Goal: Transaction & Acquisition: Connect with others

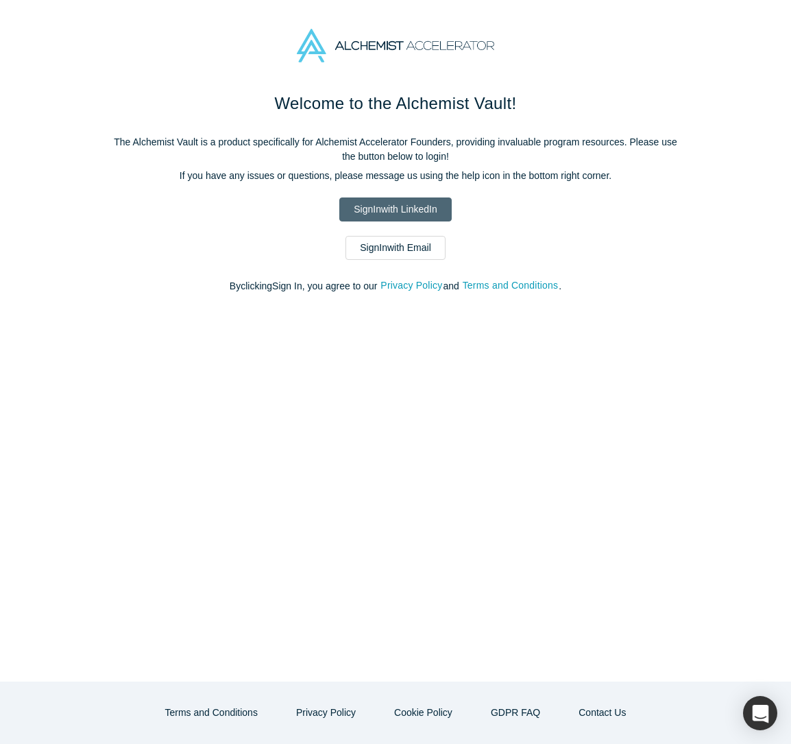
click at [386, 215] on link "Sign In with LinkedIn" at bounding box center [395, 209] width 112 height 24
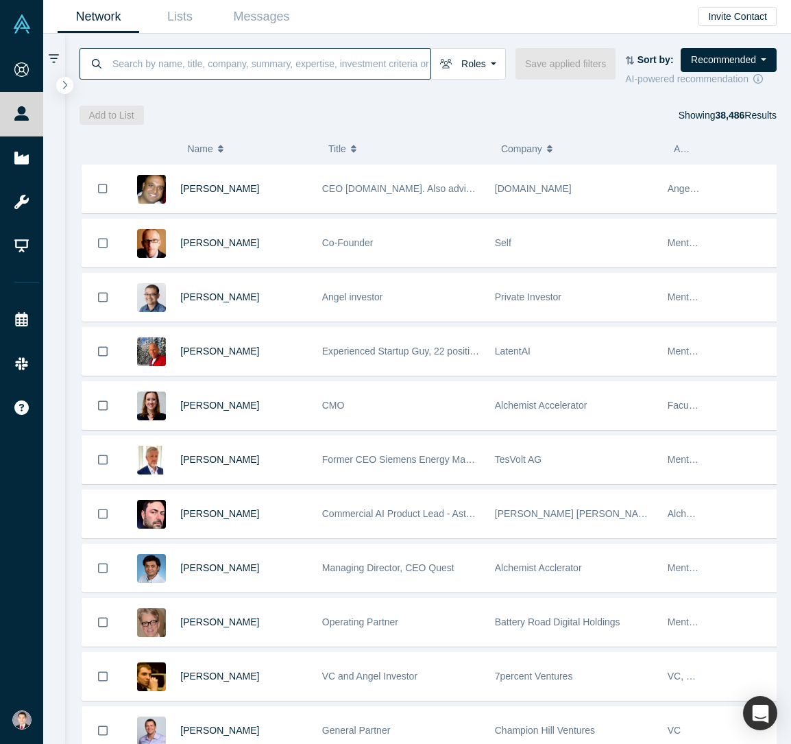
click at [348, 69] on input at bounding box center [270, 63] width 319 height 32
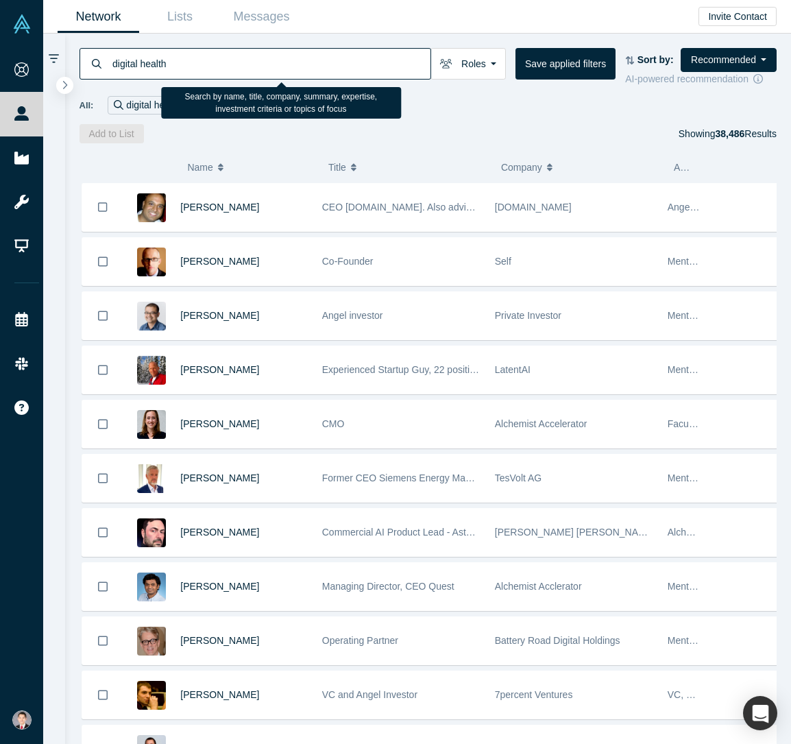
type input "digital health"
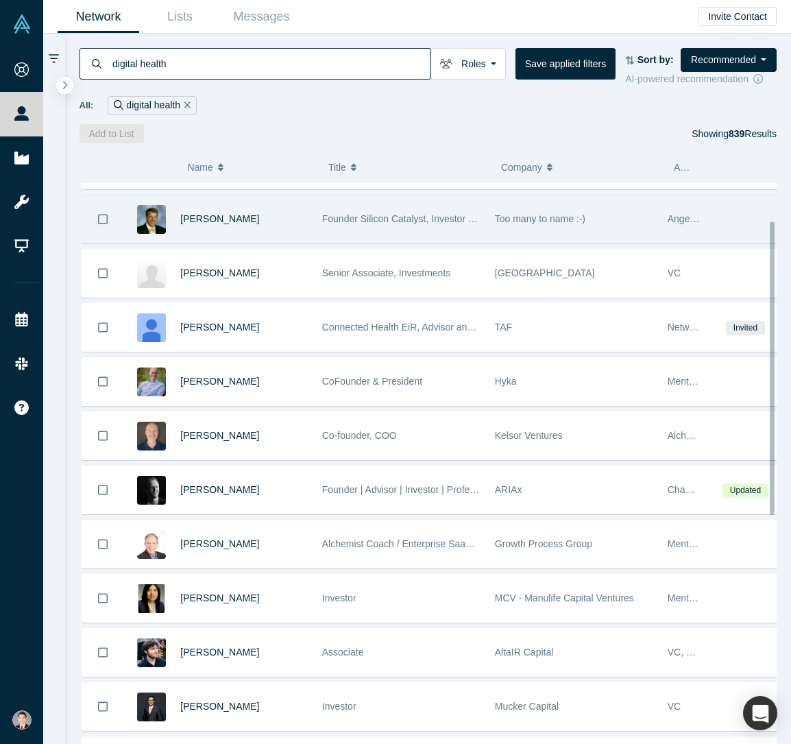
scroll to position [206, 0]
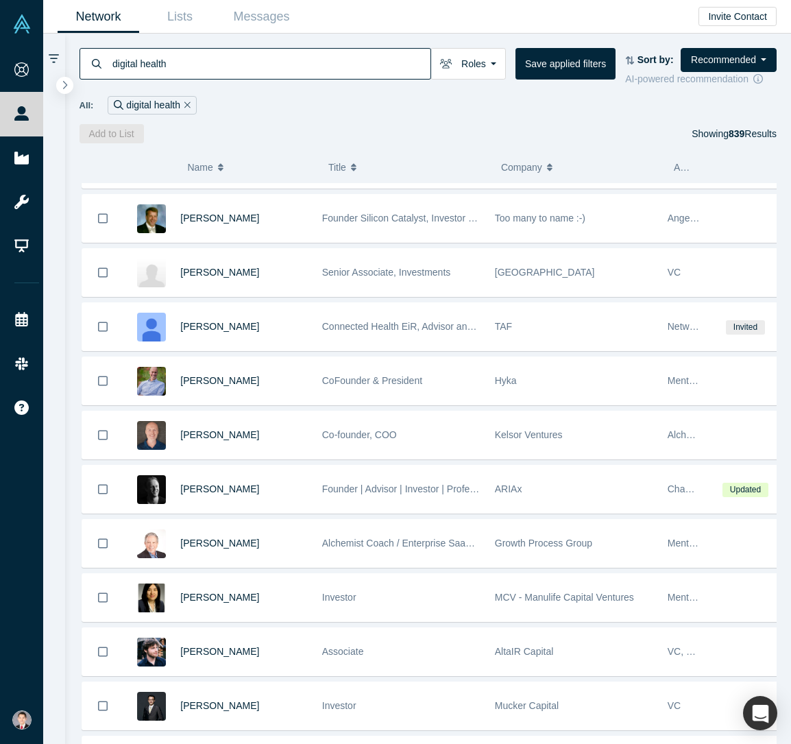
click at [203, 433] on span "Dave Cotter" at bounding box center [219, 434] width 79 height 11
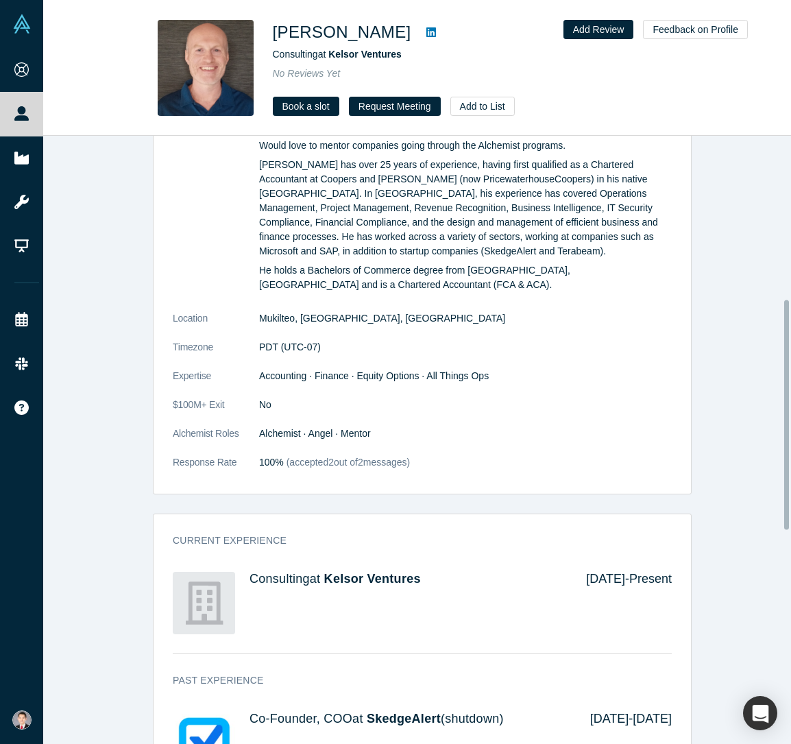
scroll to position [686, 0]
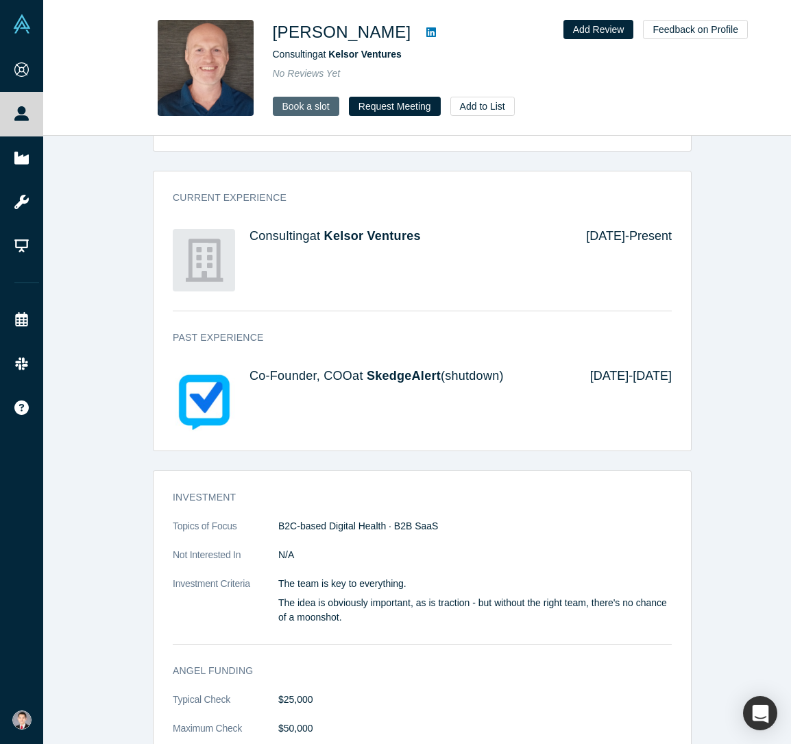
click at [321, 110] on link "Book a slot" at bounding box center [306, 106] width 66 height 19
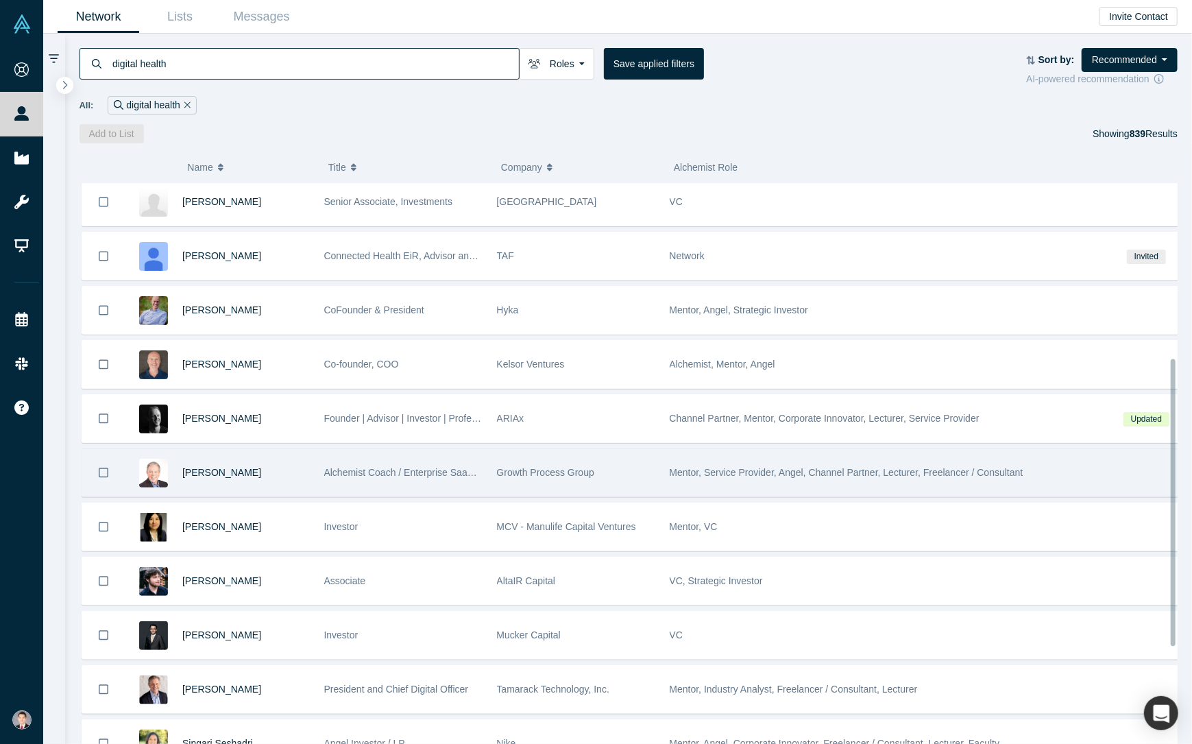
scroll to position [343, 0]
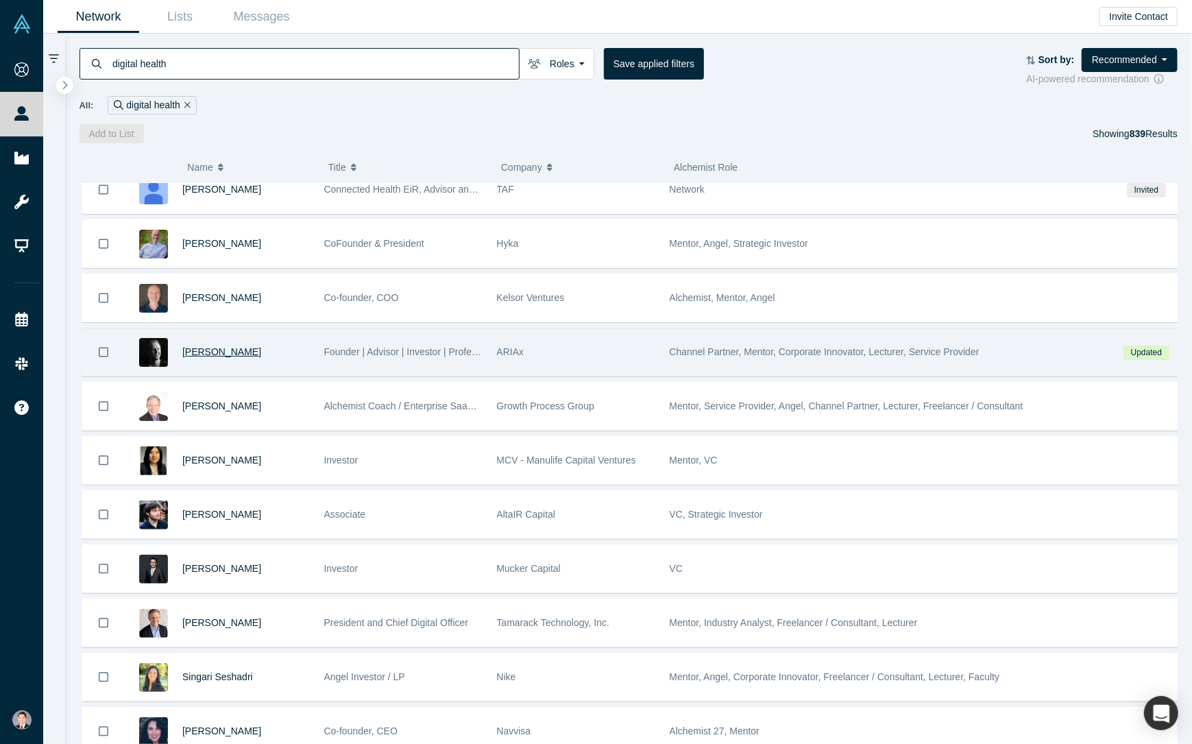
click at [232, 350] on span "Dr. Tobias Strobl" at bounding box center [221, 351] width 79 height 11
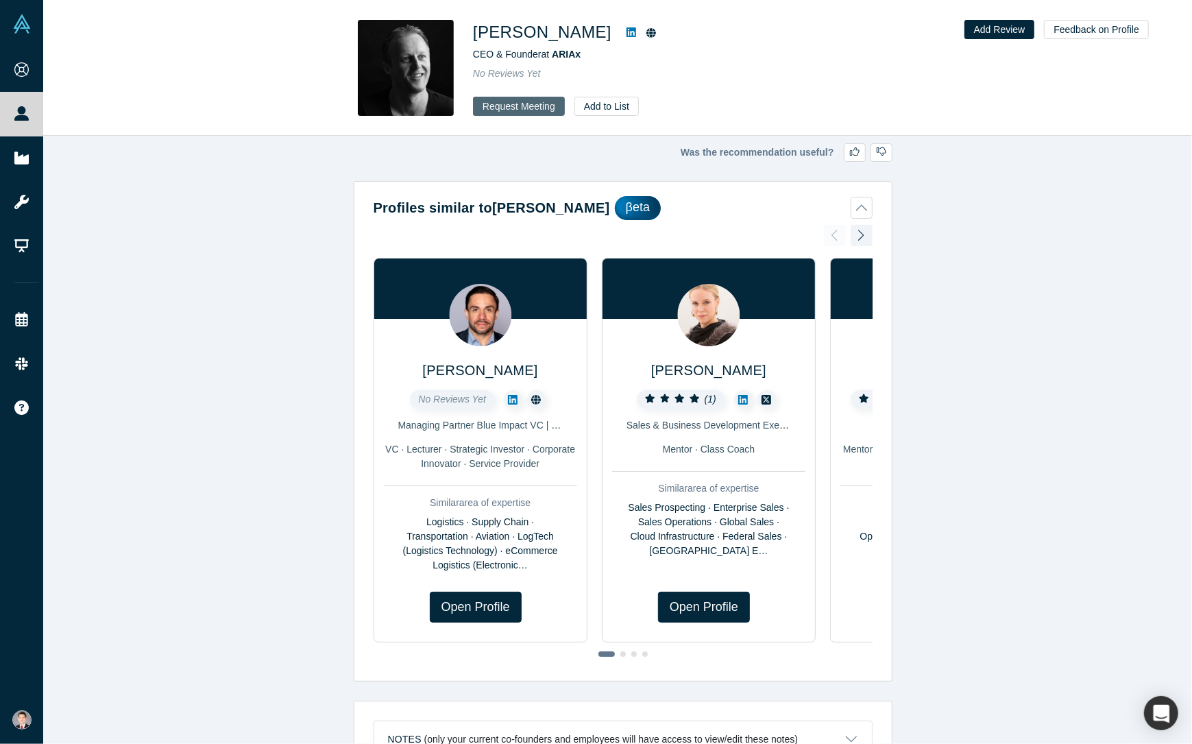
click at [538, 112] on button "Request Meeting" at bounding box center [519, 106] width 92 height 19
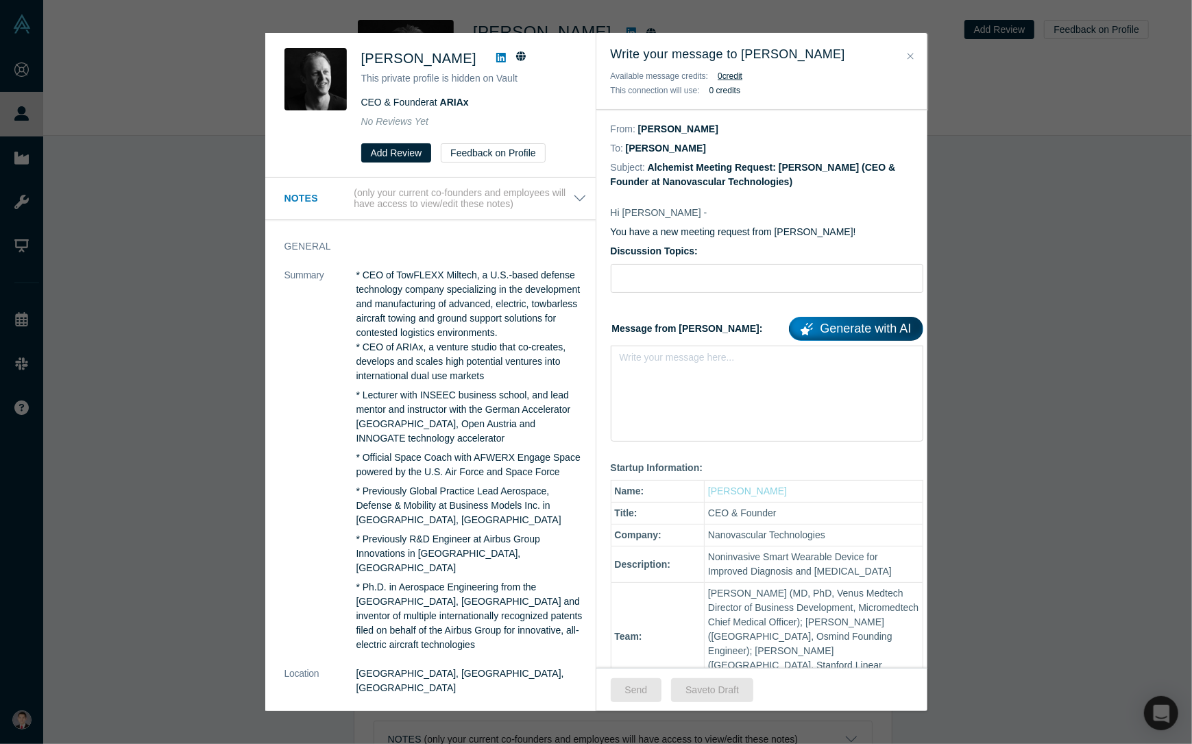
drag, startPoint x: 1066, startPoint y: 79, endPoint x: 934, endPoint y: 49, distance: 135.5
click at [790, 75] on div "Was the recommendation useful? Dr. Tobias Strobl This private profile is hidden…" at bounding box center [596, 372] width 1192 height 744
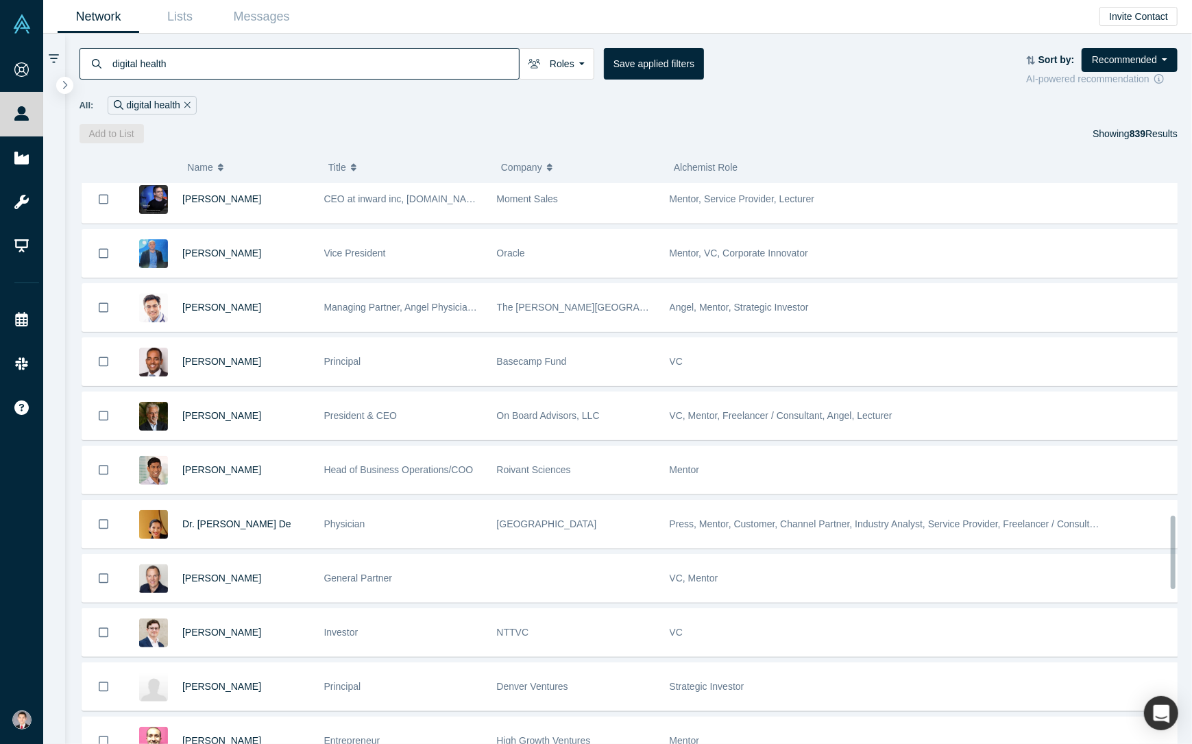
scroll to position [2774, 0]
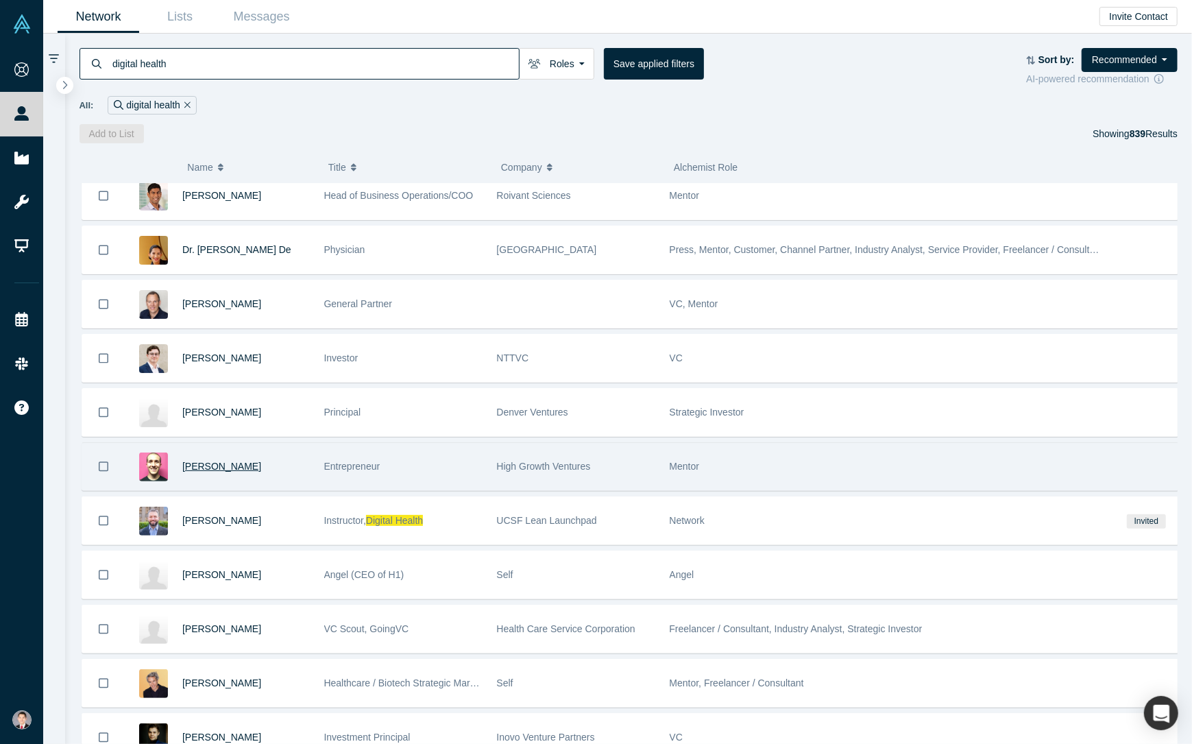
drag, startPoint x: 225, startPoint y: 496, endPoint x: 229, endPoint y: 440, distance: 56.4
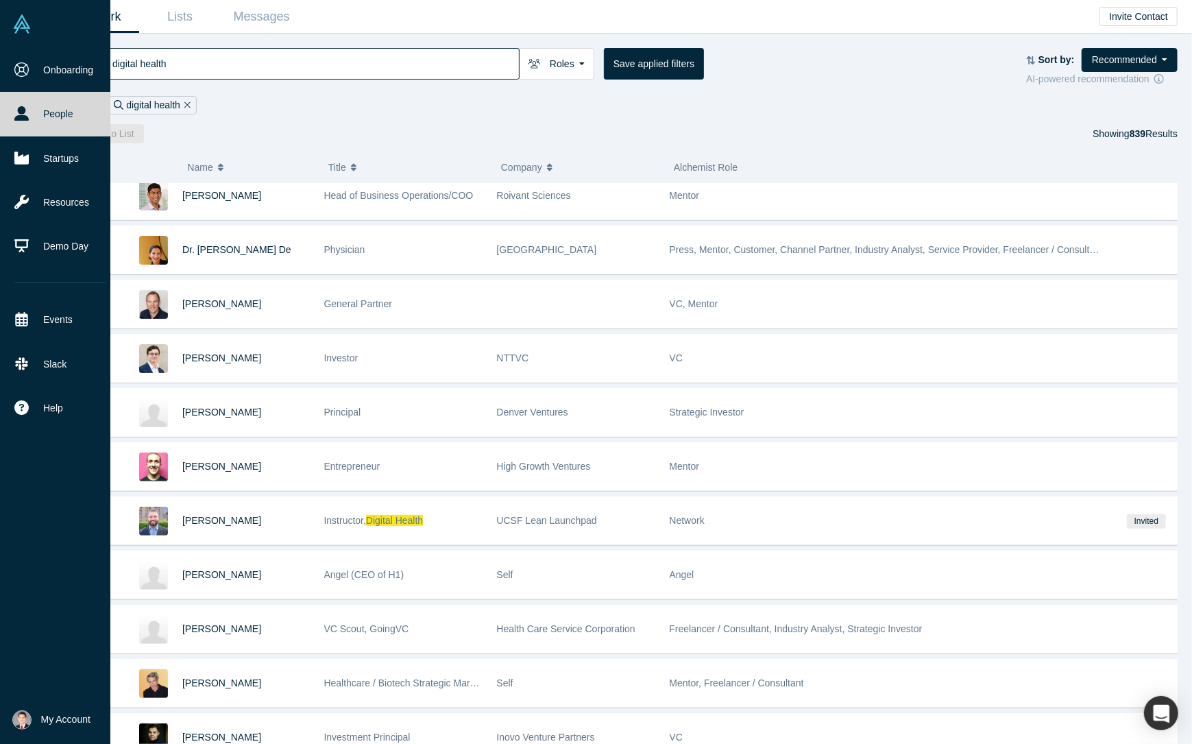
drag, startPoint x: 229, startPoint y: 440, endPoint x: 15, endPoint y: 537, distance: 234.7
click at [15, 537] on div "Onboarding People Startups Resources Demo Day Events Slack Help Contact Us GDPR" at bounding box center [60, 377] width 121 height 658
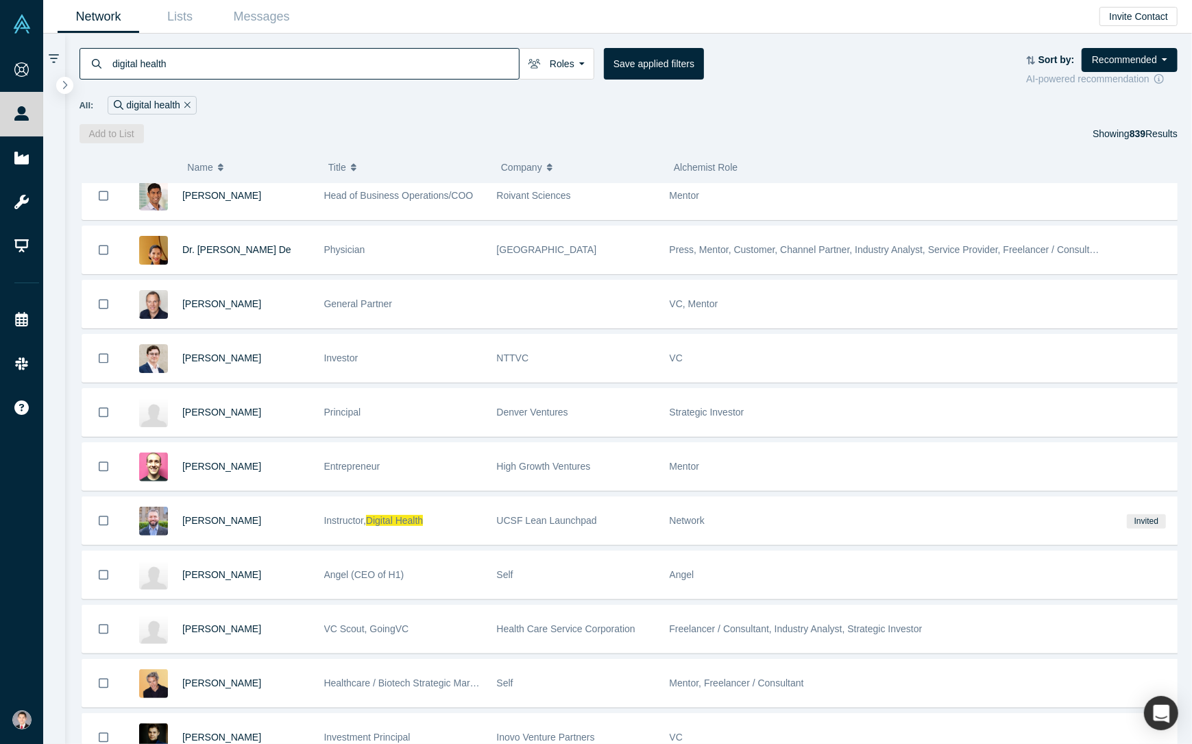
click at [49, 525] on div at bounding box center [54, 389] width 22 height 710
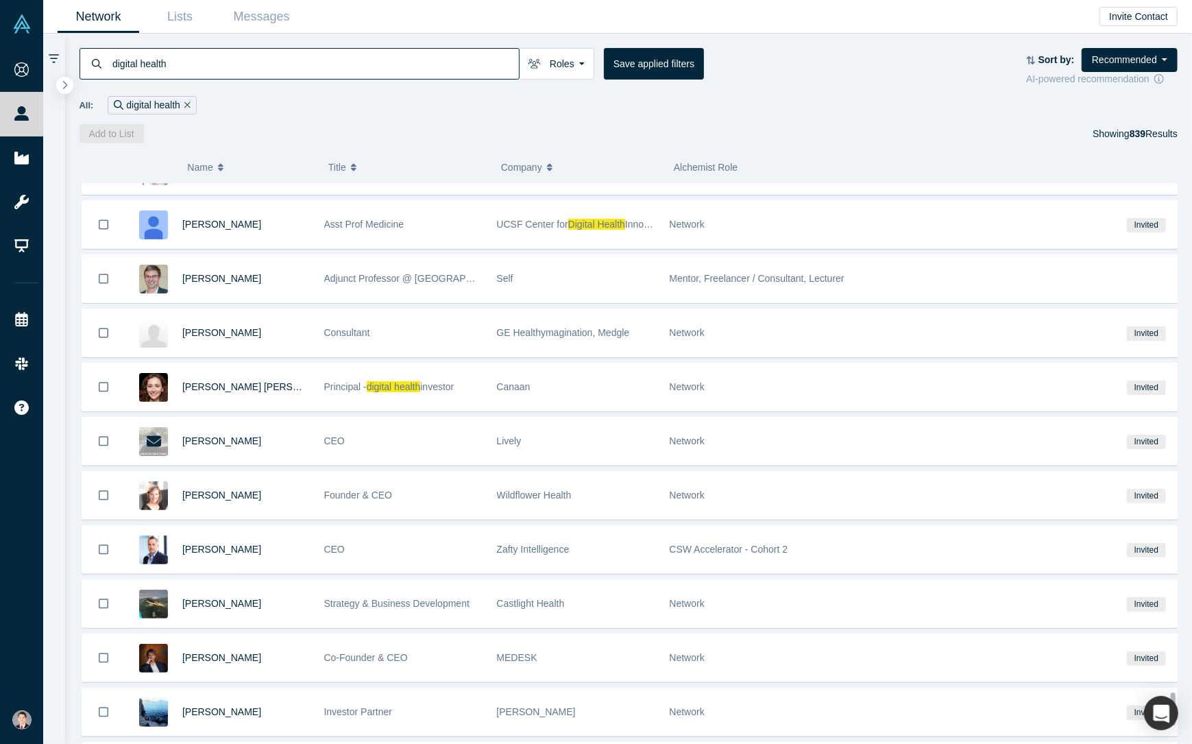
scroll to position [8806, 0]
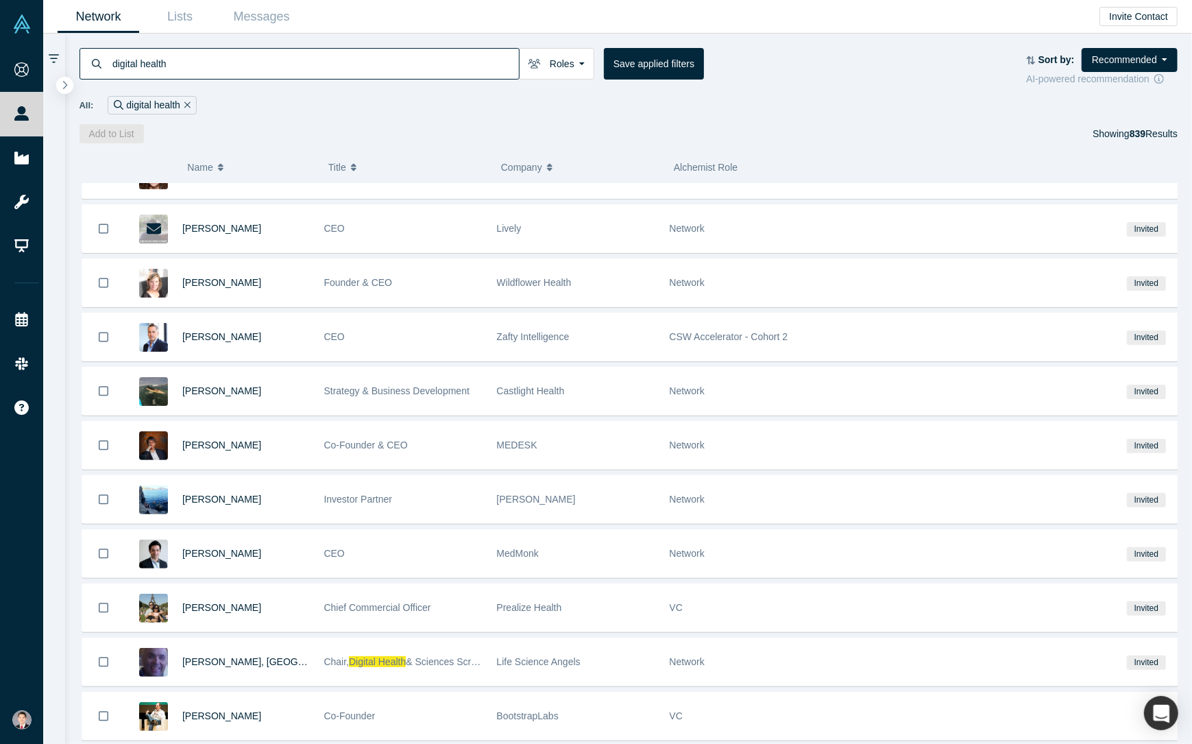
click at [725, 171] on span "Alchemist Role" at bounding box center [706, 167] width 64 height 11
click at [725, 165] on span "Alchemist Role" at bounding box center [706, 167] width 64 height 11
click at [577, 69] on button "Roles" at bounding box center [556, 64] width 75 height 32
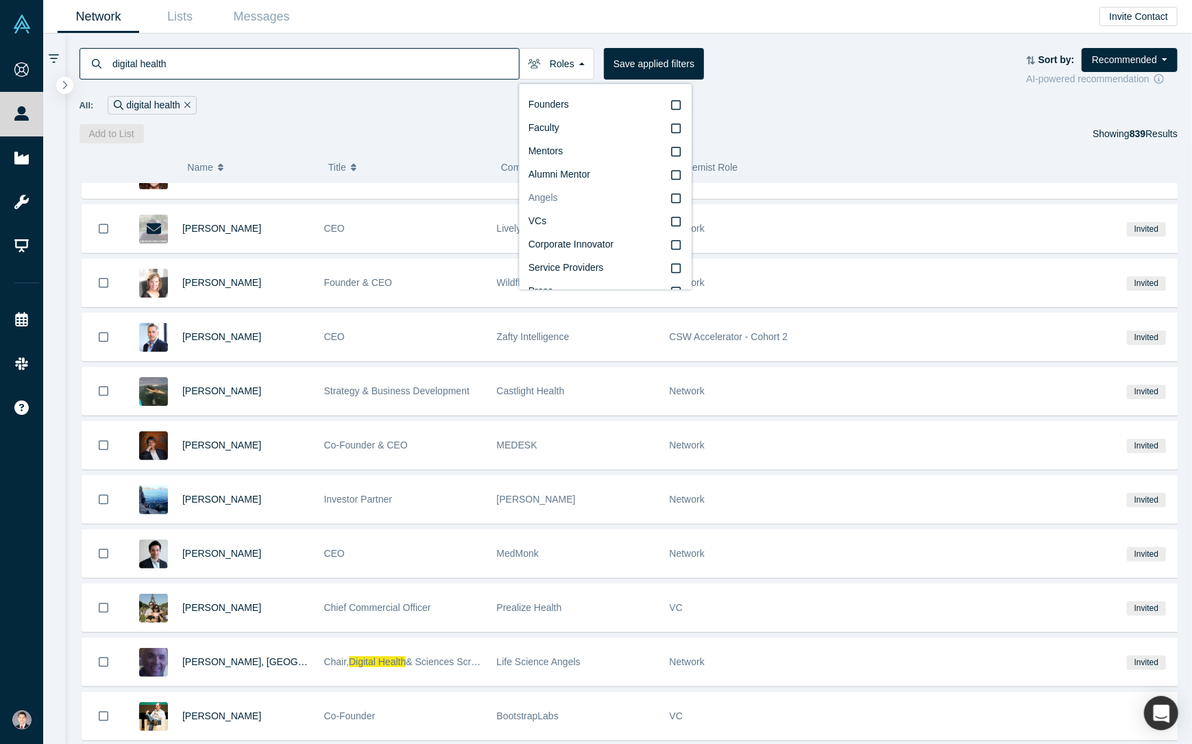
drag, startPoint x: 659, startPoint y: 219, endPoint x: 663, endPoint y: 228, distance: 9.8
click at [659, 219] on label "VCs" at bounding box center [606, 221] width 154 height 23
click at [0, 0] on input "VCs" at bounding box center [0, 0] width 0 height 0
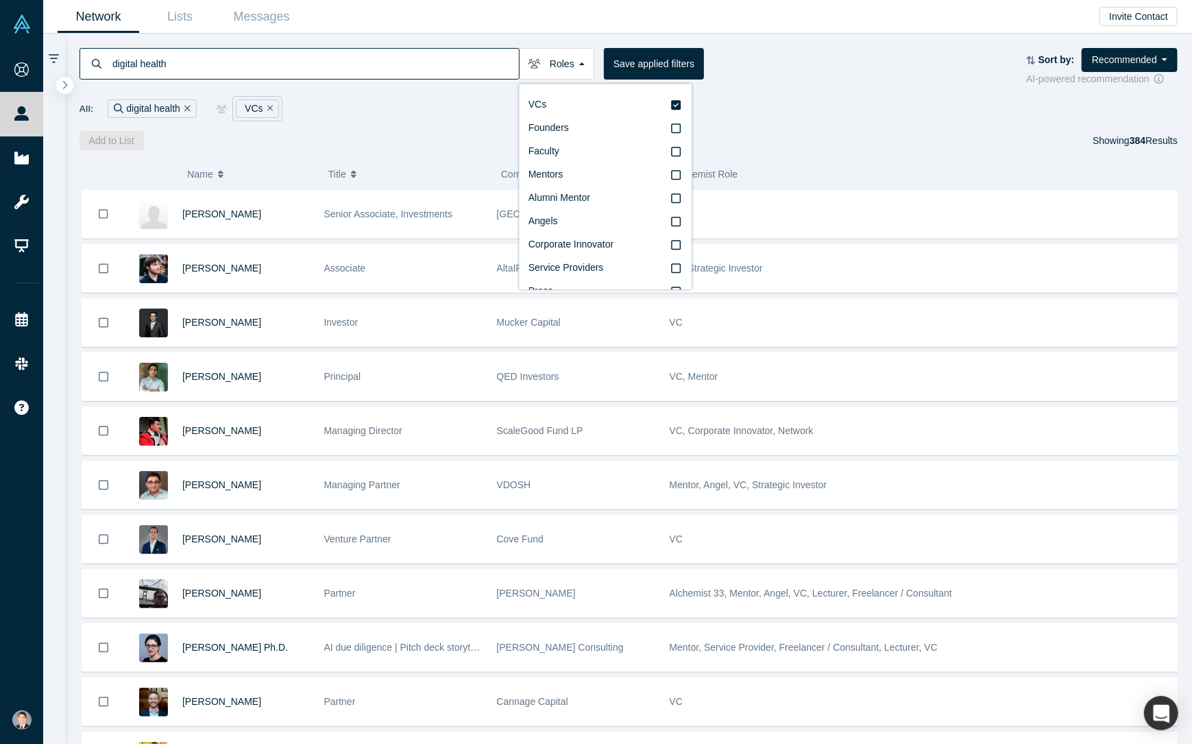
click at [769, 173] on div "Alchemist Role" at bounding box center [882, 174] width 417 height 29
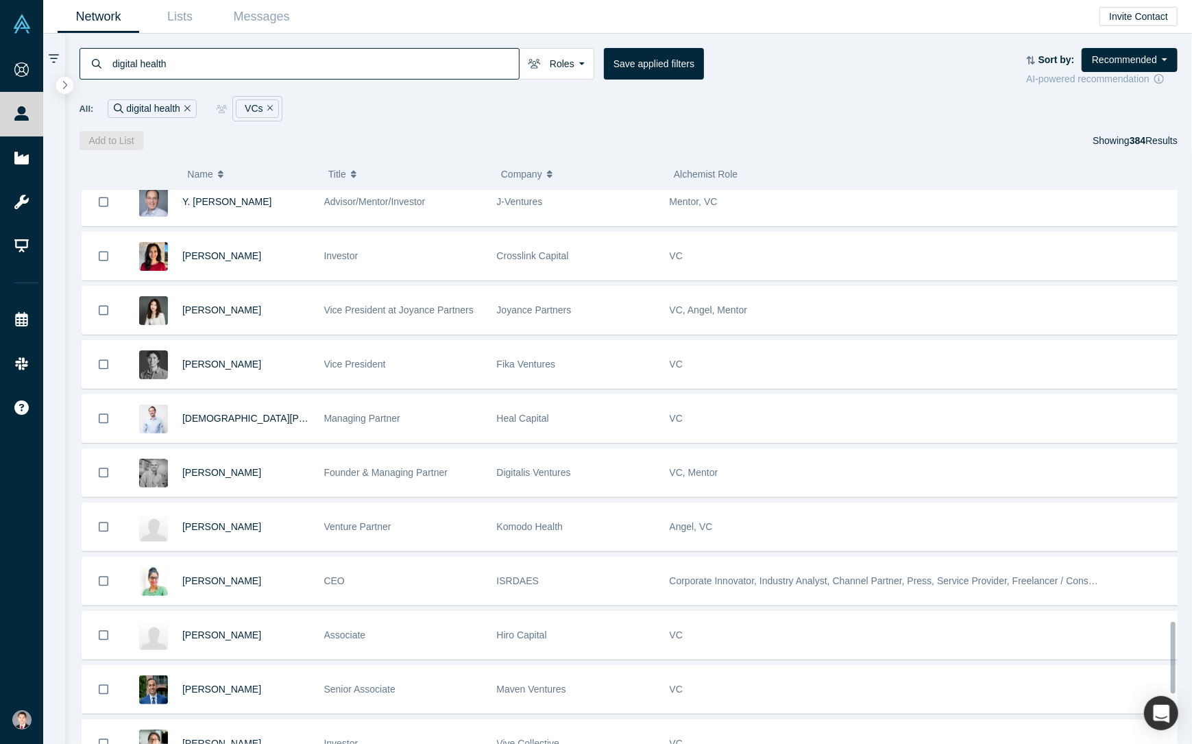
scroll to position [3374, 0]
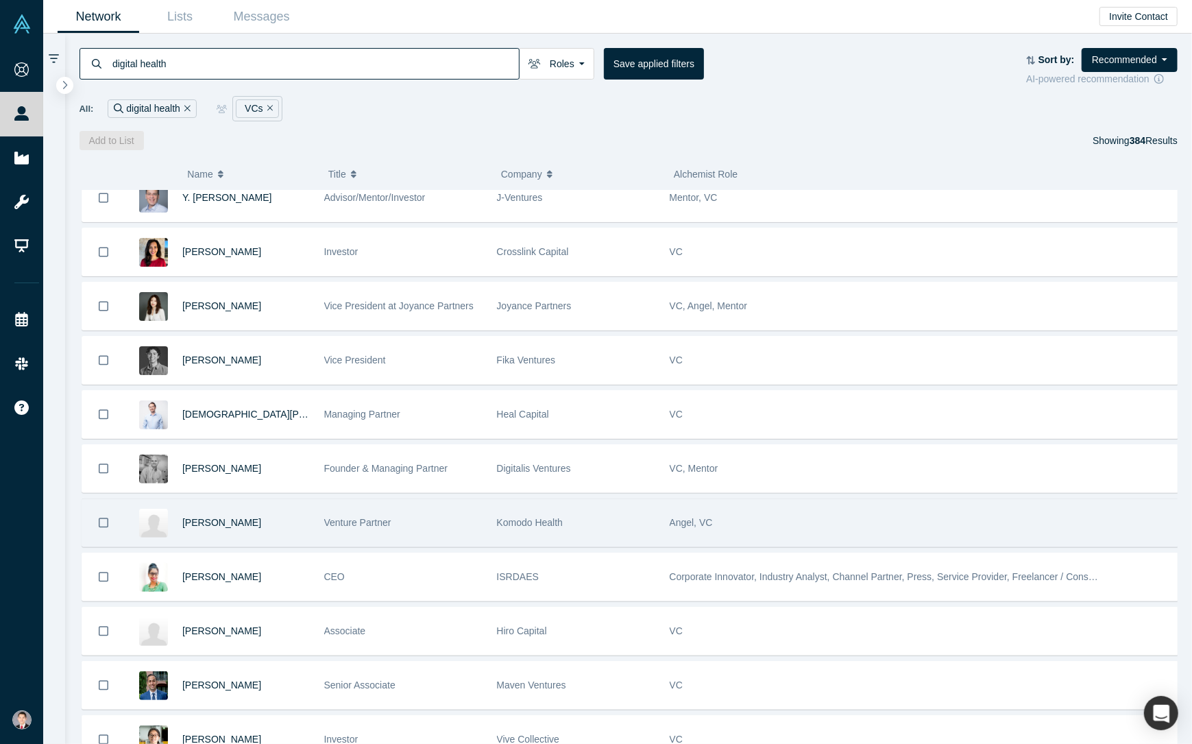
drag, startPoint x: 226, startPoint y: 498, endPoint x: 187, endPoint y: 496, distance: 39.2
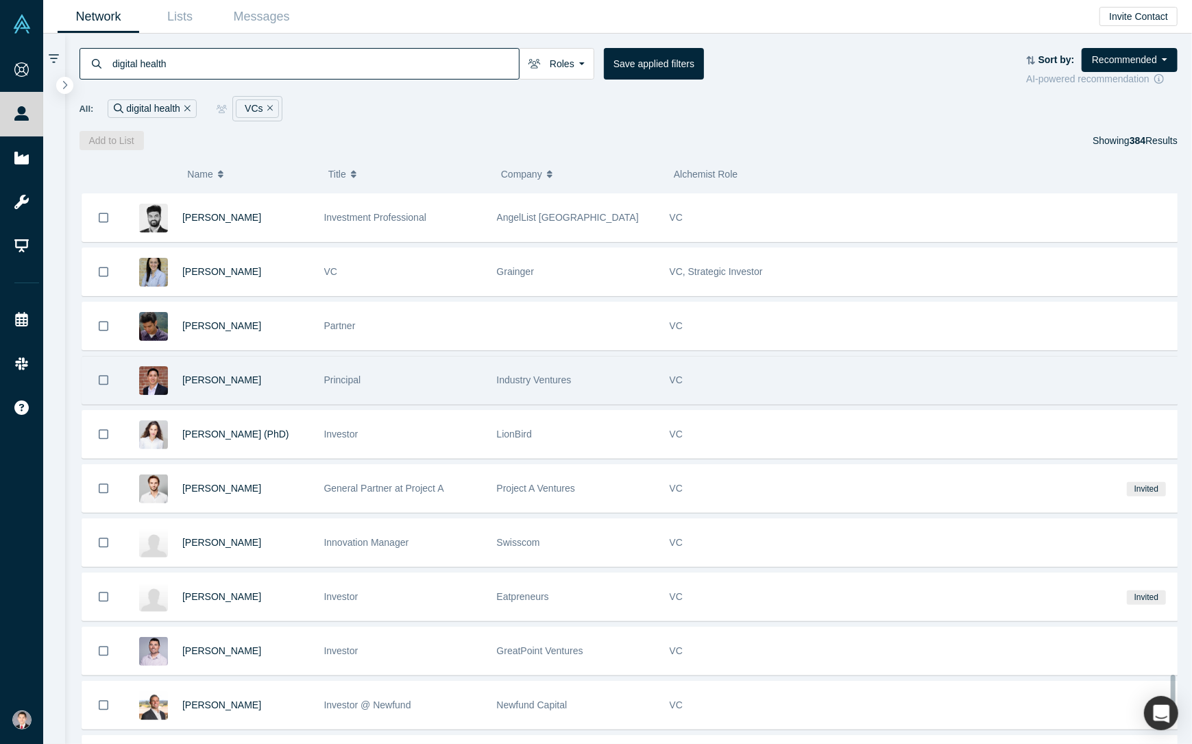
scroll to position [7556, 0]
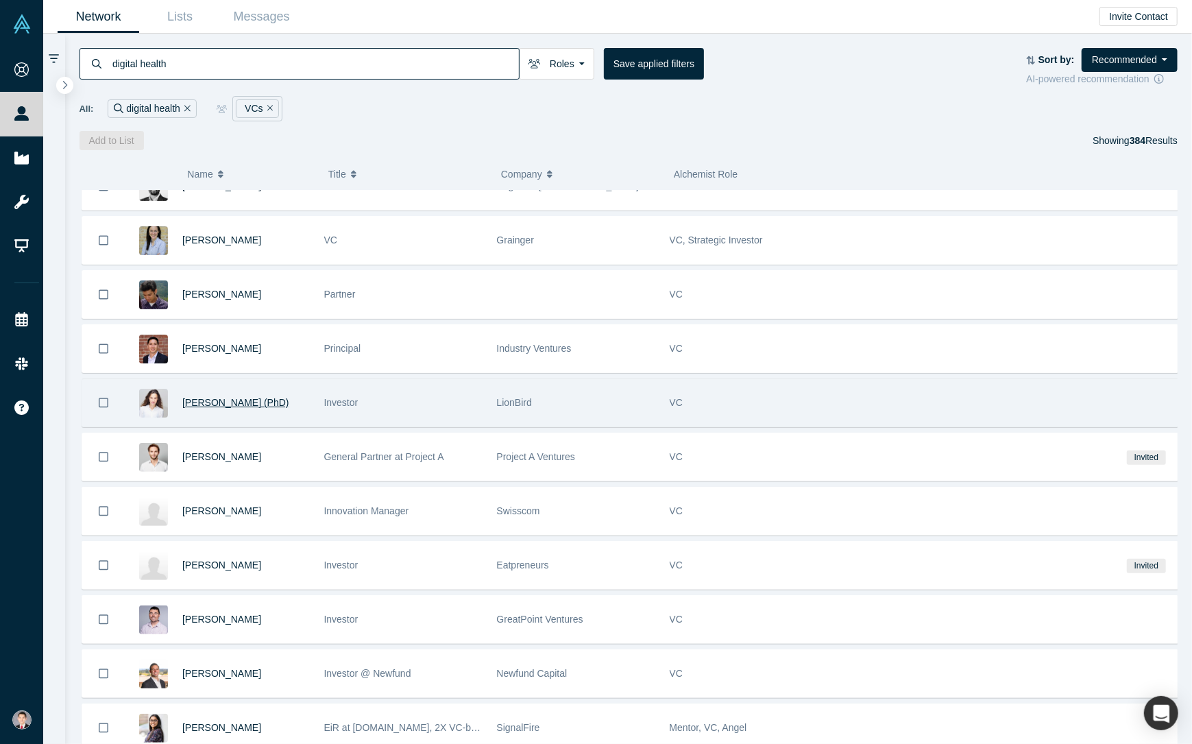
drag, startPoint x: 244, startPoint y: 344, endPoint x: 253, endPoint y: 340, distance: 9.8
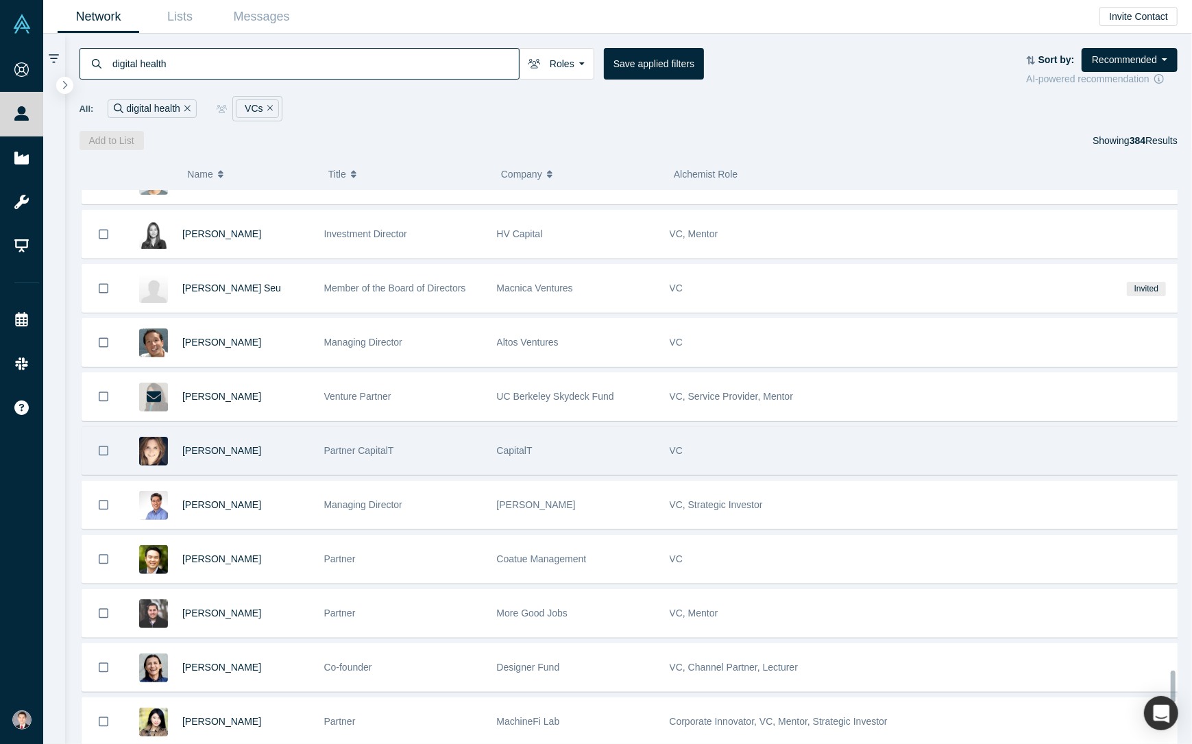
scroll to position [8378, 0]
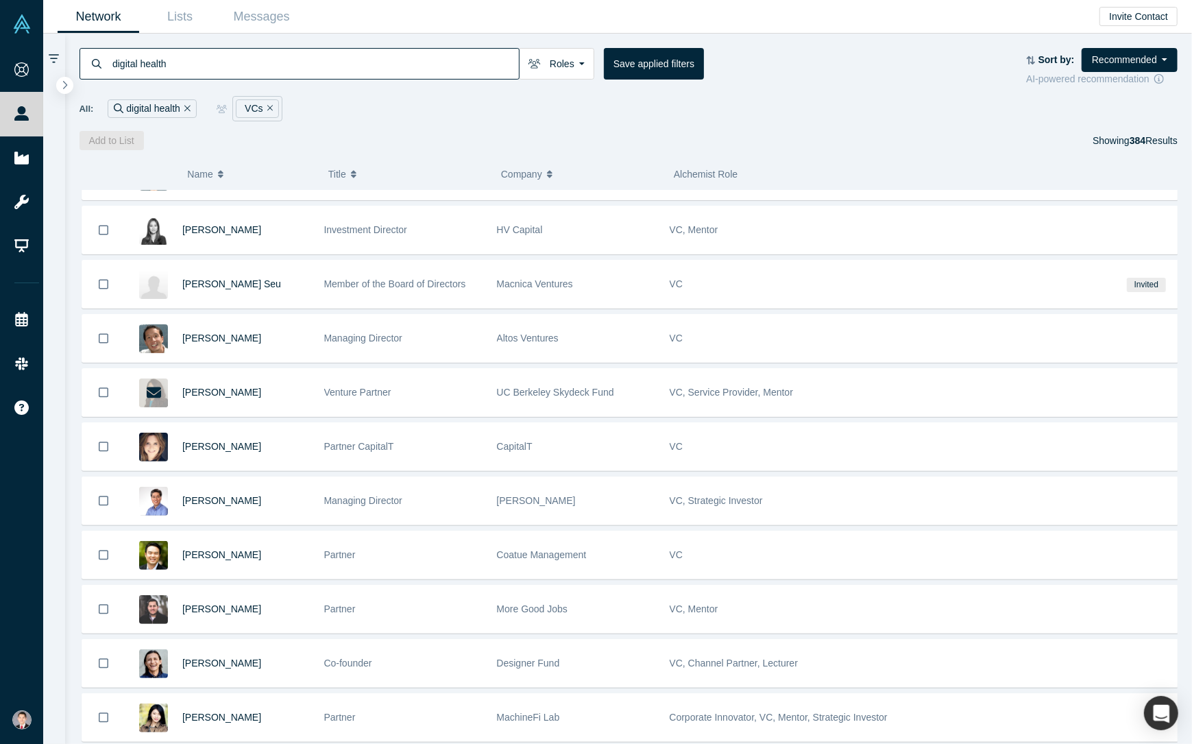
click at [56, 477] on div at bounding box center [54, 389] width 22 height 710
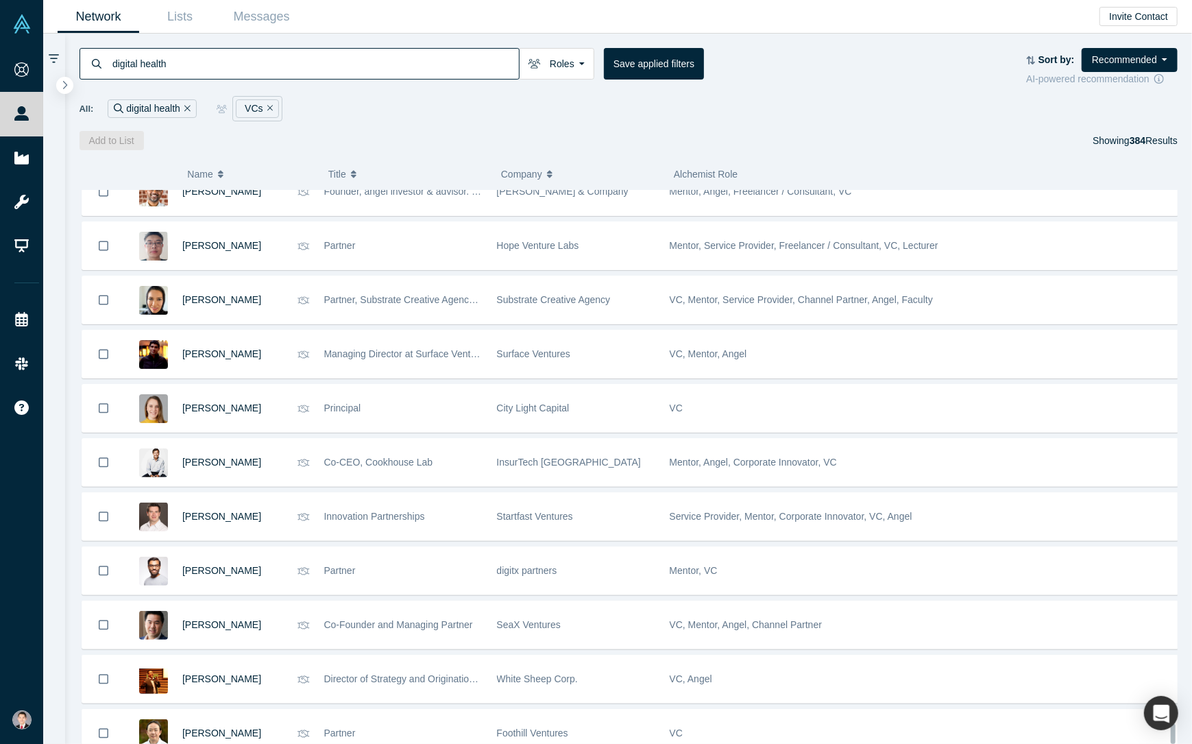
scroll to position [16650, 0]
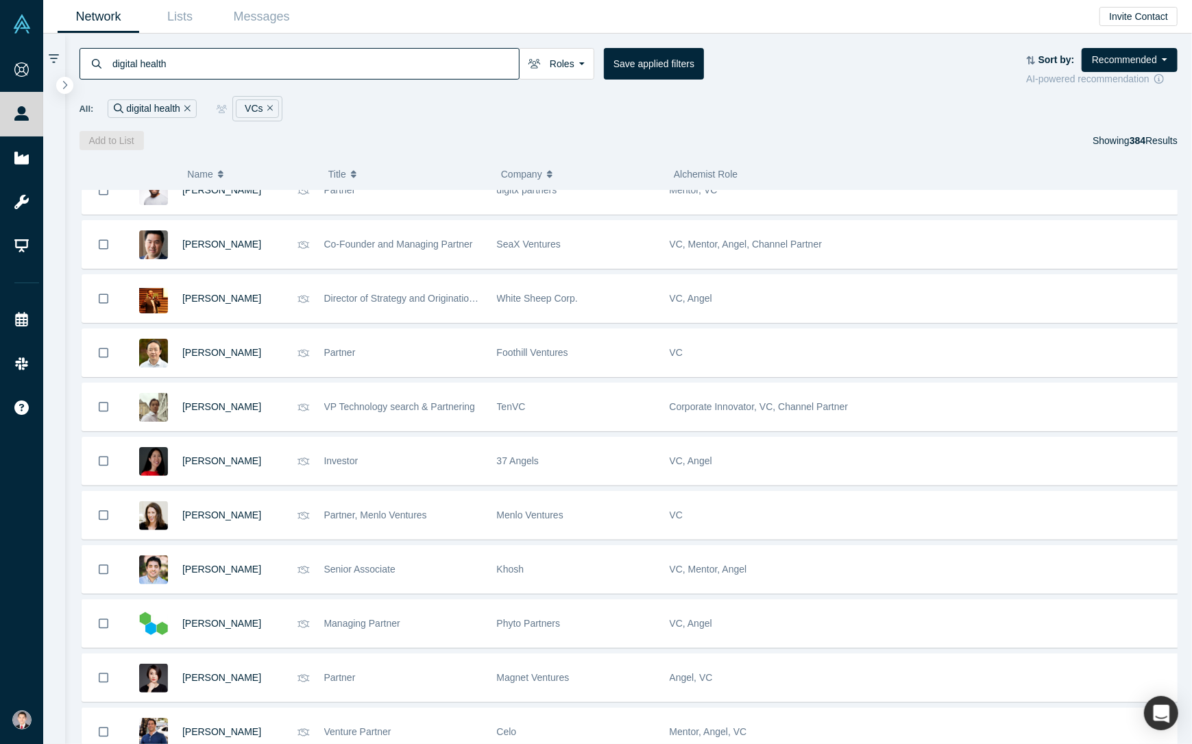
click at [561, 150] on div "( 0 ) Name Title Company Alchemist Role Fabian Gosselin Senior Associate, Inves…" at bounding box center [629, 447] width 1128 height 594
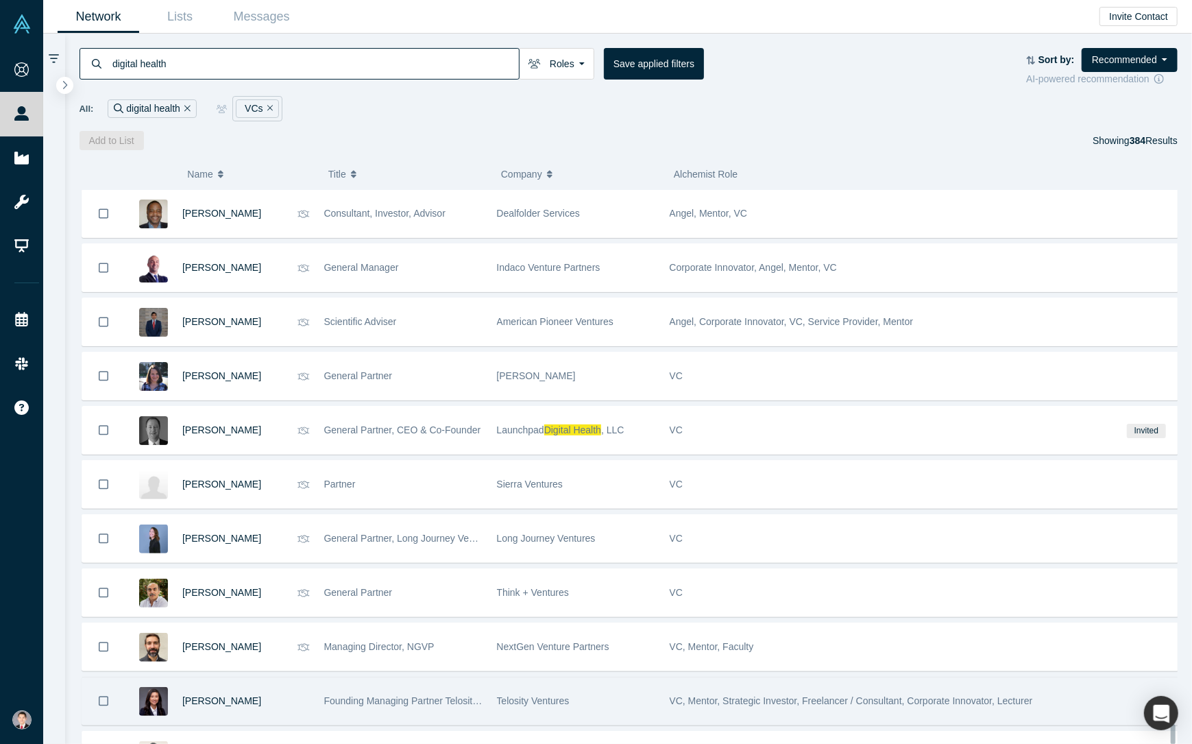
scroll to position [20096, 0]
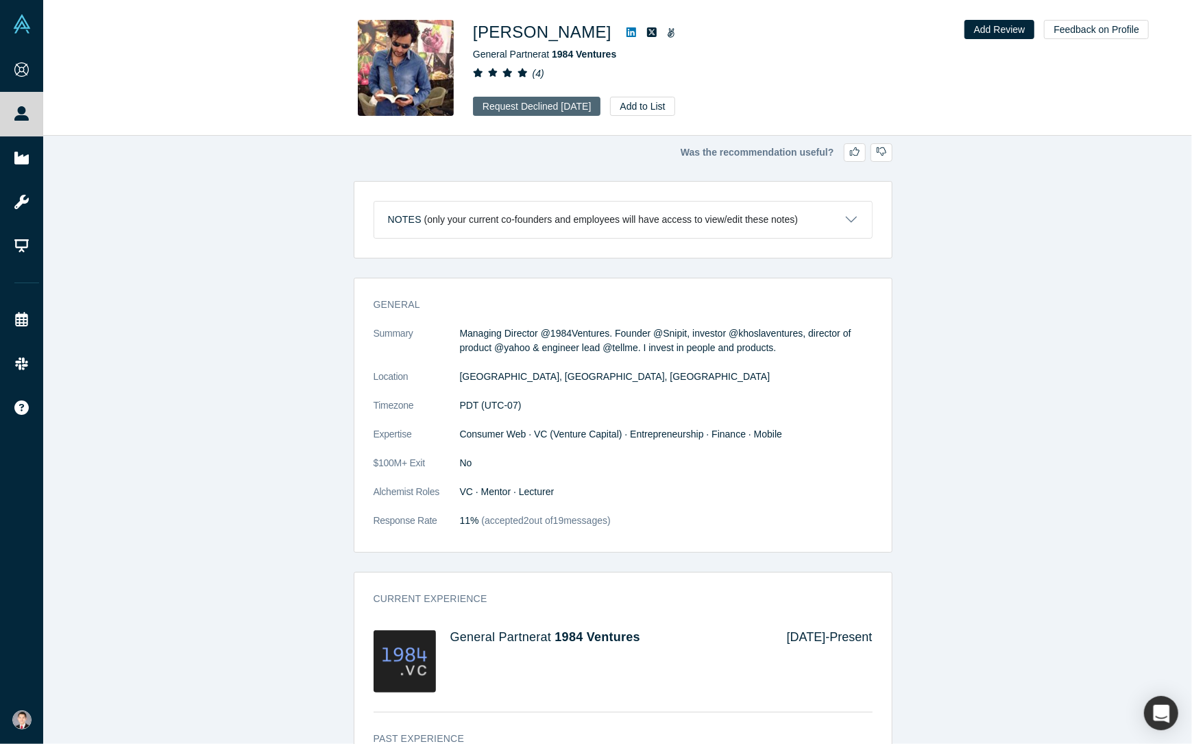
click at [529, 114] on button "Request Declined Feb 1, 2023" at bounding box center [537, 106] width 128 height 19
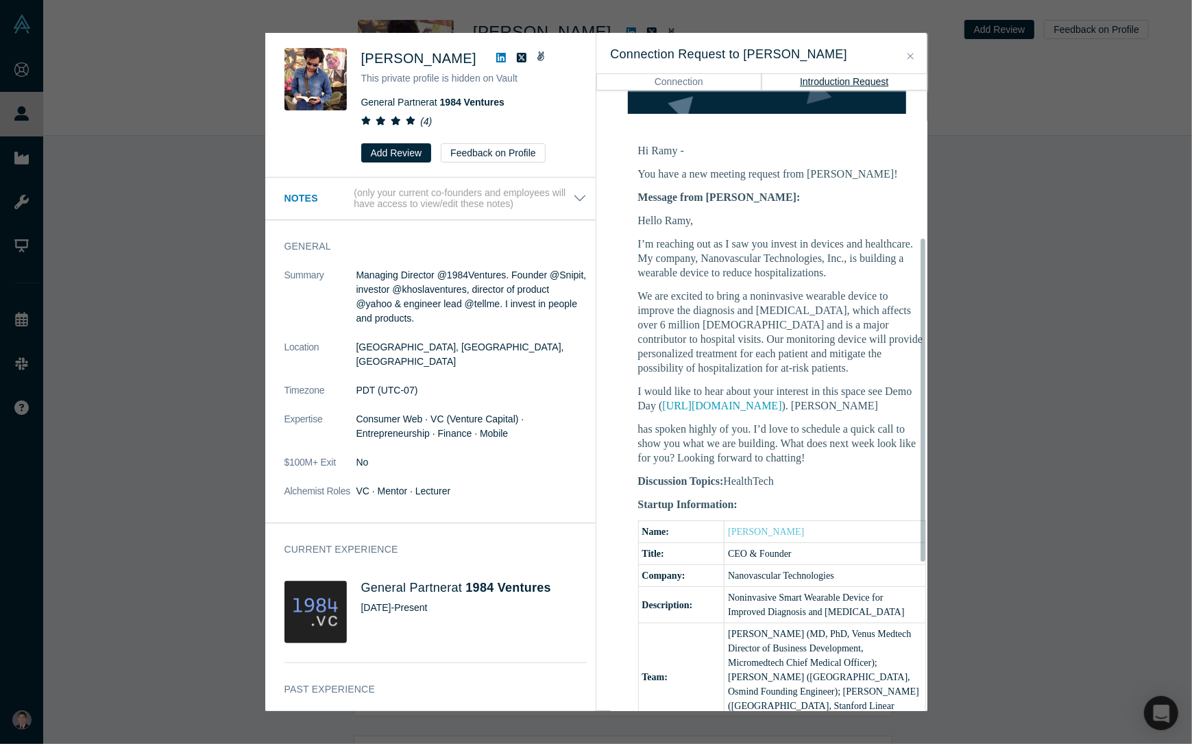
scroll to position [570, 0]
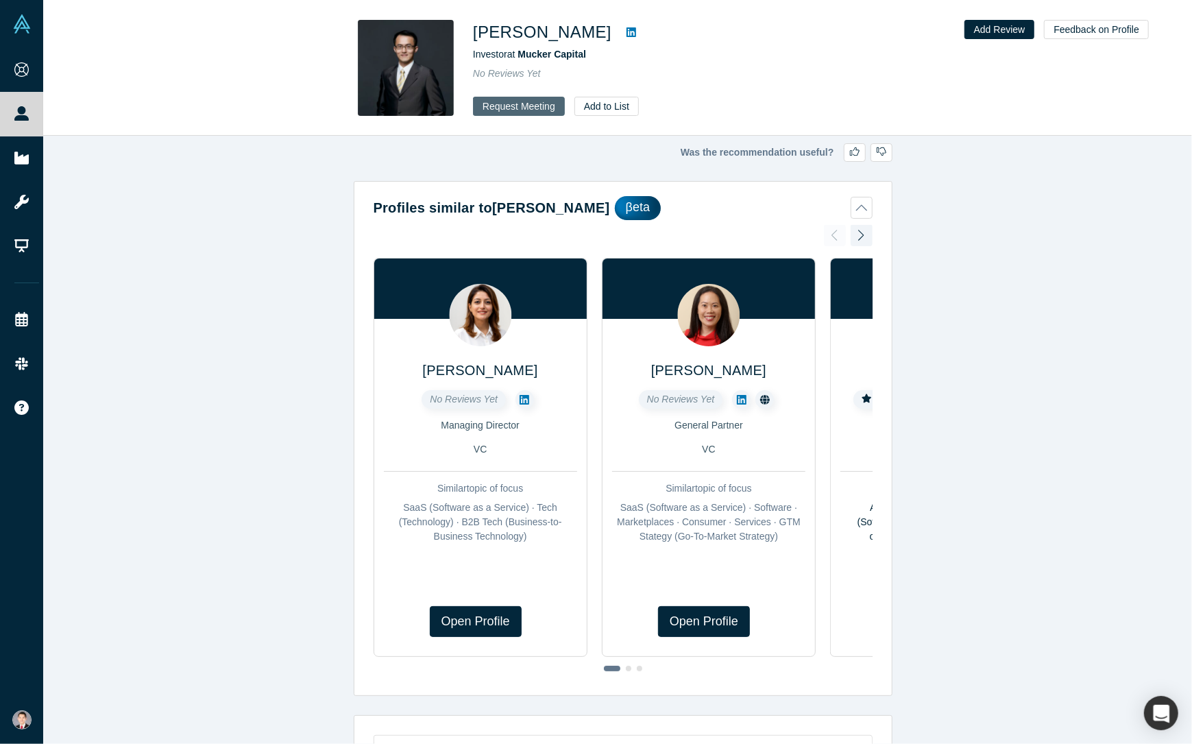
click at [522, 104] on button "Request Meeting" at bounding box center [519, 106] width 92 height 19
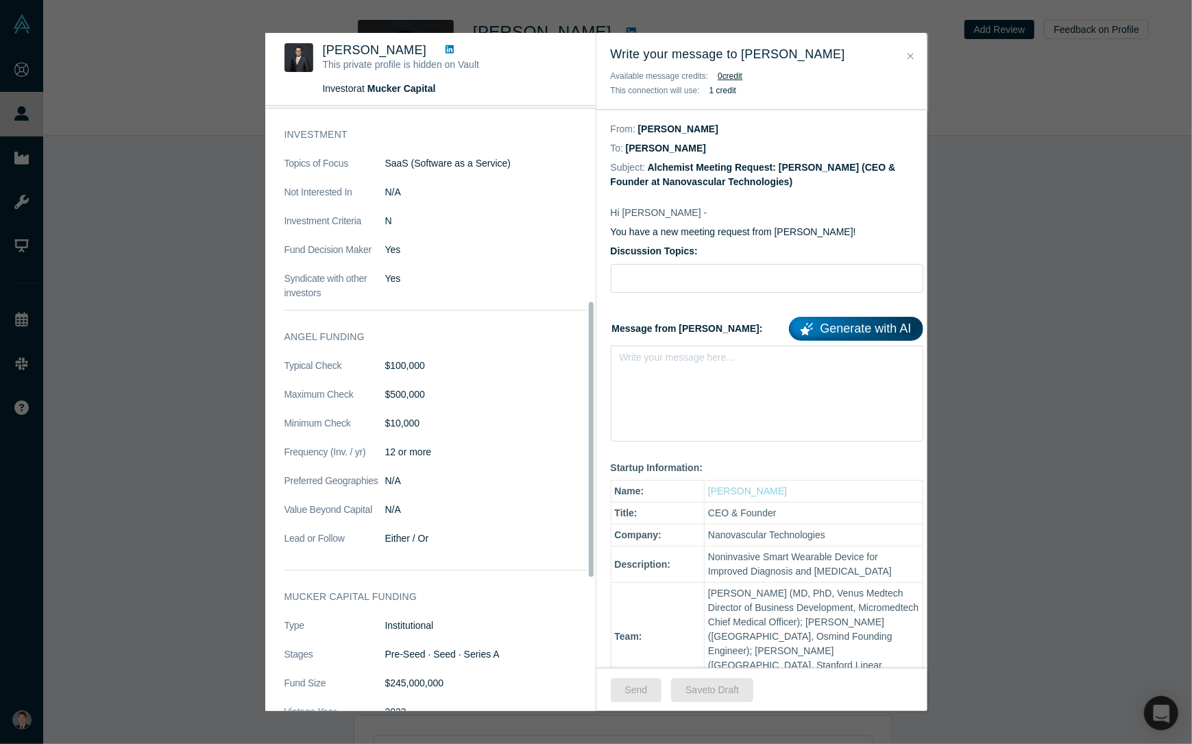
scroll to position [617, 0]
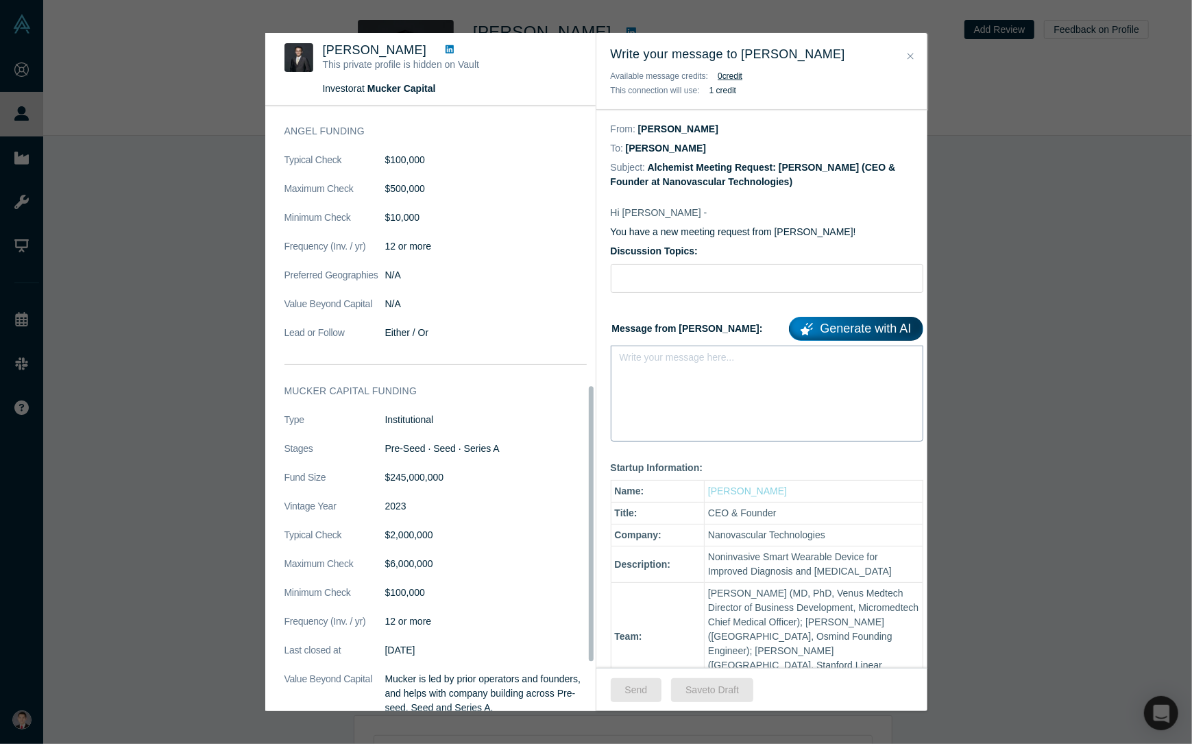
click at [690, 361] on div "rdw-editor" at bounding box center [768, 361] width 278 height 14
drag, startPoint x: 690, startPoint y: 361, endPoint x: 562, endPoint y: 335, distance: 130.8
click at [562, 335] on div "Jerry Chen This private profile is hidden on Vault Investor at Mucker Capital N…" at bounding box center [596, 372] width 662 height 678
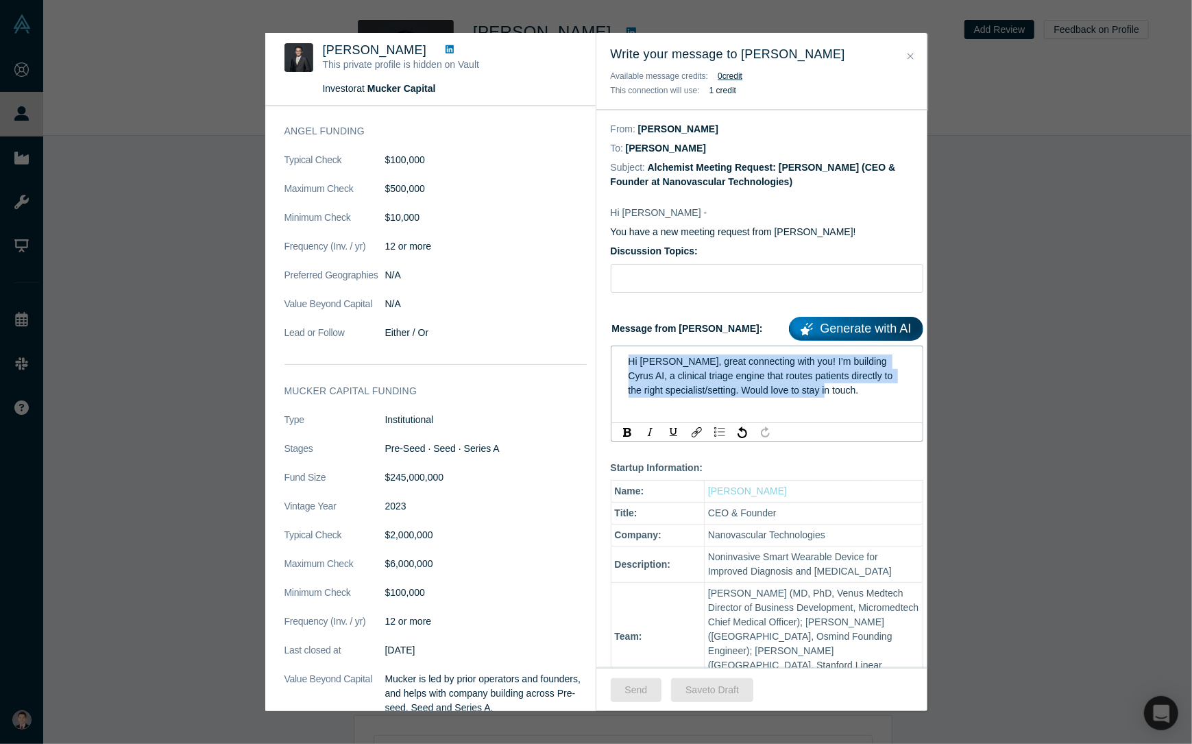
drag, startPoint x: 825, startPoint y: 394, endPoint x: 627, endPoint y: 364, distance: 201.1
click at [627, 364] on div "Hi Kuhuk, great connecting with you! I’m building Cyrus AI, a clinical triage e…" at bounding box center [767, 375] width 294 height 51
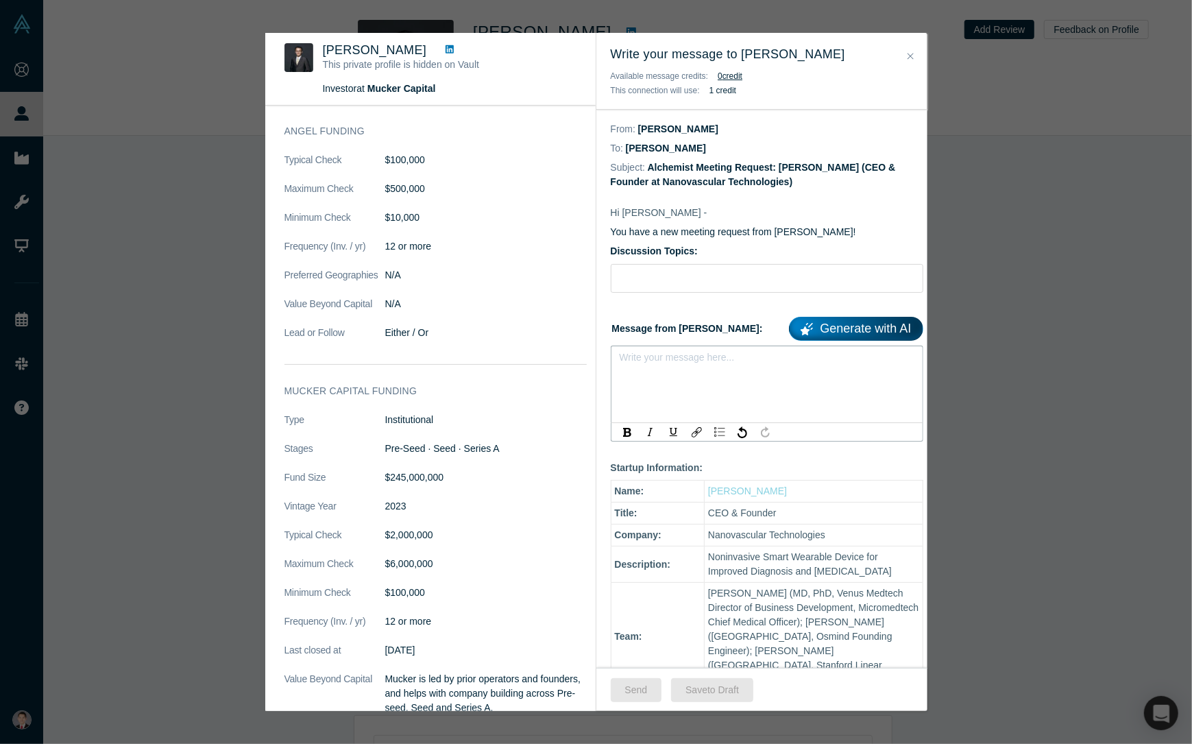
drag, startPoint x: 667, startPoint y: 363, endPoint x: 626, endPoint y: 361, distance: 41.2
click at [626, 363] on div "rdw-editor" at bounding box center [767, 361] width 294 height 23
click at [622, 401] on div "Write your message here..." at bounding box center [767, 384] width 313 height 77
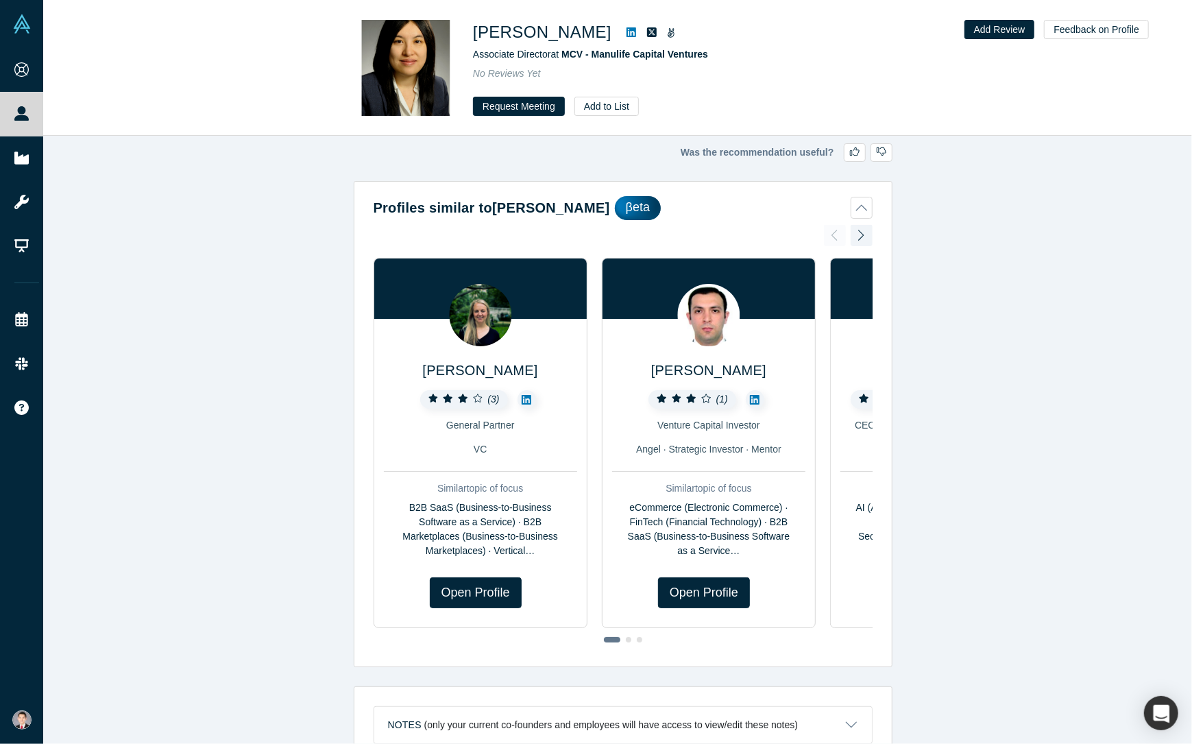
click at [572, 256] on div "Loren Straub ( 3 ) General Partner VC Similar topic of focus B2B SaaS (Business…" at bounding box center [623, 438] width 499 height 427
click at [540, 106] on button "Request Meeting" at bounding box center [519, 106] width 92 height 19
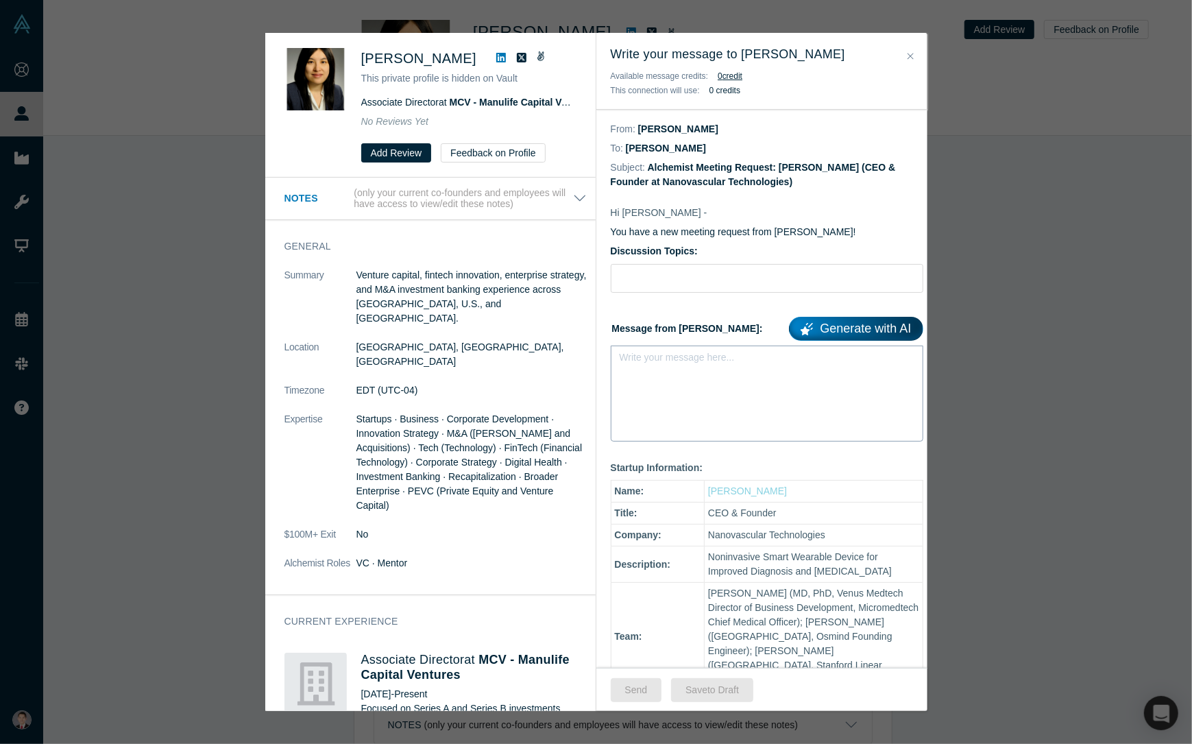
click at [655, 404] on div "Write your message here..." at bounding box center [767, 394] width 313 height 96
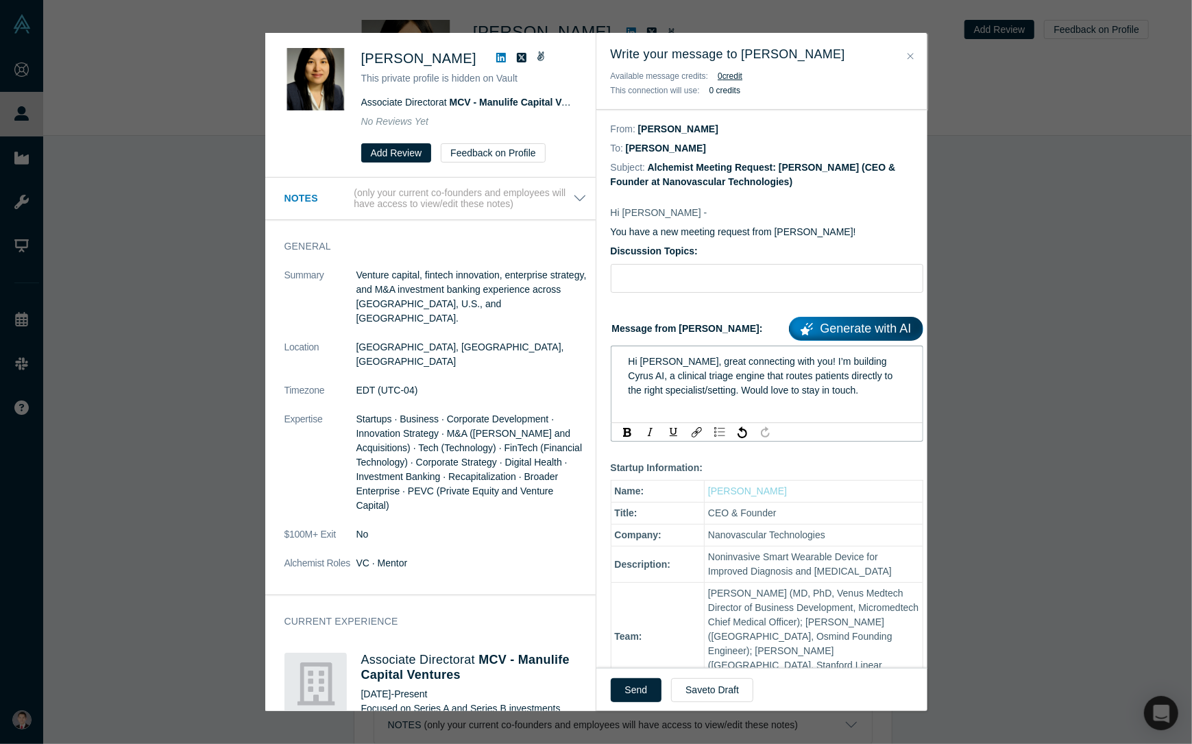
click at [651, 364] on span "Hi [PERSON_NAME], great connecting with you! I’m building Cyrus AI, a clinical …" at bounding box center [762, 376] width 267 height 40
click at [651, 364] on span "Hi Kuhuk, great connecting with you! I’m building Cyrus AI, a clinical triage e…" at bounding box center [762, 376] width 267 height 40
click at [756, 286] on input "Discussion Topics:" at bounding box center [767, 278] width 313 height 29
type input "Hello!"
click at [802, 403] on div "Hi Cheryl, great connecting with you! I’m building Cyrus AI, a clinical triage …" at bounding box center [767, 394] width 313 height 96
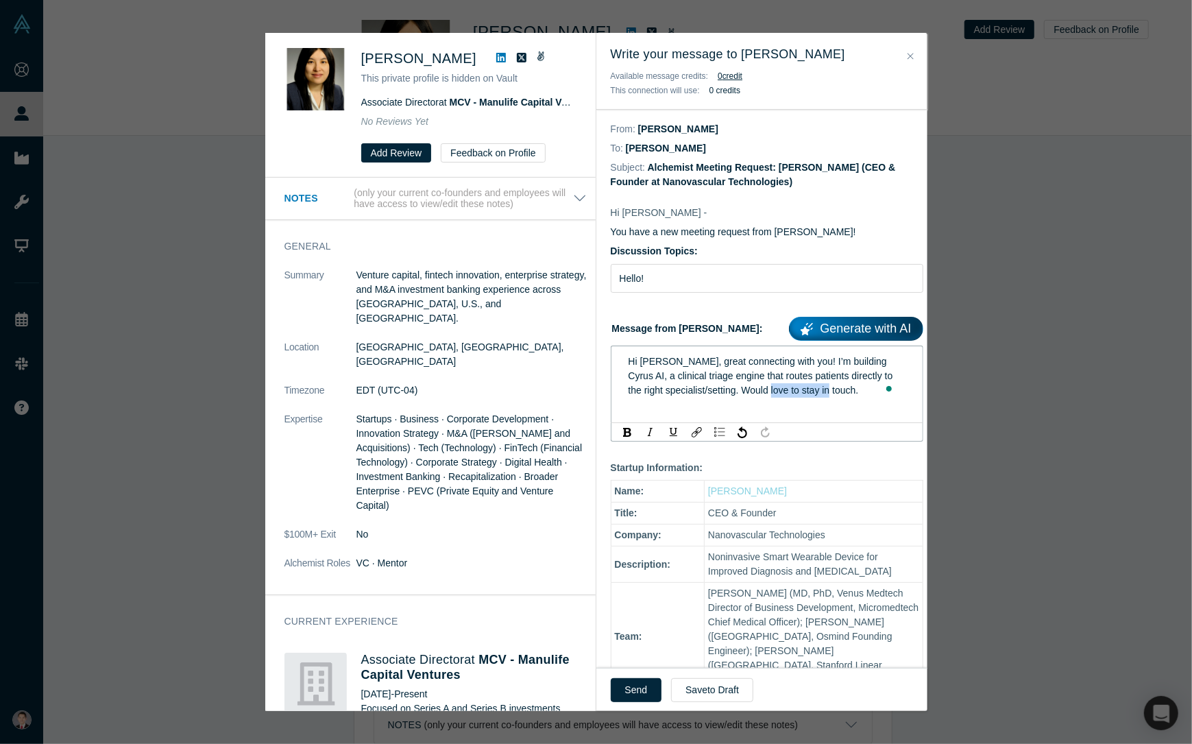
drag, startPoint x: 861, startPoint y: 396, endPoint x: 763, endPoint y: 398, distance: 98.1
click at [763, 398] on div "Hi Cheryl, great connecting with you! I’m building Cyrus AI, a clinical triage …" at bounding box center [767, 375] width 294 height 51
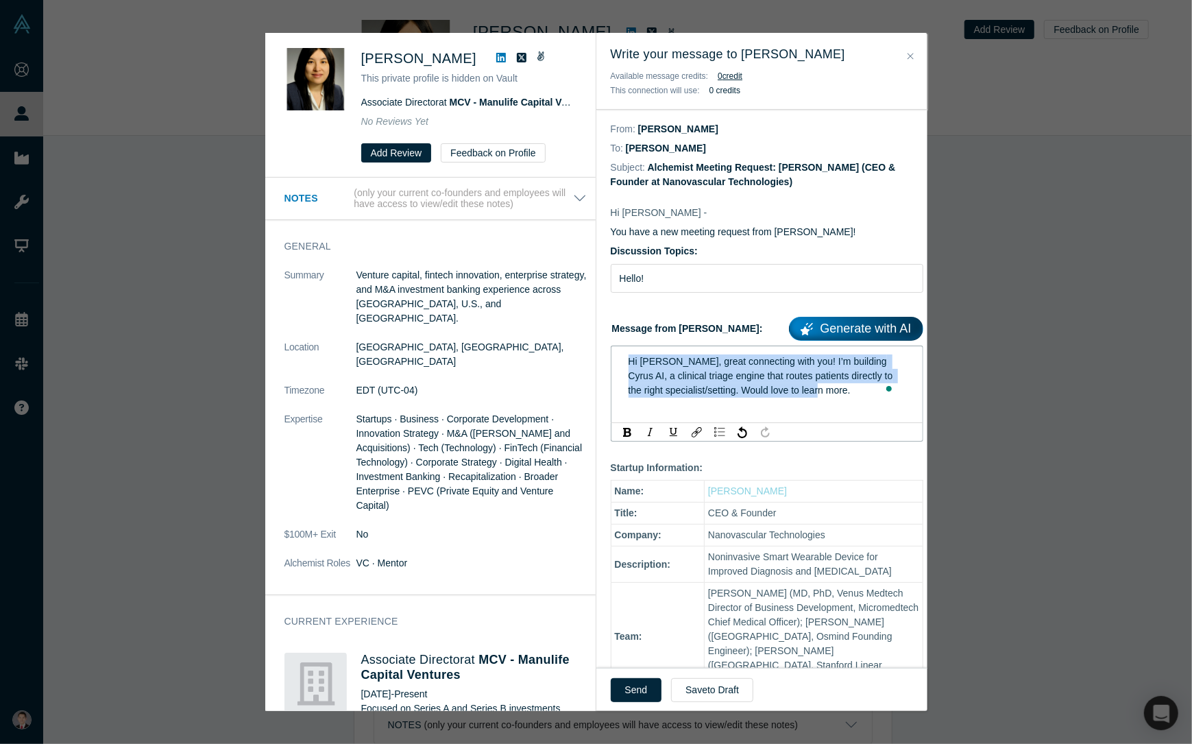
copy span "Hi [PERSON_NAME], great connecting with you! I’m building Cyrus AI, a clinical …"
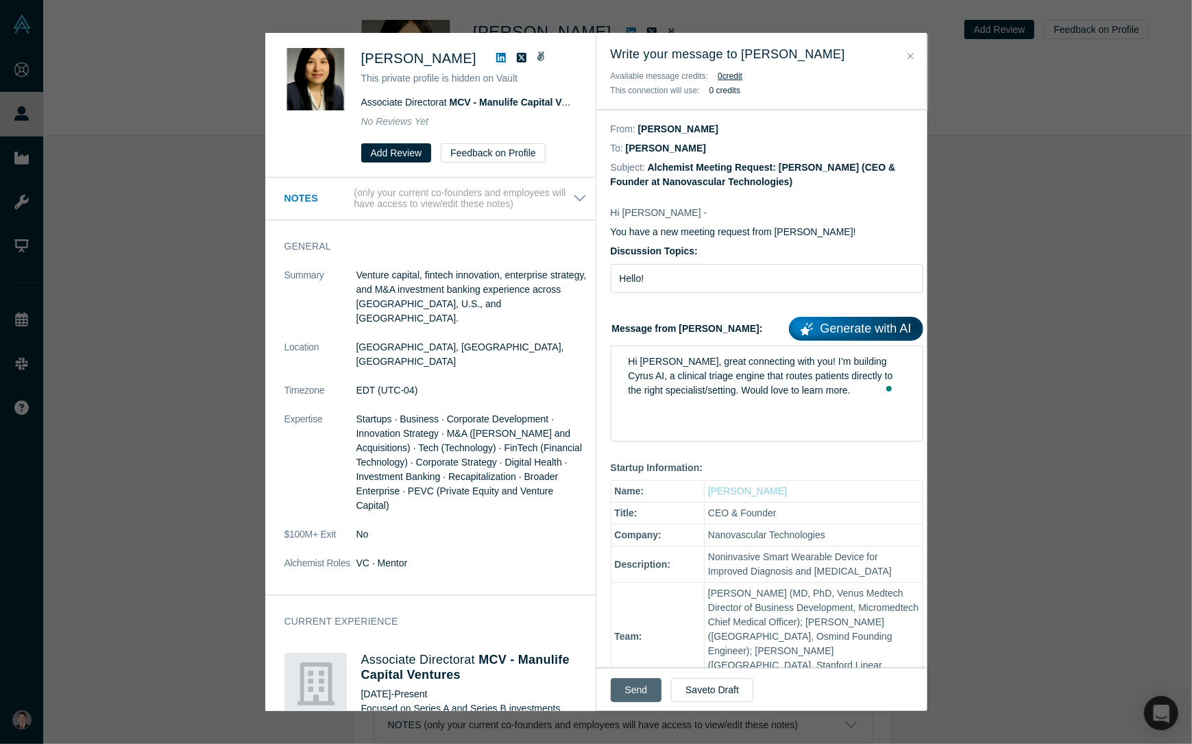
click at [635, 682] on button "Send" at bounding box center [636, 690] width 51 height 24
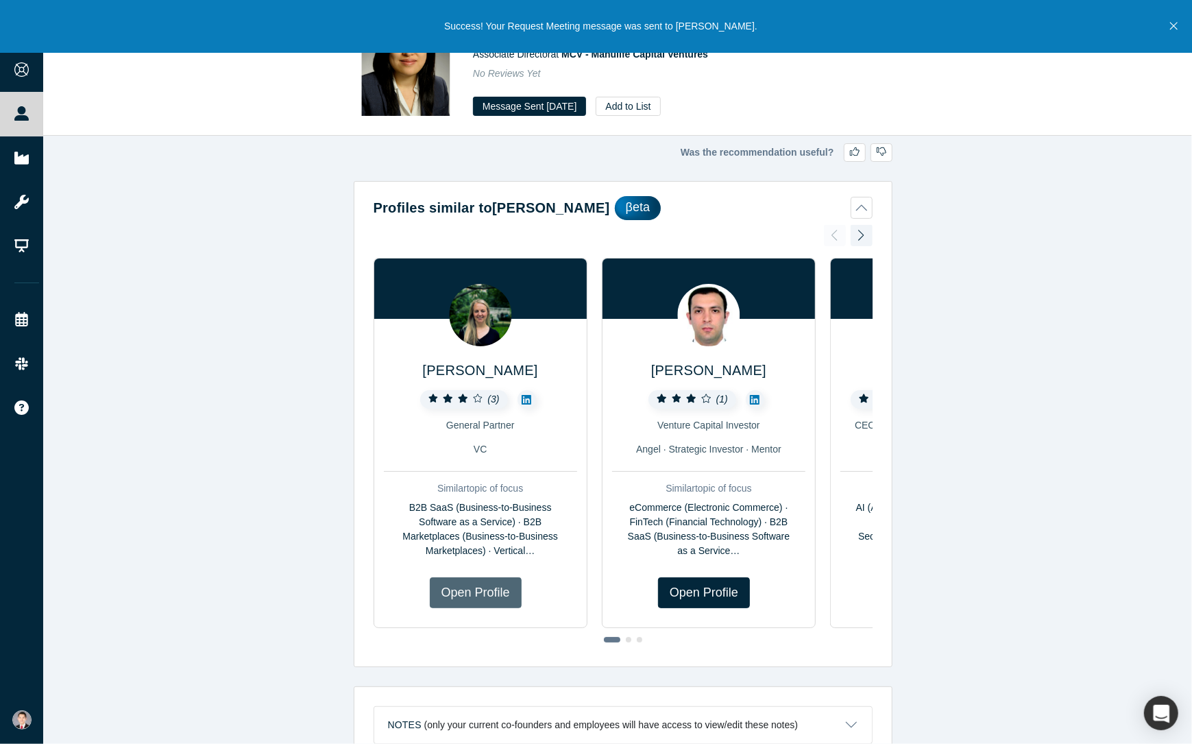
click at [465, 590] on link "Open Profile" at bounding box center [476, 592] width 92 height 31
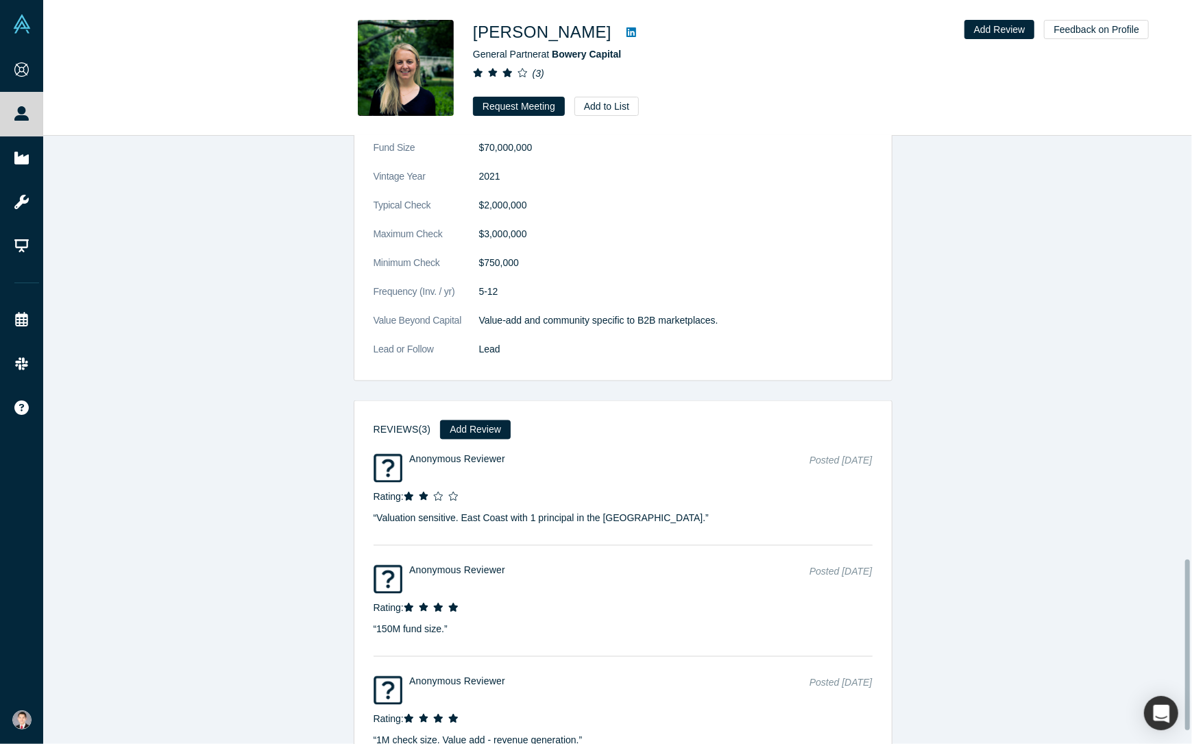
scroll to position [1555, 0]
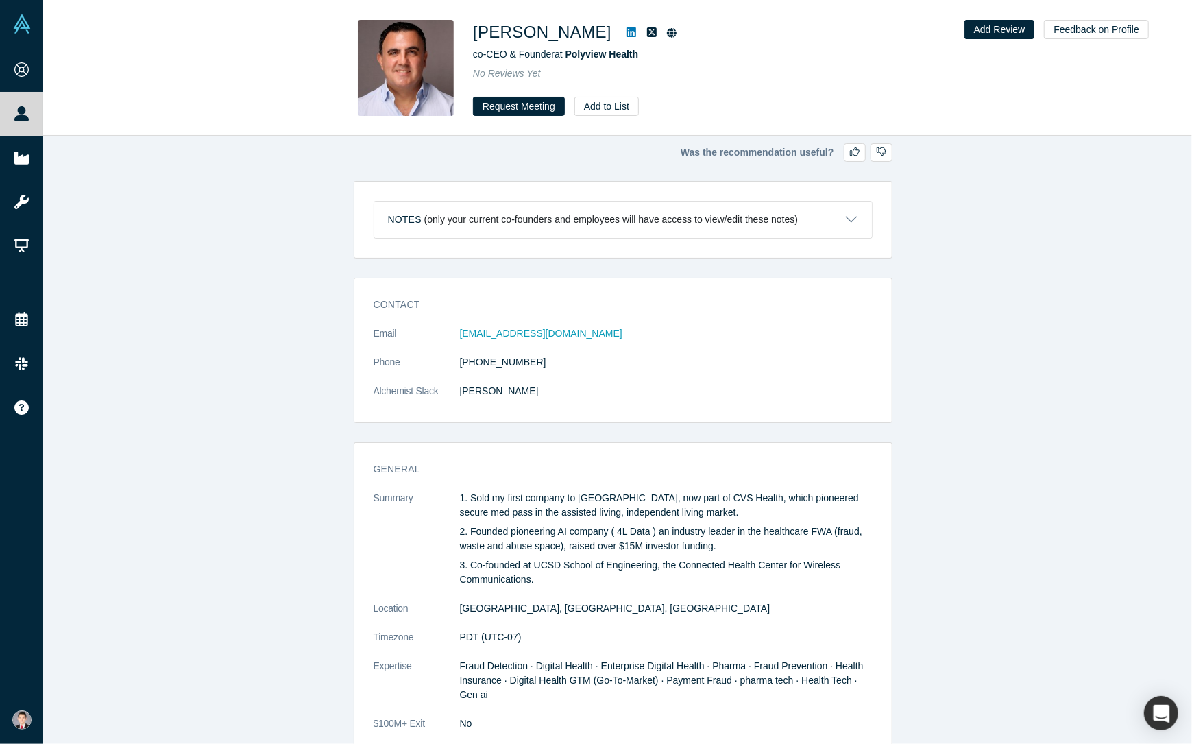
click at [533, 120] on div "[PERSON_NAME] co-CEO & Founder at Polyview Health No Reviews Yet Request Meetin…" at bounding box center [617, 68] width 1149 height 135
click at [534, 110] on button "Request Meeting" at bounding box center [519, 106] width 92 height 19
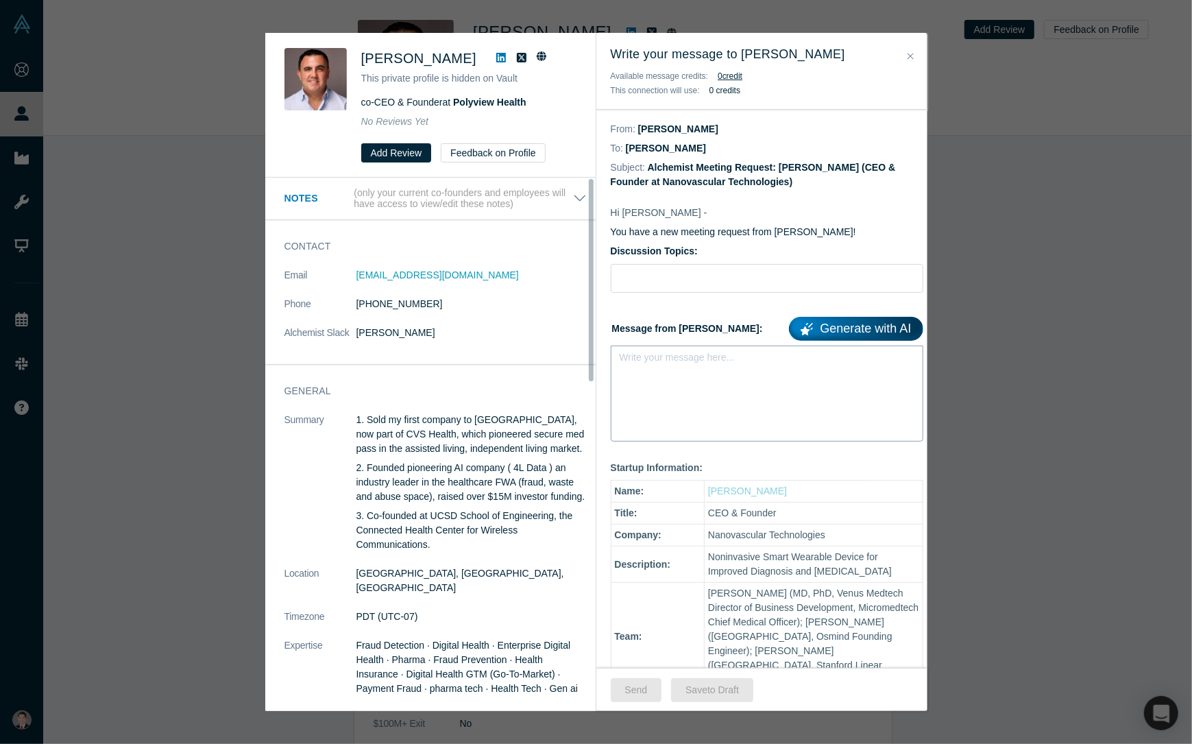
click at [665, 385] on div "Write your message here..." at bounding box center [767, 394] width 313 height 96
paste div "rdw-editor"
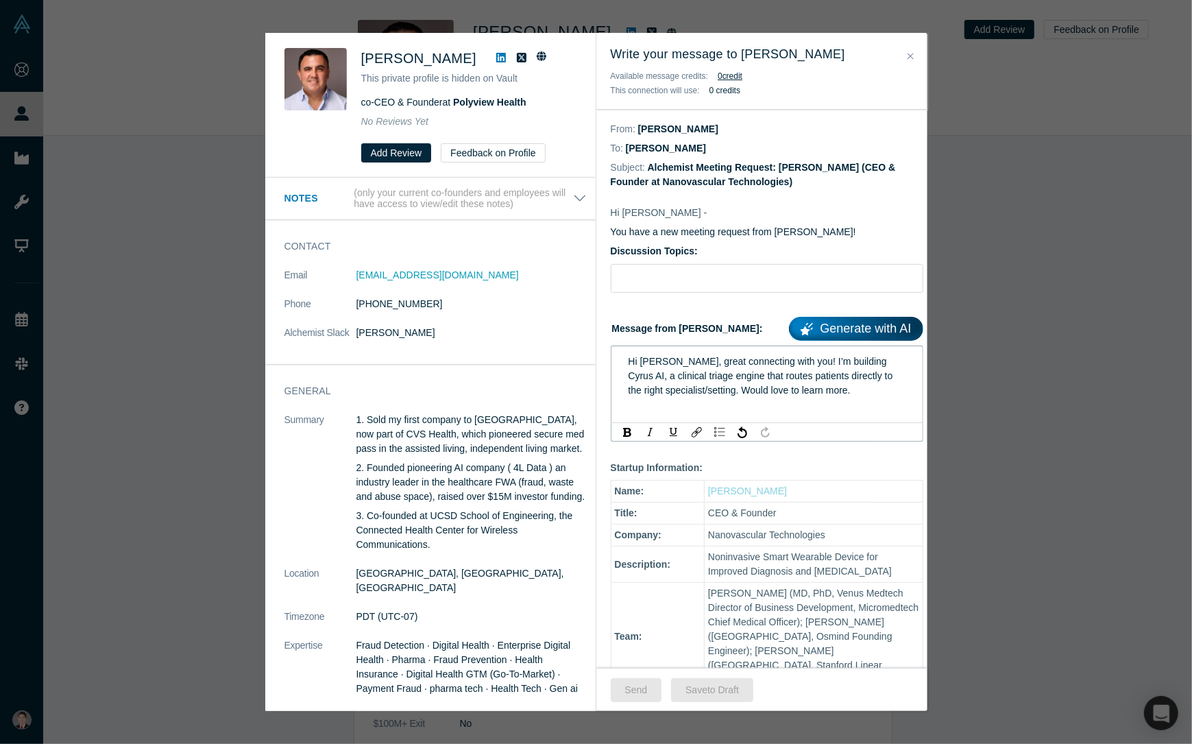
click at [655, 364] on span "Hi [PERSON_NAME], great connecting with you! I’m building Cyrus AI, a clinical …" at bounding box center [762, 376] width 267 height 40
drag, startPoint x: 843, startPoint y: 363, endPoint x: 874, endPoint y: 364, distance: 31.5
click at [874, 364] on span "Hi [PERSON_NAME], great connecting with you! I’m building Cyrus AI, a clinical …" at bounding box center [762, 376] width 267 height 40
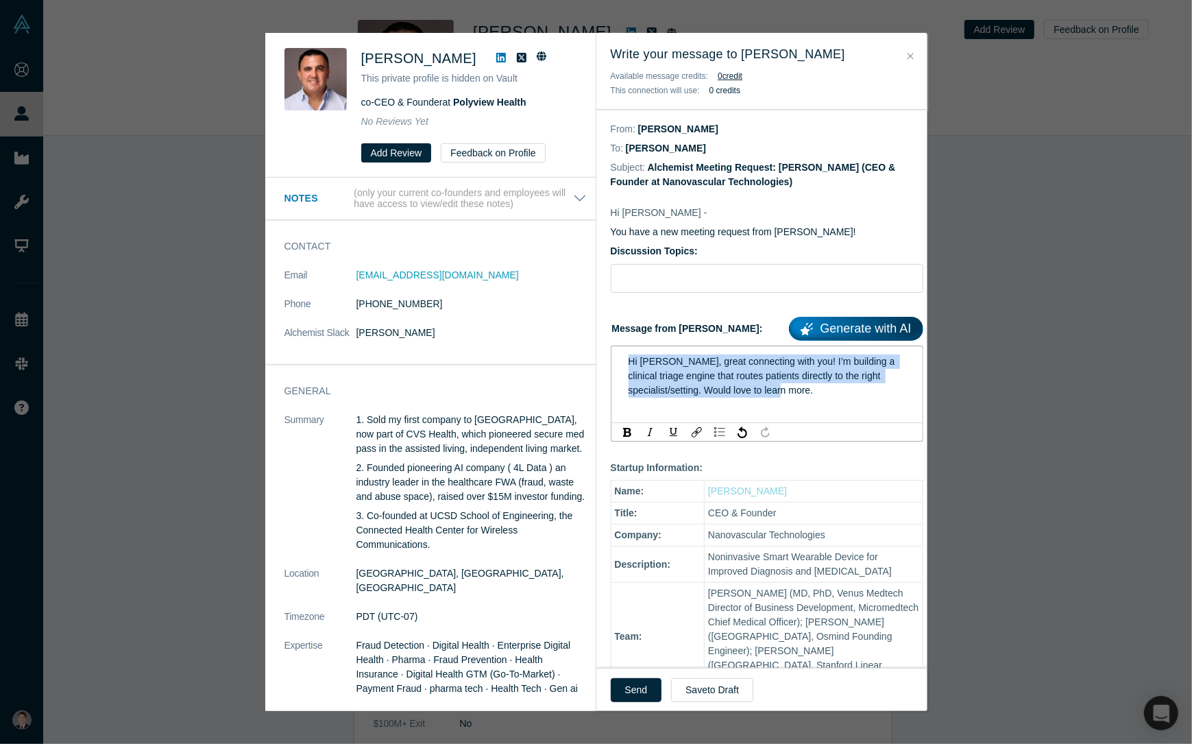
copy span "Hi [PERSON_NAME], great connecting with you! I’m building a clinical triage eng…"
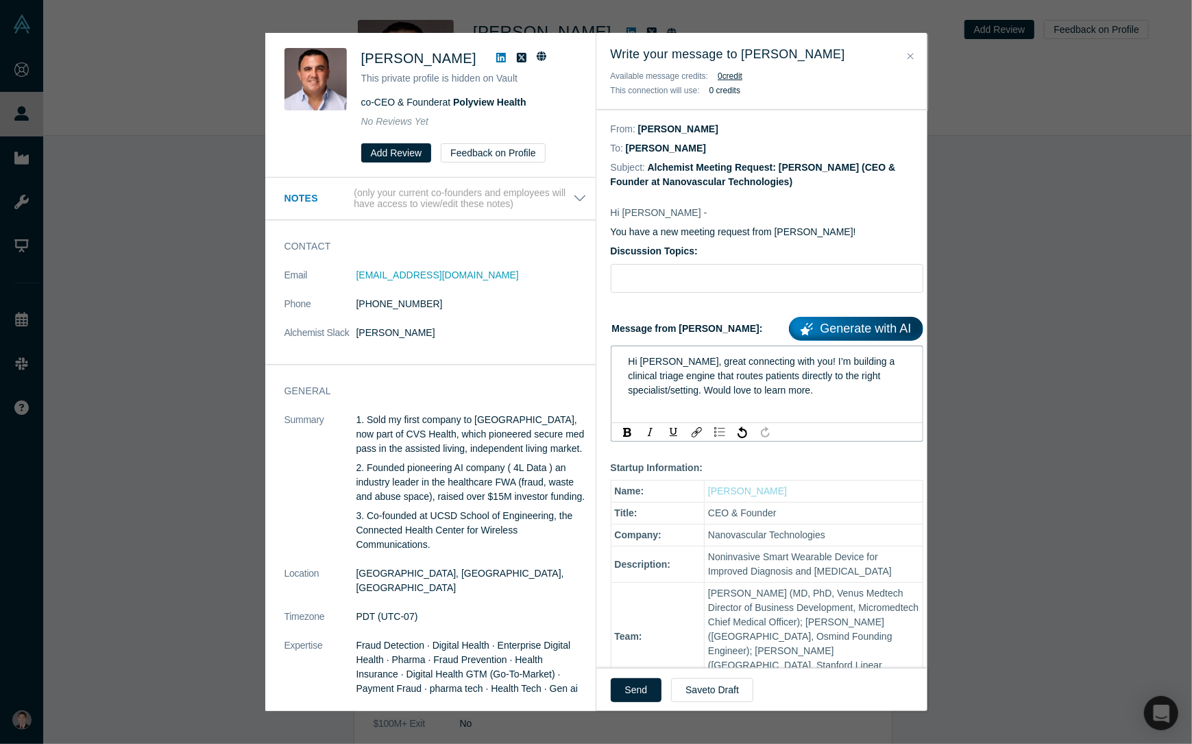
click at [822, 403] on div "Hi Dimtri, great connecting with you! I’m building a clinical triage engine tha…" at bounding box center [767, 384] width 313 height 77
click at [790, 404] on div "Hi Dimtri, great connecting with you! I’m building a clinical triage engine tha…" at bounding box center [767, 384] width 313 height 77
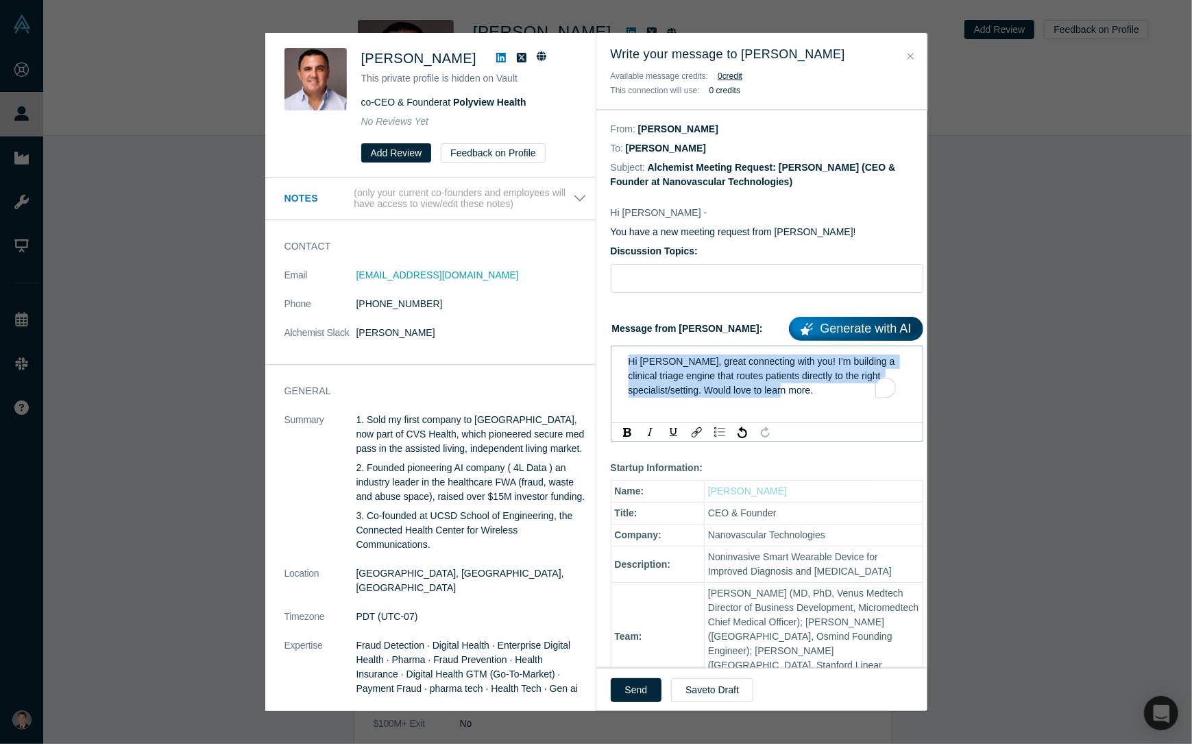
click at [831, 396] on div "Hi Dimtri, great connecting with you! I’m building a clinical triage engine tha…" at bounding box center [768, 375] width 278 height 43
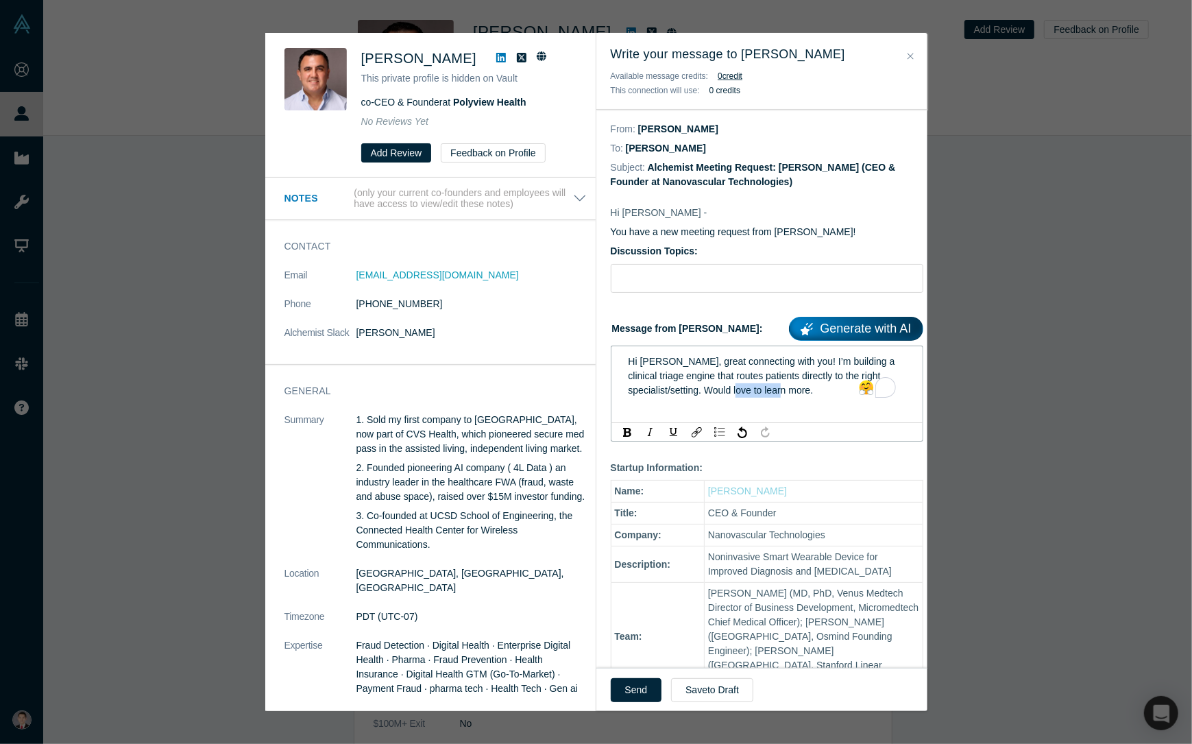
drag, startPoint x: 809, startPoint y: 391, endPoint x: 764, endPoint y: 397, distance: 44.9
click at [764, 397] on div "Hi Dimtri, great connecting with you! I’m building a clinical triage engine tha…" at bounding box center [768, 375] width 278 height 43
click at [723, 279] on input "Discussion Topics:" at bounding box center [767, 278] width 313 height 29
type input "Hello!"
click at [810, 391] on span "Hi [PERSON_NAME], great connecting with you! I’m building a clinical triage eng…" at bounding box center [763, 376] width 269 height 40
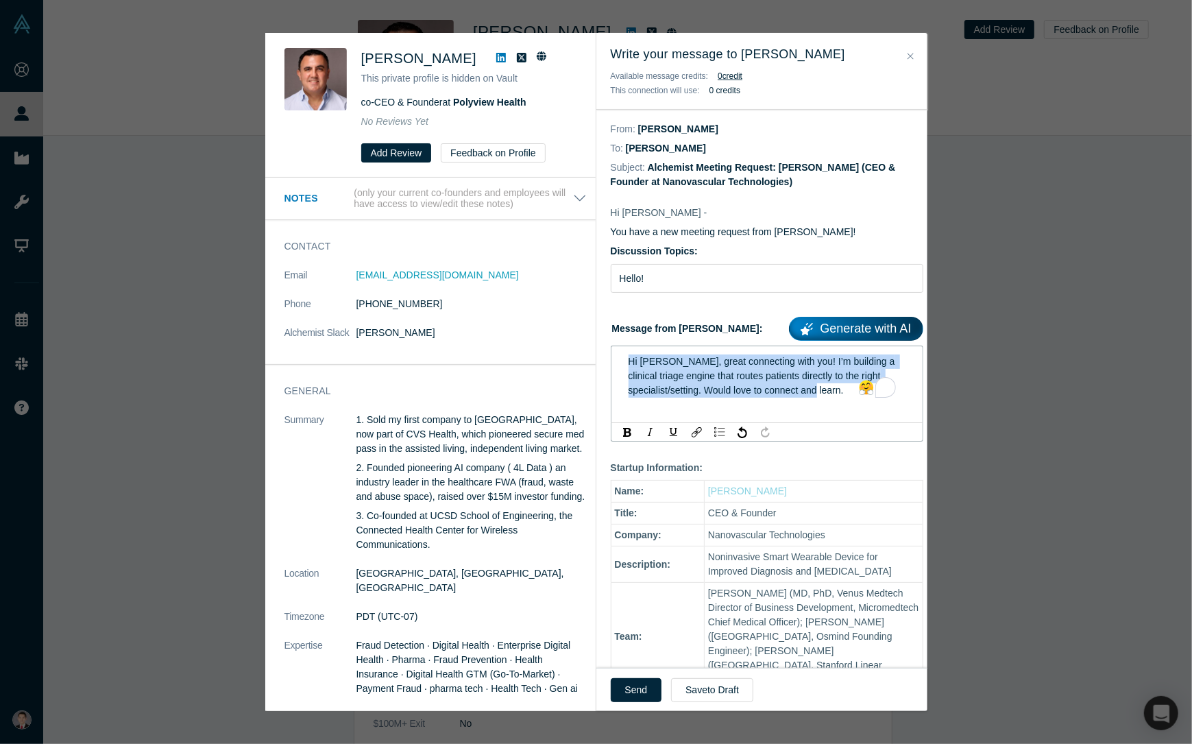
copy span "Hi [PERSON_NAME], great connecting with you! I’m building a clinical triage eng…"
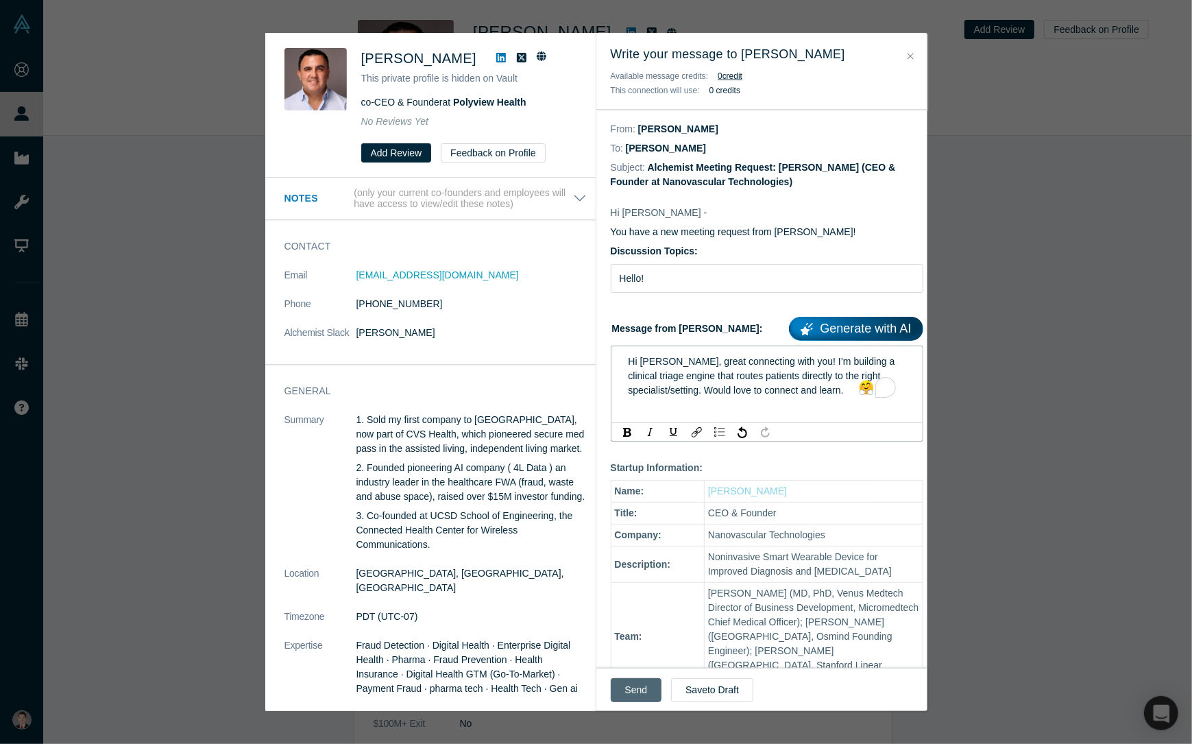
click at [628, 685] on button "Send" at bounding box center [636, 690] width 51 height 24
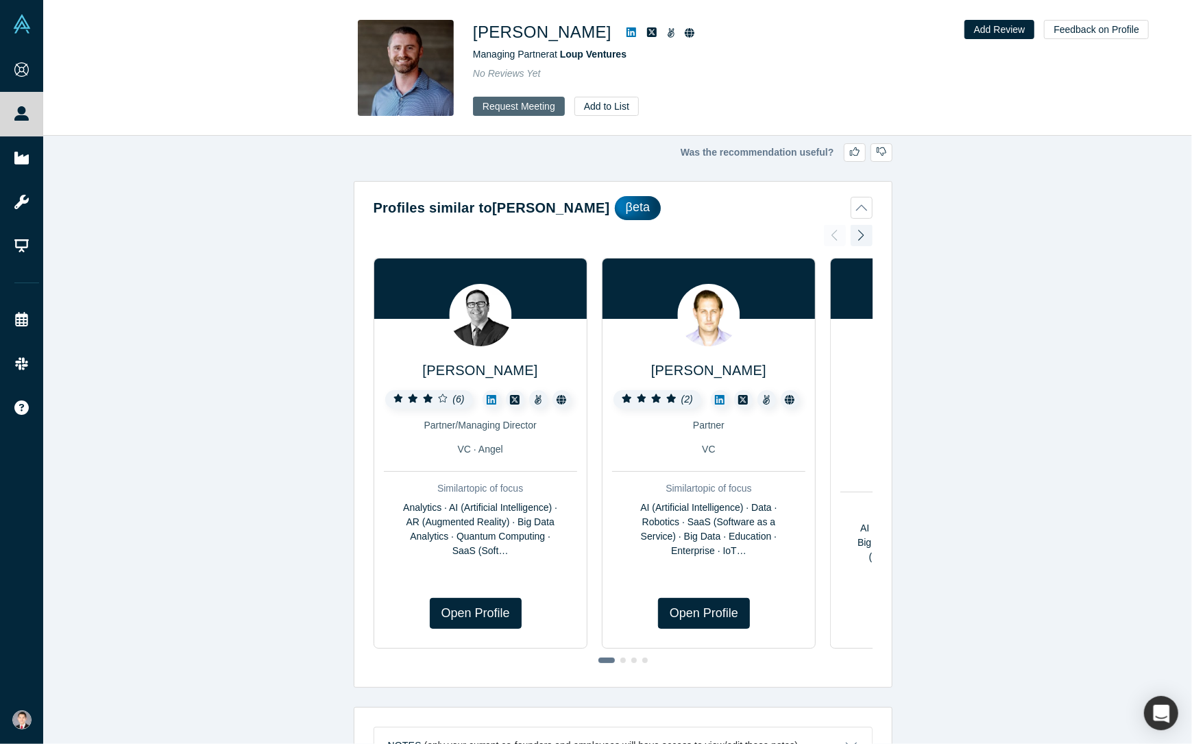
click at [536, 104] on button "Request Meeting" at bounding box center [519, 106] width 92 height 19
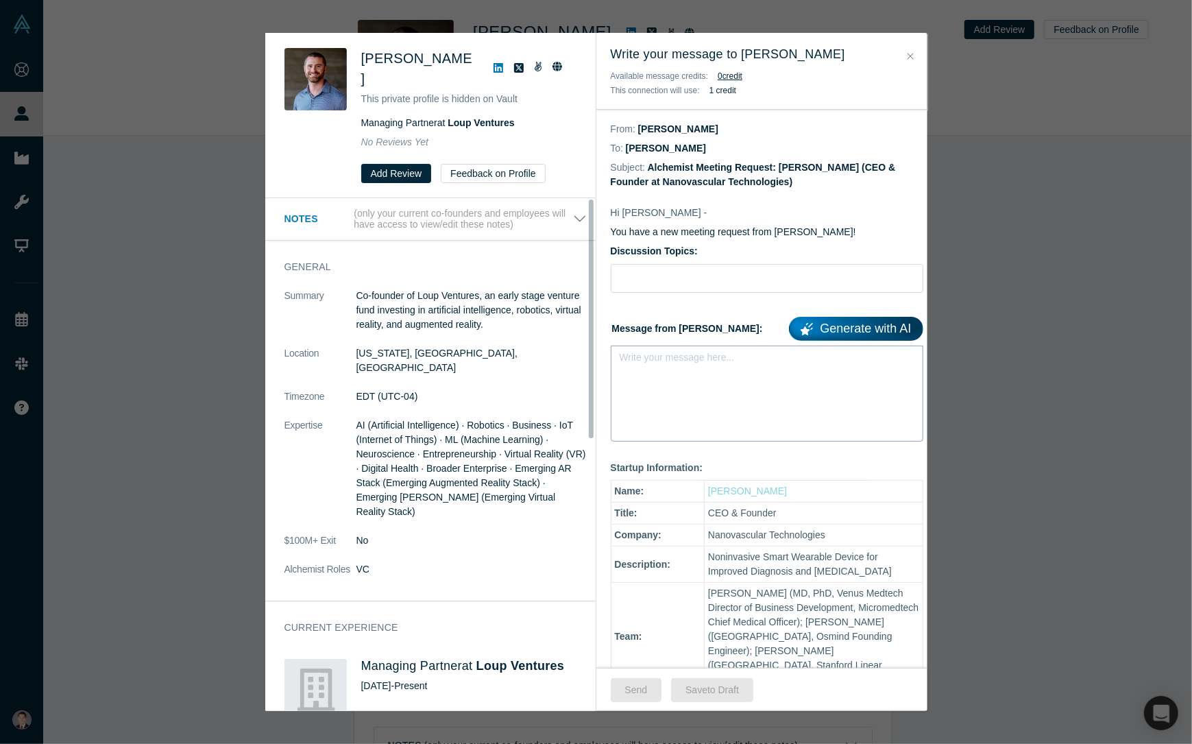
click at [735, 362] on div "rdw-editor" at bounding box center [768, 361] width 278 height 14
paste div "rdw-editor"
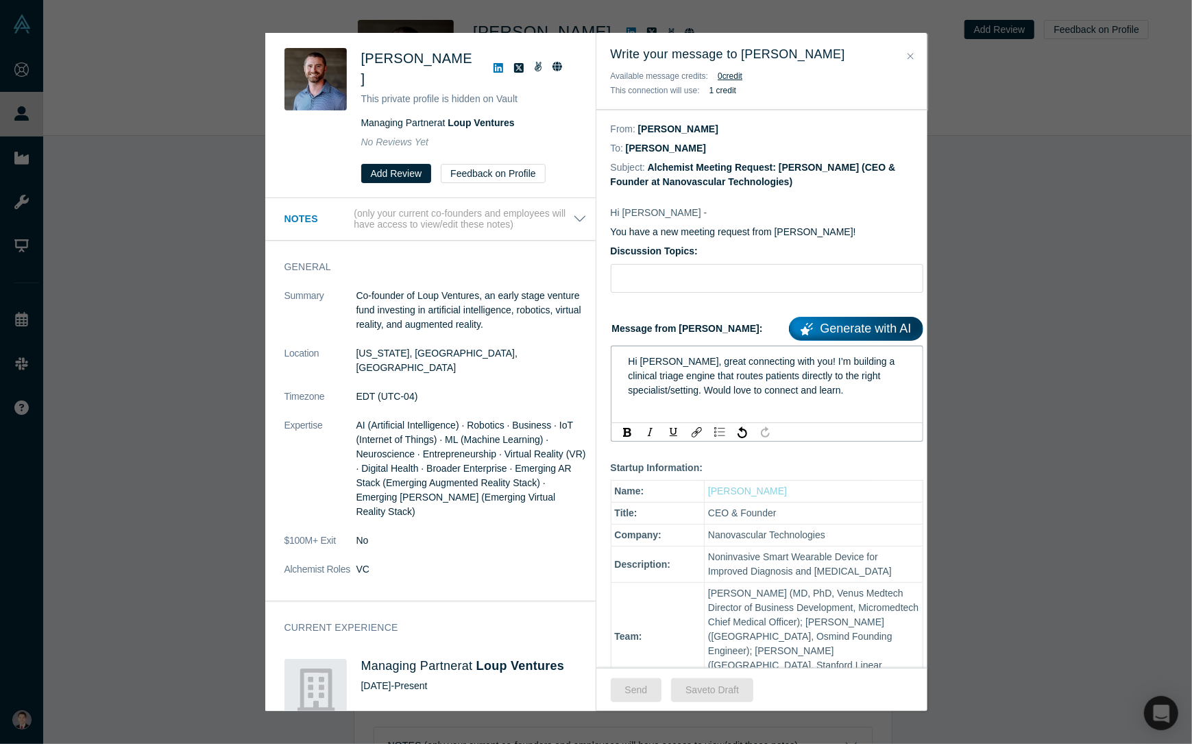
click at [656, 361] on span "Hi [PERSON_NAME], great connecting with you! I’m building a clinical triage eng…" at bounding box center [763, 376] width 269 height 40
click at [868, 393] on div "Hi [PERSON_NAME], great connecting with you! I’m building a clinical triage eng…" at bounding box center [768, 375] width 278 height 43
click at [738, 281] on input "Discussion Topics:" at bounding box center [767, 278] width 313 height 29
type input "Digital health startup"
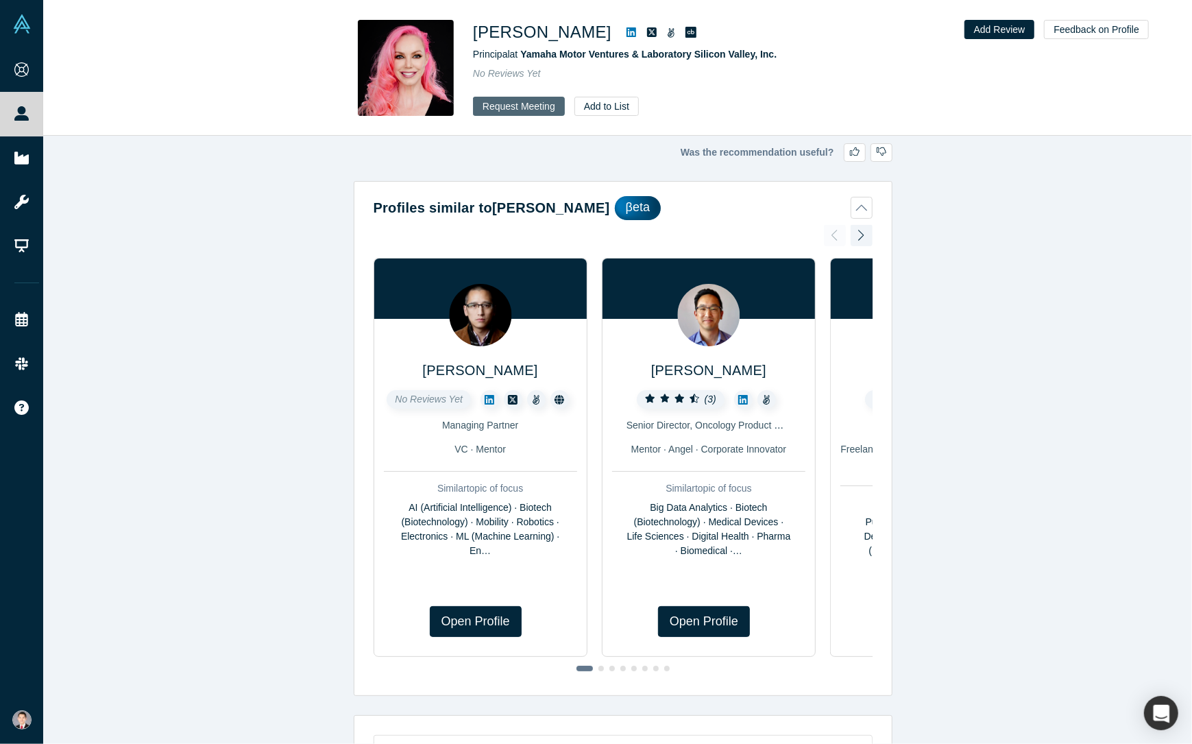
click at [537, 112] on button "Request Meeting" at bounding box center [519, 106] width 92 height 19
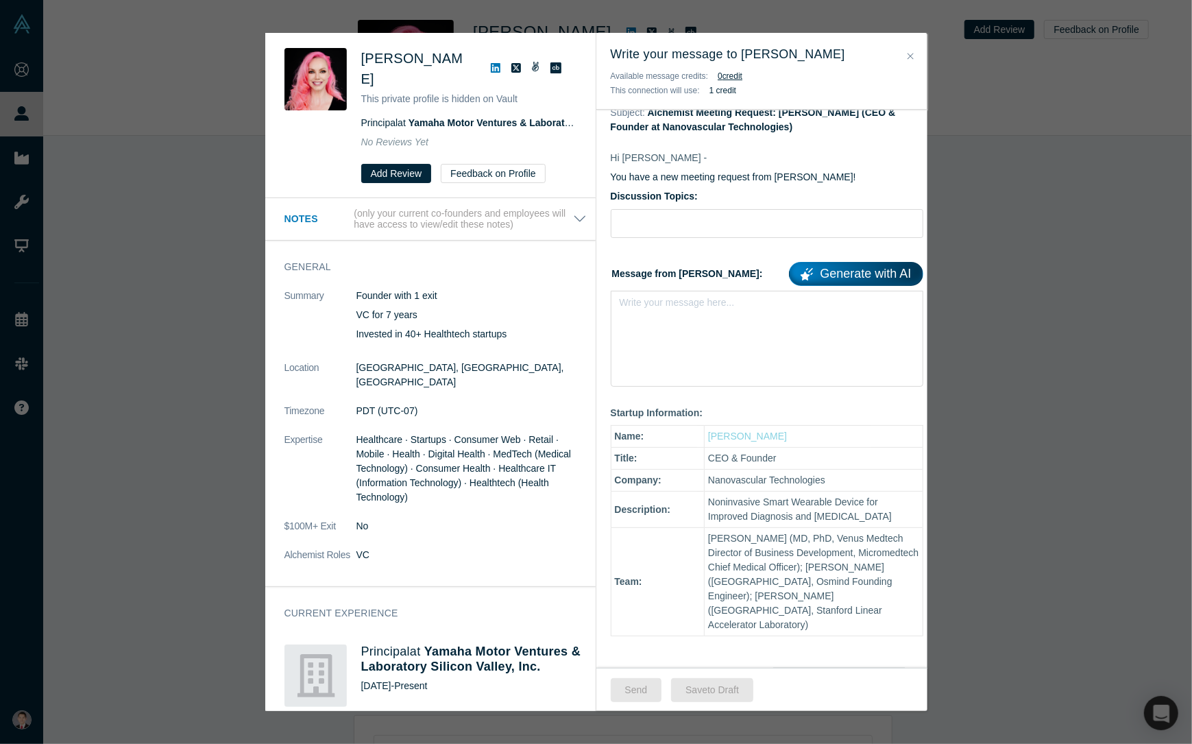
scroll to position [122, 0]
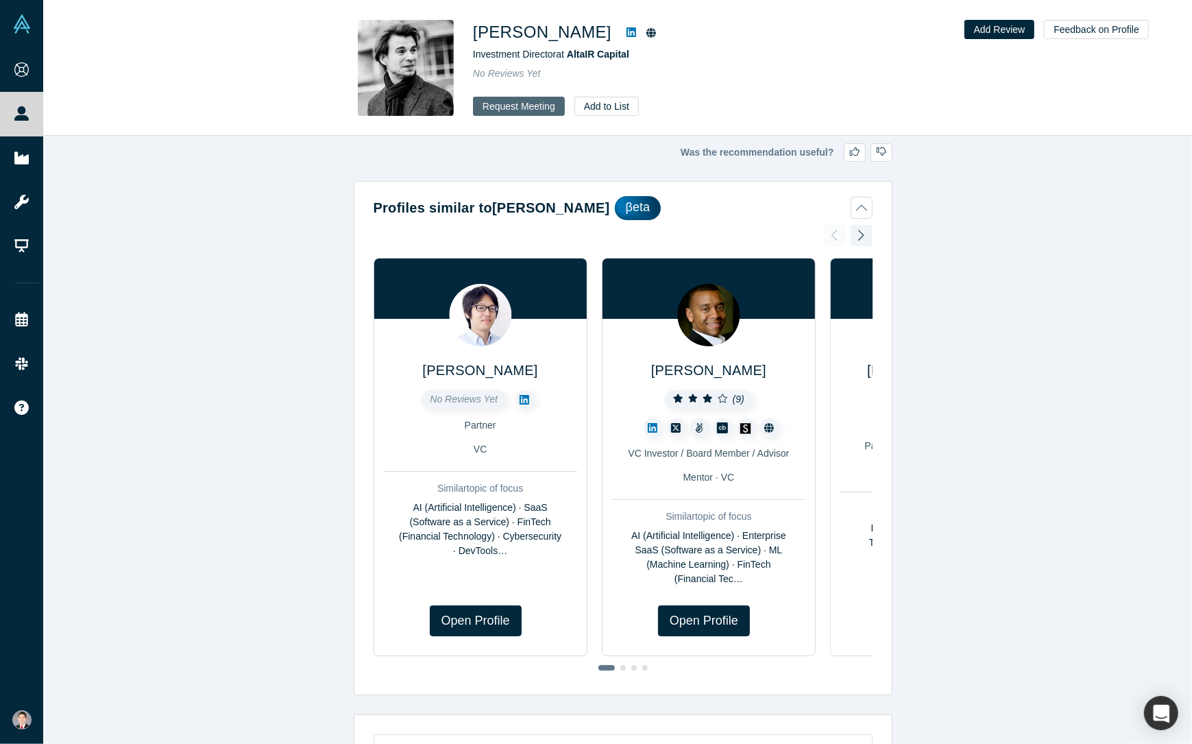
click at [544, 105] on button "Request Meeting" at bounding box center [519, 106] width 92 height 19
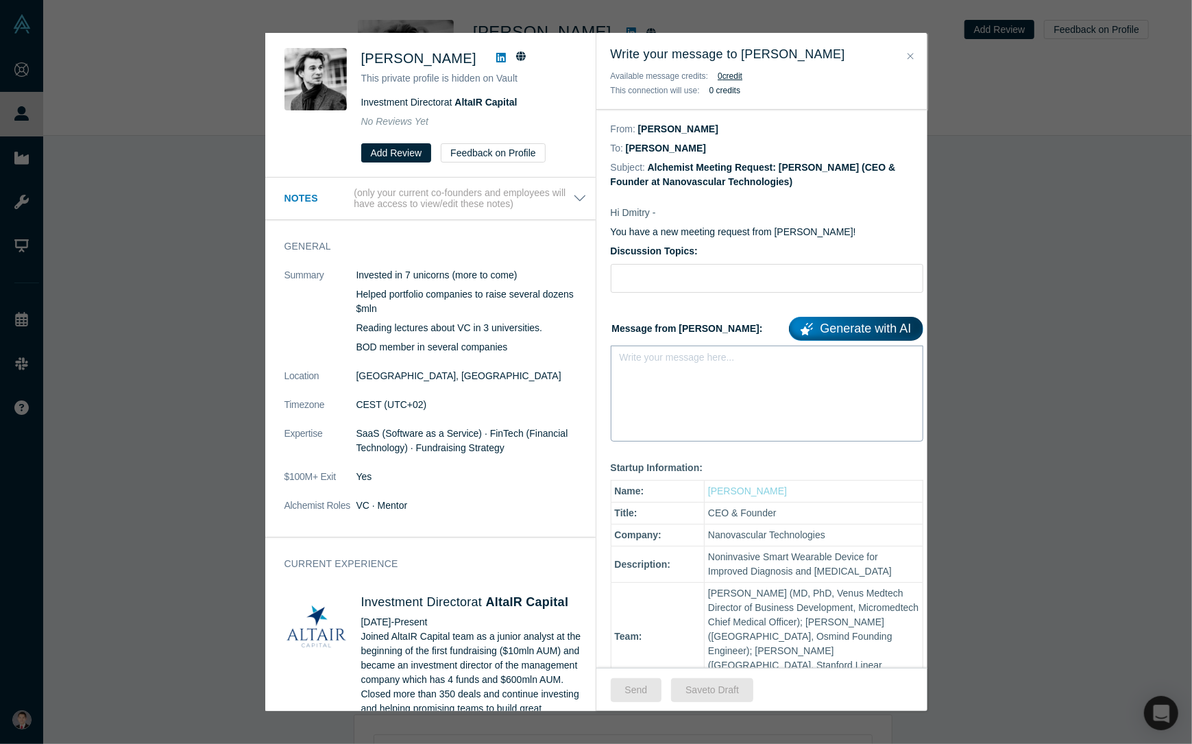
click at [683, 398] on div "Write your message here..." at bounding box center [767, 394] width 313 height 96
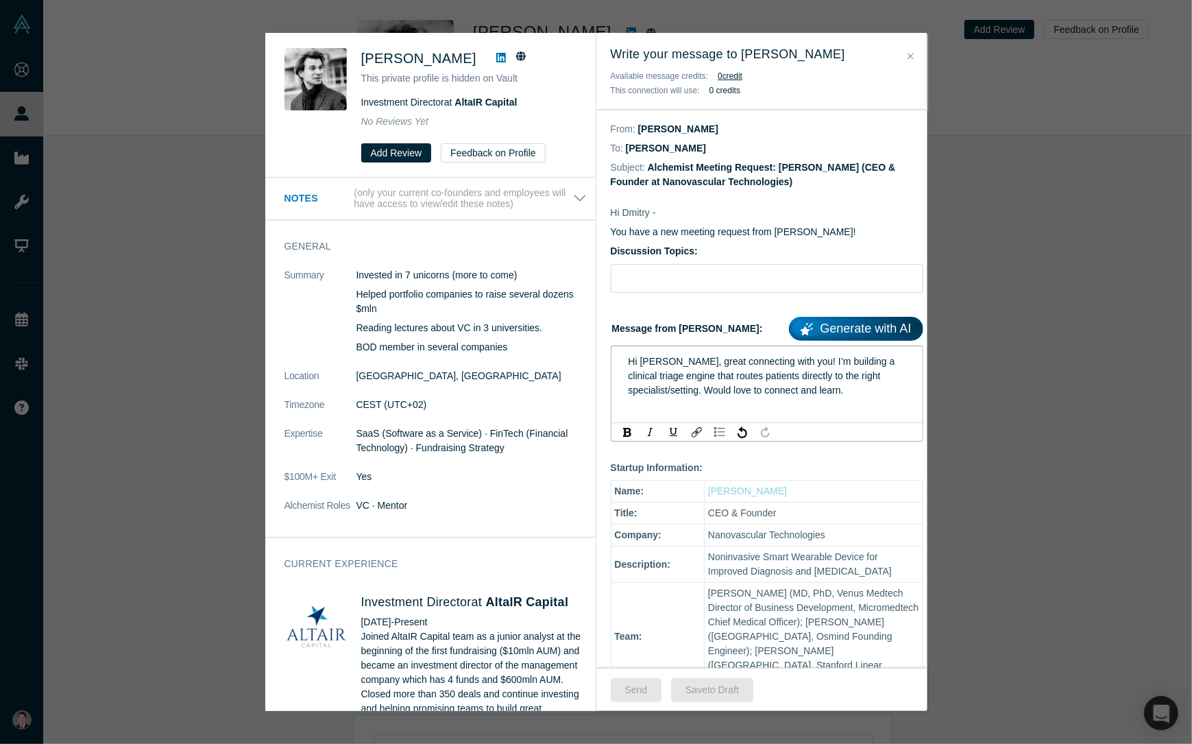
click at [655, 363] on span "Hi [PERSON_NAME], great connecting with you! I’m building a clinical triage eng…" at bounding box center [763, 376] width 269 height 40
click at [679, 283] on input "Discussion Topics:" at bounding box center [767, 278] width 313 height 29
click at [659, 361] on span "Hi [PERSON_NAME], great connecting with you! I’m building a clinical triage eng…" at bounding box center [763, 376] width 269 height 40
click at [662, 361] on span "Hi [PERSON_NAME], great connecting with you! I’m building a clinical triage eng…" at bounding box center [763, 376] width 269 height 40
click at [666, 361] on span "Hi [PERSON_NAME], great connecting with you! I’m building a clinical triage eng…" at bounding box center [763, 376] width 269 height 40
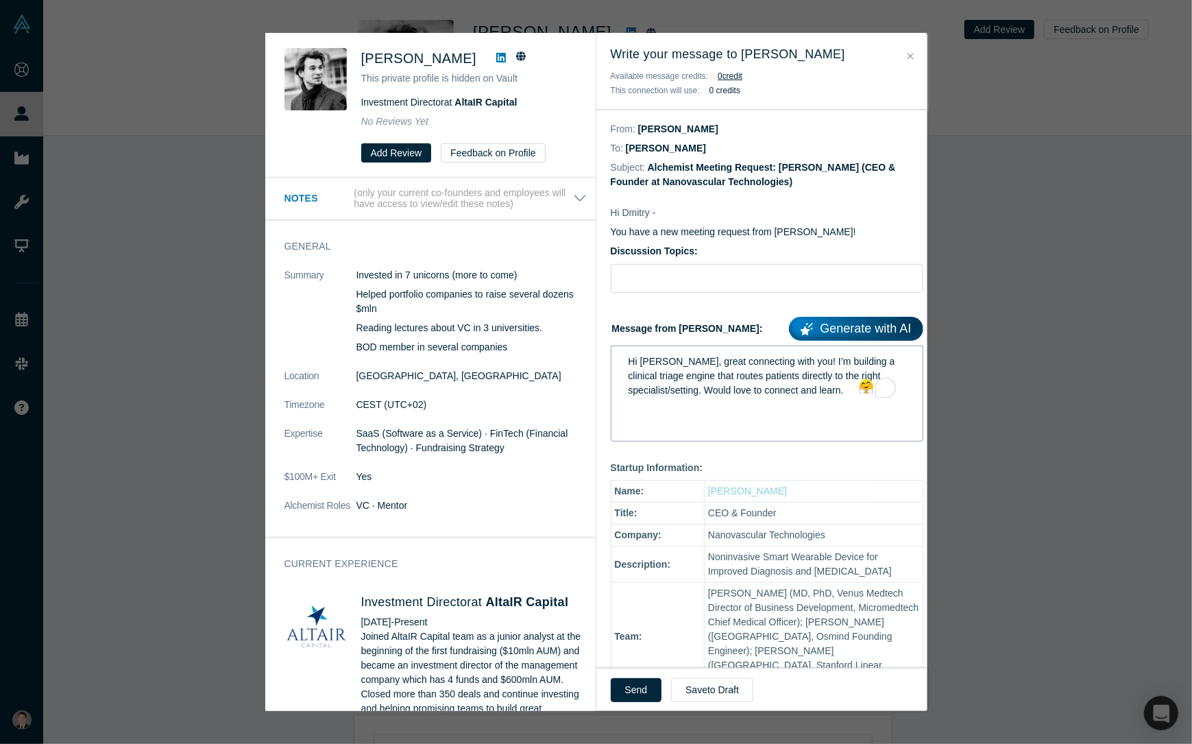
click at [672, 302] on form "Discussion Topics: Message from Ethan: Generate with AI Hi Dimtry, great connec…" at bounding box center [767, 342] width 313 height 197
click at [680, 285] on input "Discussion Topics:" at bounding box center [767, 278] width 313 height 29
type input "Hello!"
click at [629, 697] on button "Send" at bounding box center [636, 690] width 51 height 24
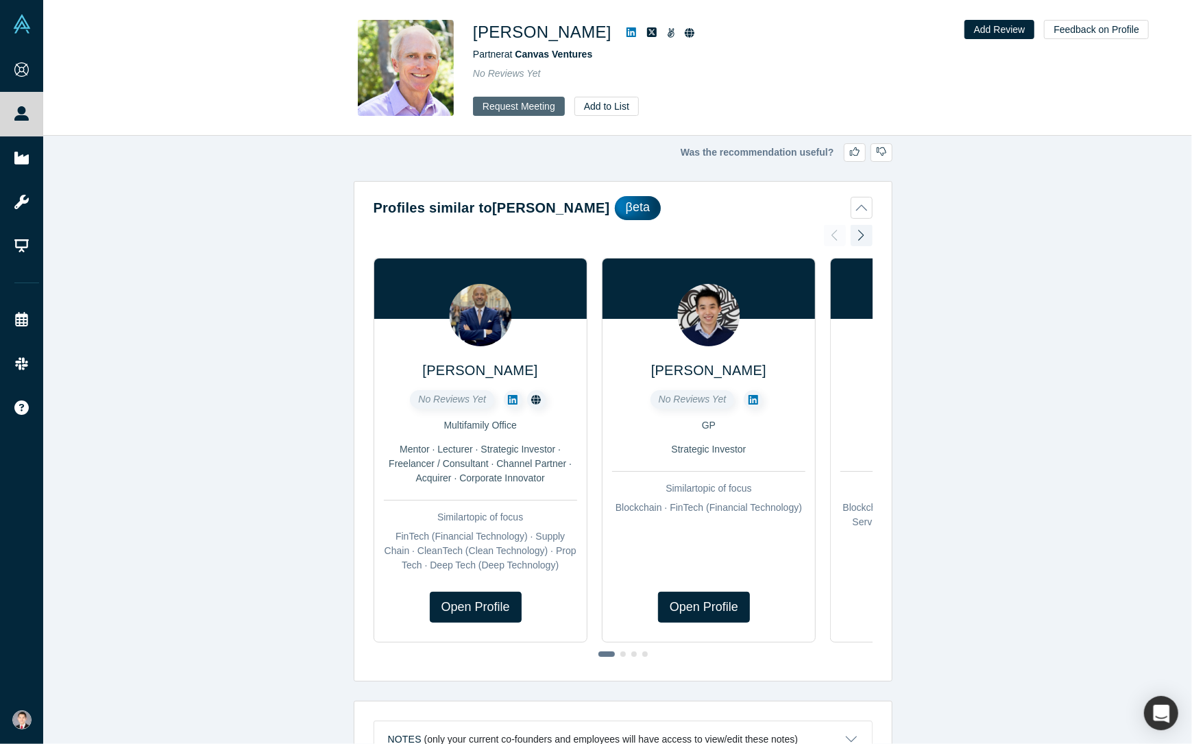
click at [548, 108] on button "Request Meeting" at bounding box center [519, 106] width 92 height 19
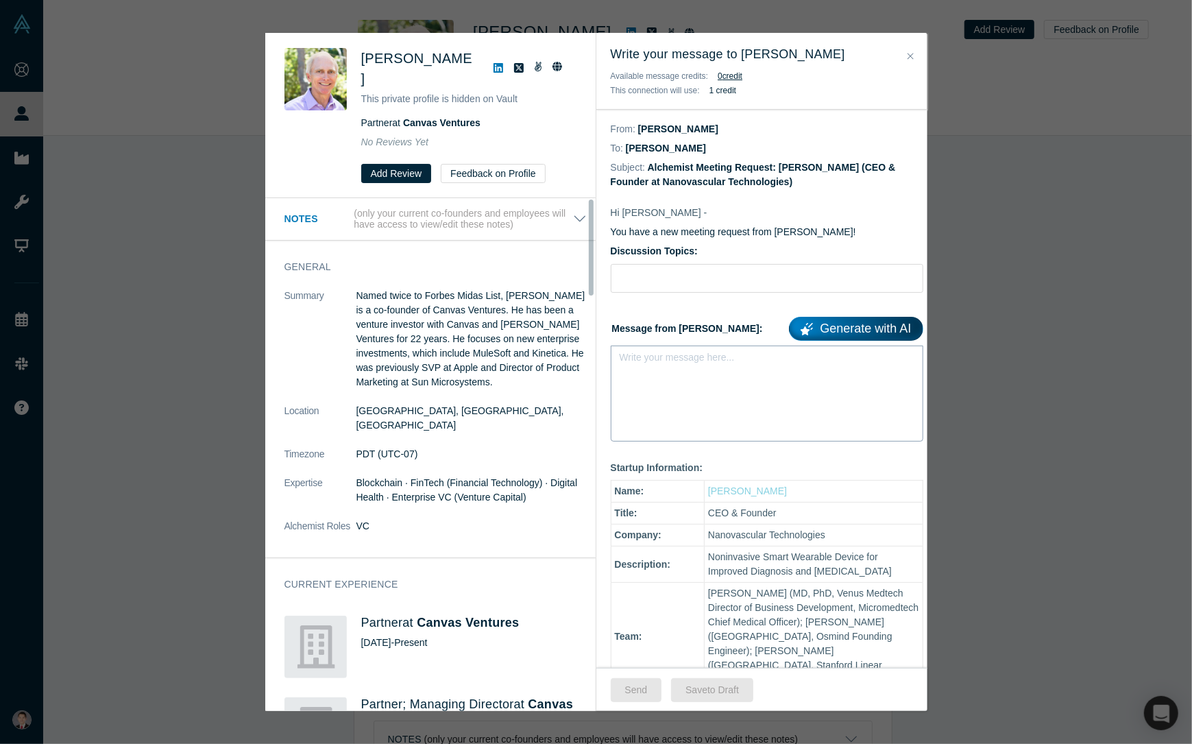
click at [625, 382] on div "Write your message here..." at bounding box center [767, 394] width 313 height 96
paste div "rdw-editor"
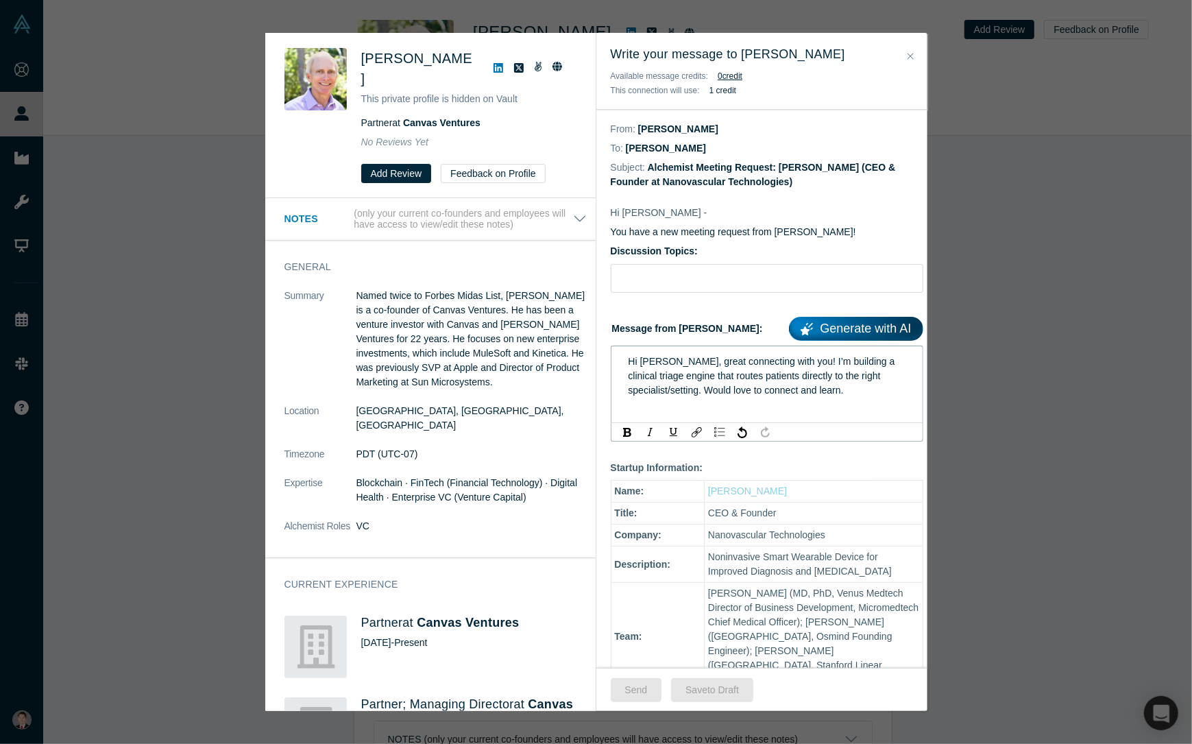
click at [644, 360] on span "Hi [PERSON_NAME], great connecting with you! I’m building a clinical triage eng…" at bounding box center [763, 376] width 269 height 40
click at [690, 278] on input "Discussion Topics:" at bounding box center [767, 278] width 313 height 29
type input "Hello!"
click at [803, 397] on div "Hi [PERSON_NAME], great connecting with you! I’m building a clinical triage eng…" at bounding box center [768, 375] width 278 height 43
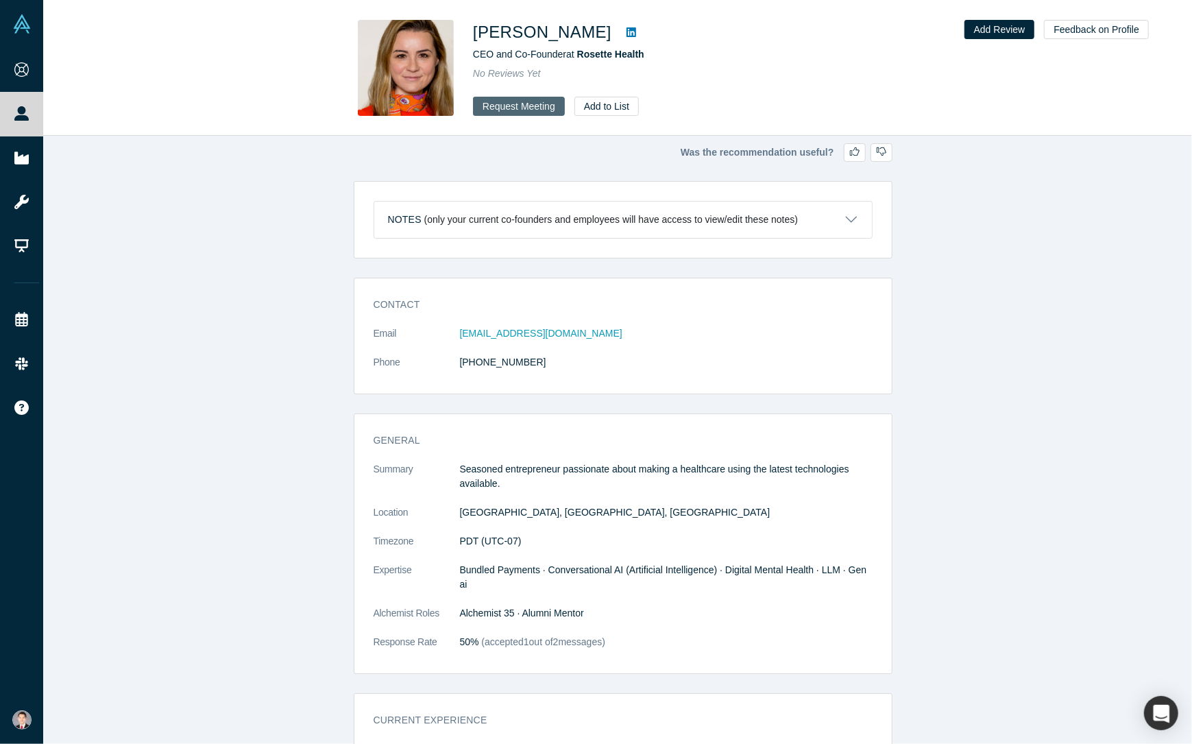
click at [520, 113] on button "Request Meeting" at bounding box center [519, 106] width 92 height 19
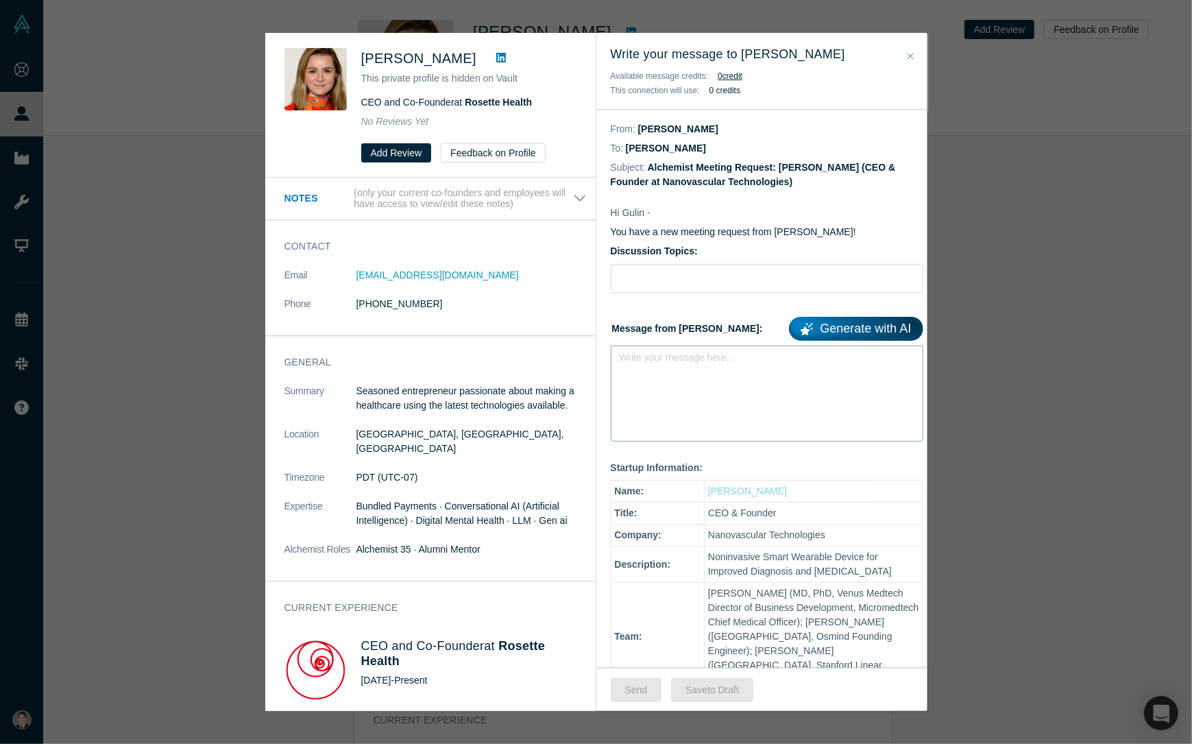
click at [692, 366] on div "rdw-editor" at bounding box center [768, 361] width 278 height 14
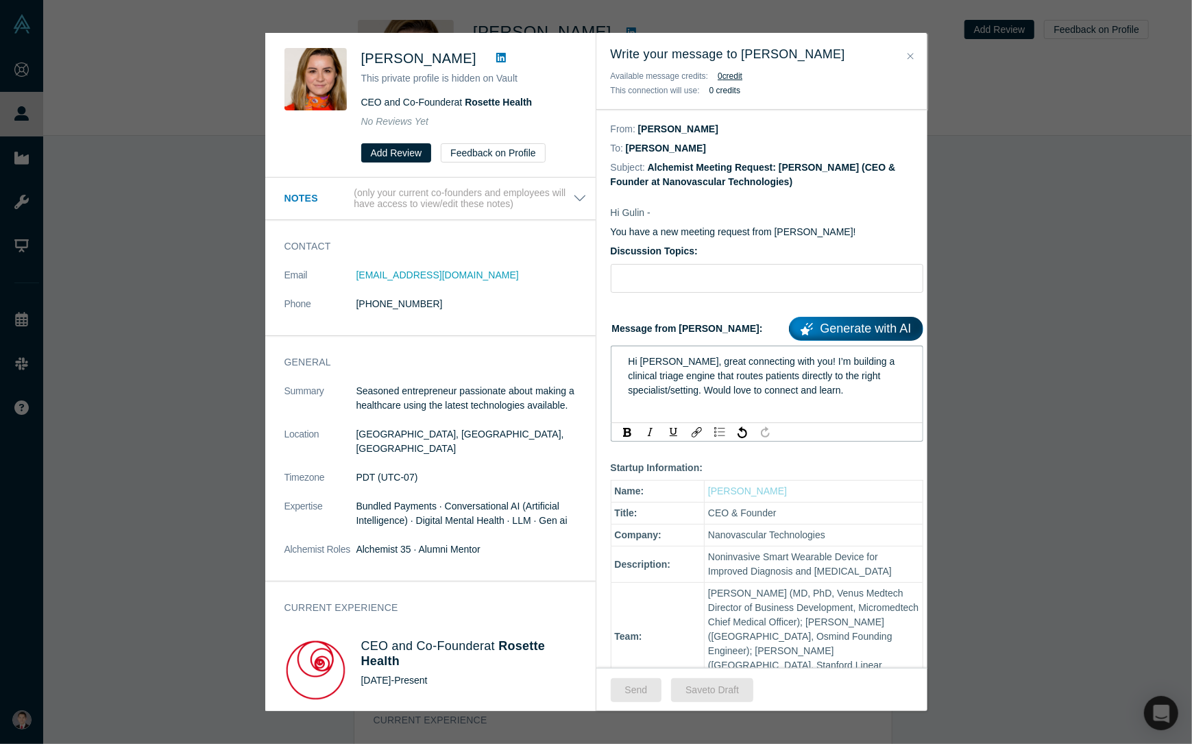
click at [655, 365] on span "Hi Dimtri, great connecting with you! I’m building a clinical triage engine tha…" at bounding box center [763, 376] width 269 height 40
click at [690, 284] on input "Discussion Topics:" at bounding box center [767, 278] width 313 height 29
type input "Hello!"
click at [664, 413] on div "Hi Gulin, great connecting with you! I’m building a clinical triage engine that…" at bounding box center [767, 394] width 313 height 96
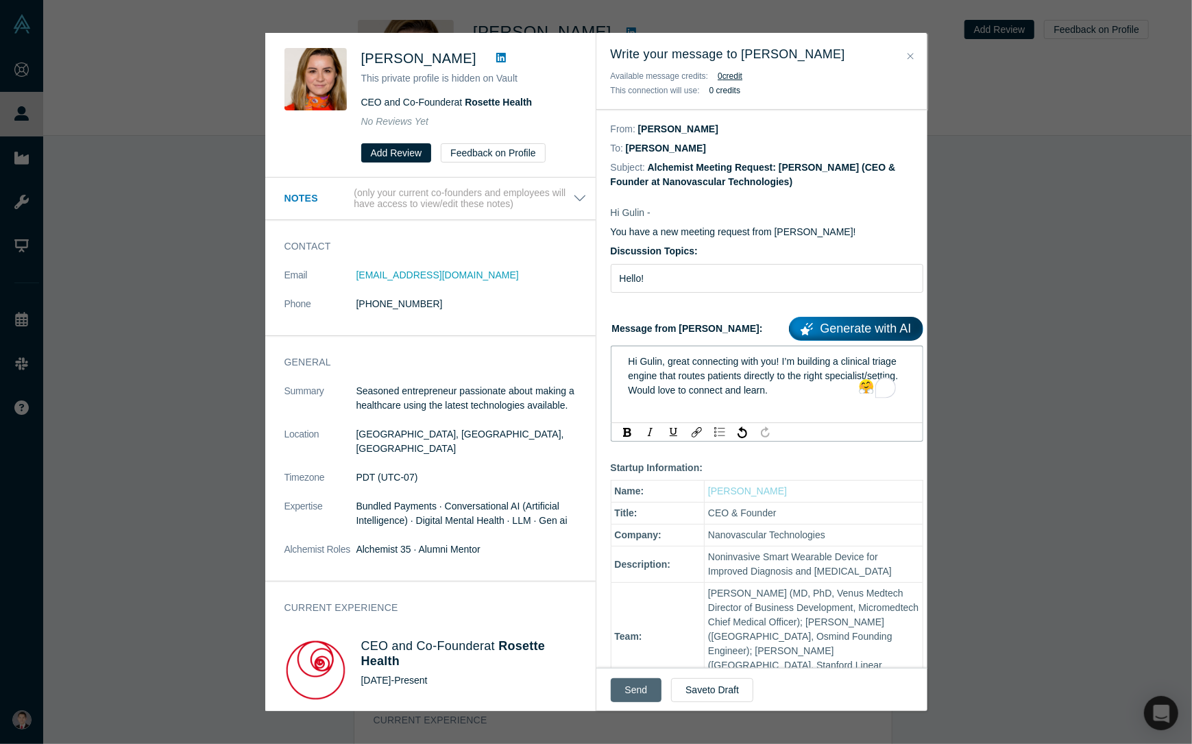
click at [628, 688] on button "Send" at bounding box center [636, 690] width 51 height 24
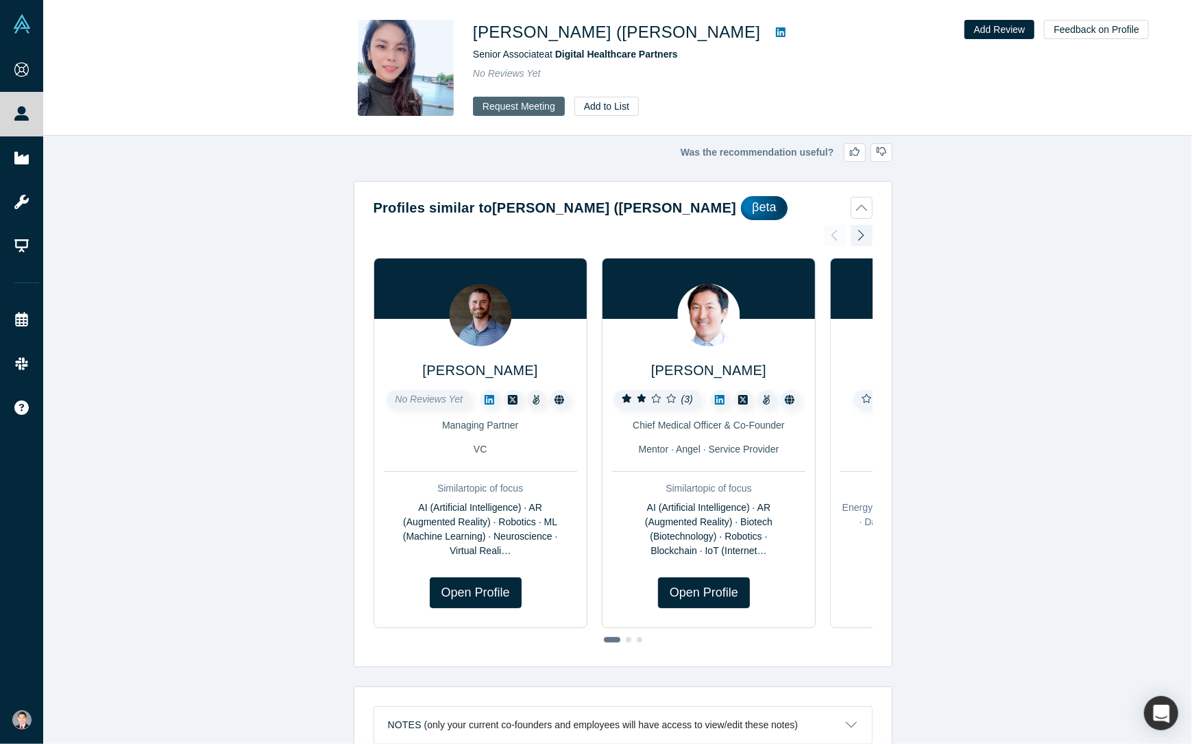
click at [537, 106] on button "Request Meeting" at bounding box center [519, 106] width 92 height 19
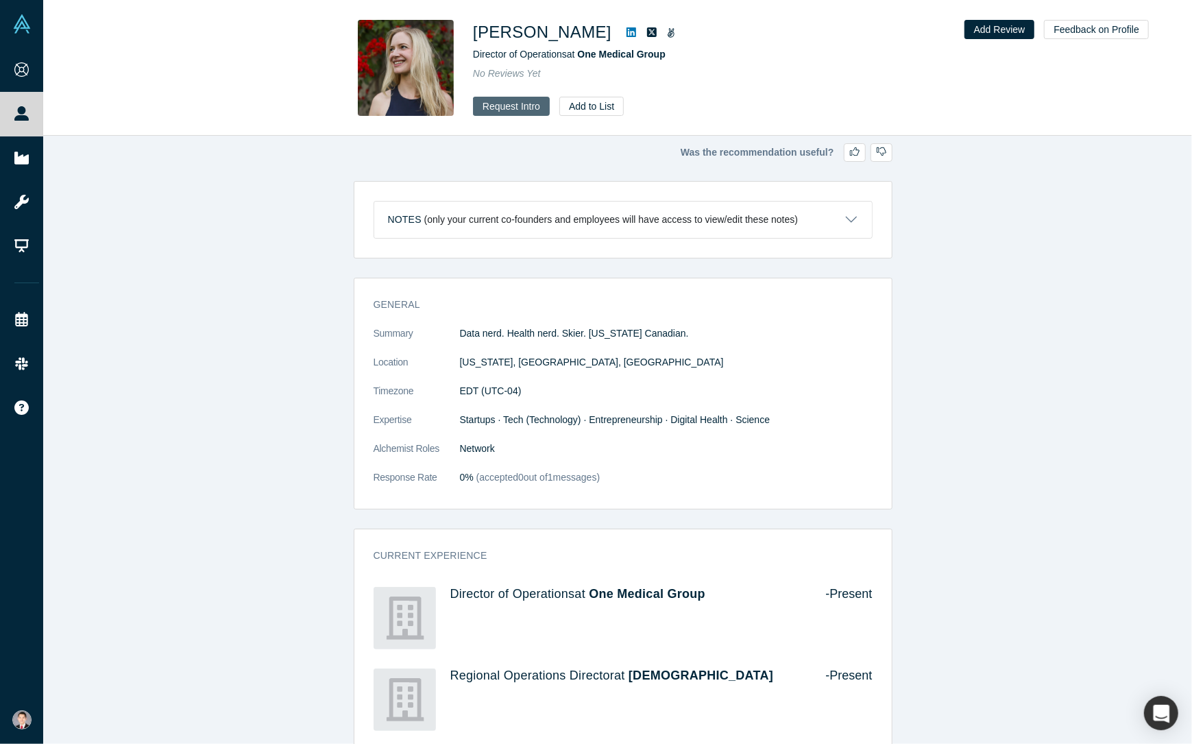
click at [526, 106] on button "Request Intro" at bounding box center [511, 106] width 77 height 19
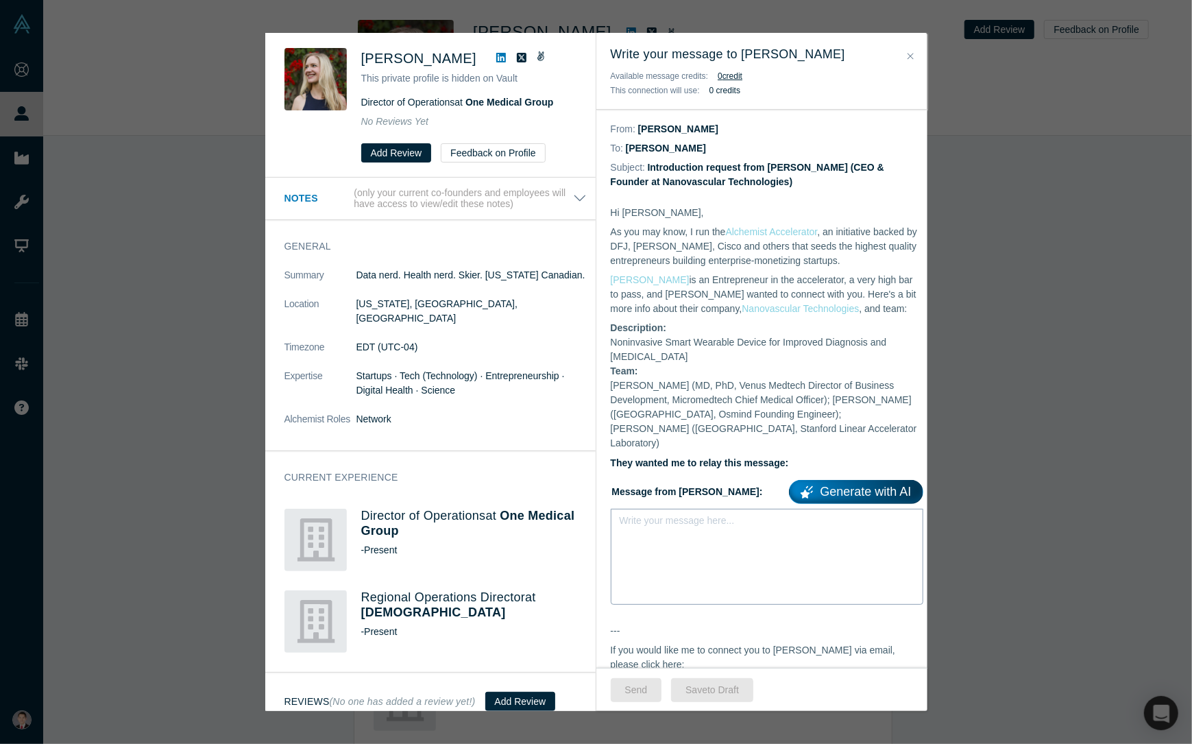
click at [711, 556] on div "Write your message here..." at bounding box center [767, 557] width 313 height 96
click at [662, 519] on span "Hi [PERSON_NAME], great connecting with you! I’m building a clinical triage eng…" at bounding box center [763, 539] width 269 height 40
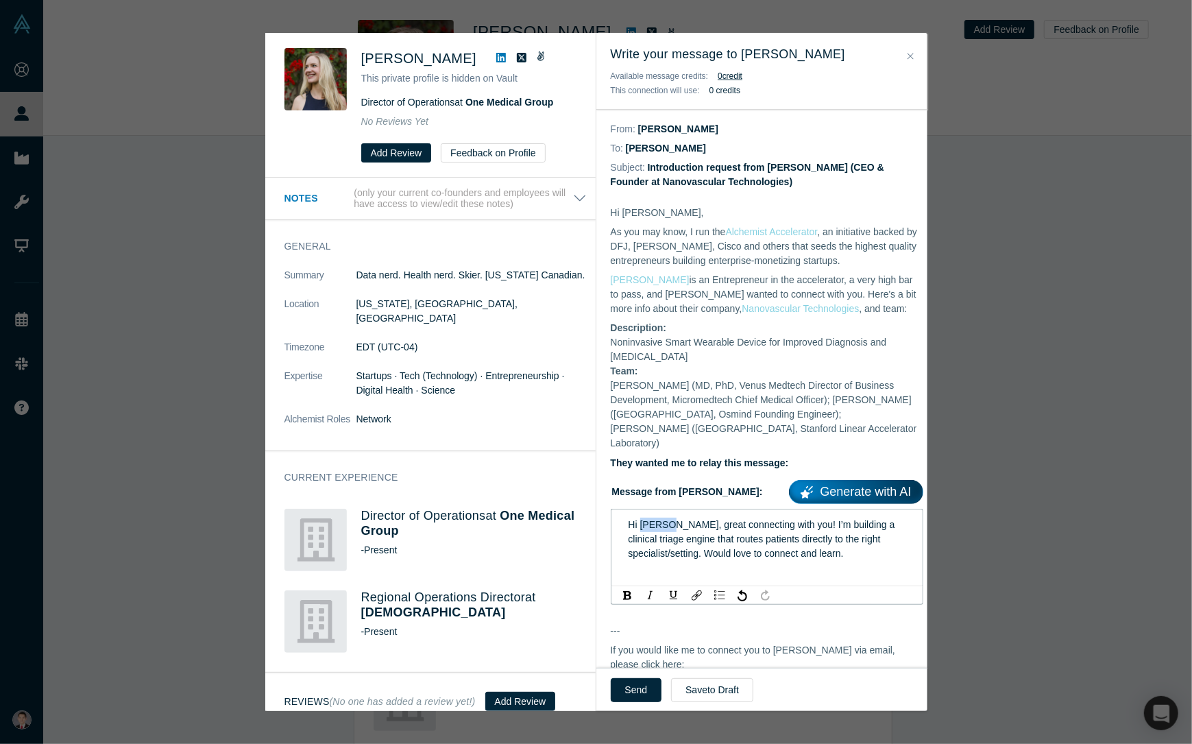
click at [662, 519] on span "Hi [PERSON_NAME], great connecting with you! I’m building a clinical triage eng…" at bounding box center [763, 539] width 269 height 40
click at [866, 542] on div "Hi [PERSON_NAME], great connecting with you! I’m building a clinical triage eng…" at bounding box center [768, 539] width 278 height 43
click at [640, 689] on button "Send" at bounding box center [636, 690] width 51 height 24
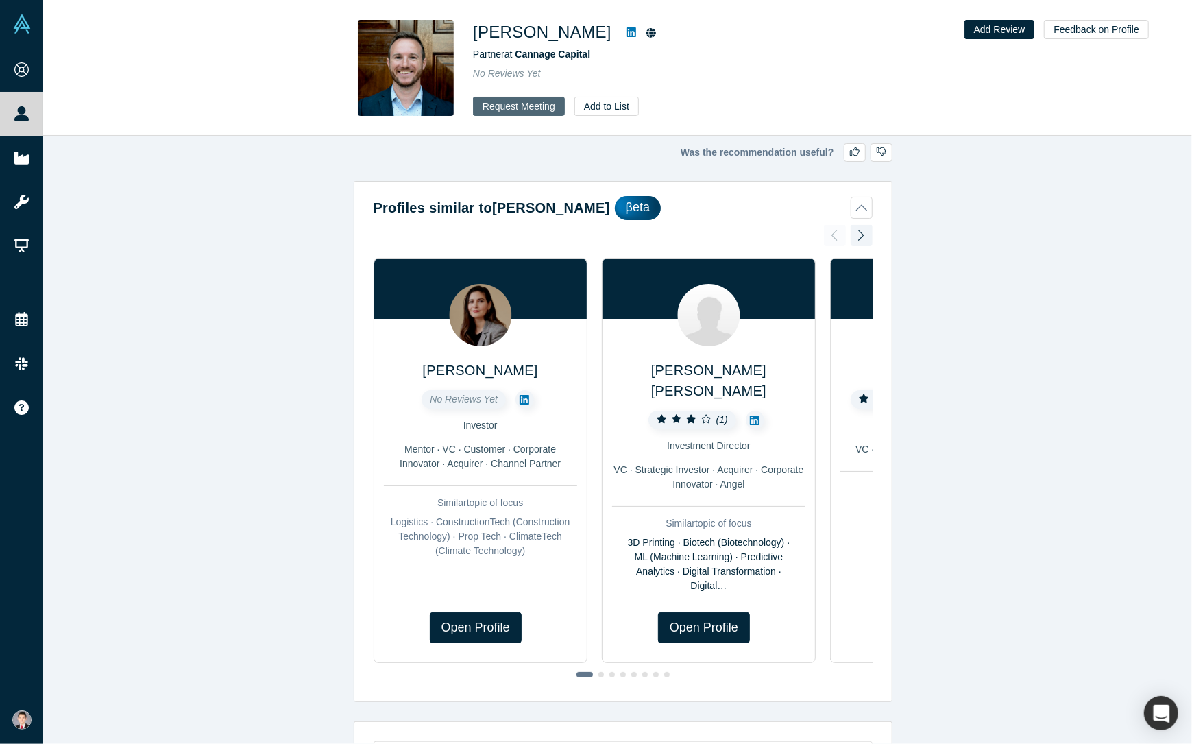
click at [544, 112] on button "Request Meeting" at bounding box center [519, 106] width 92 height 19
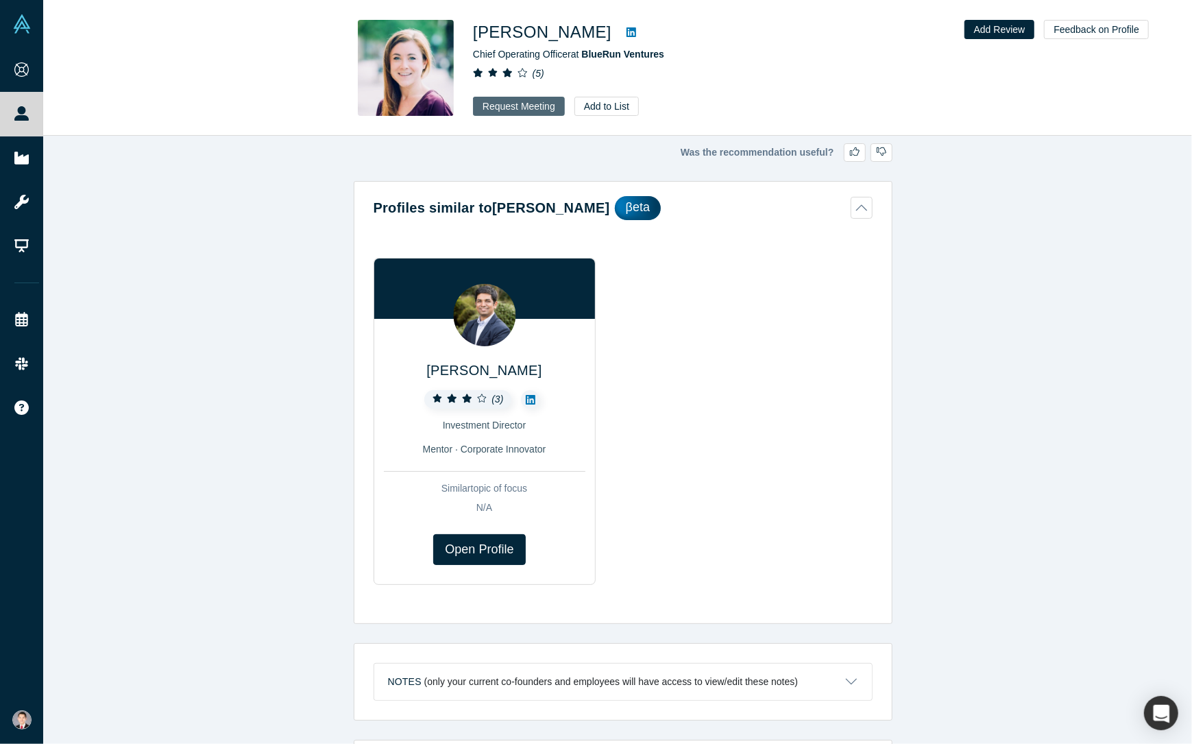
click at [504, 106] on button "Request Meeting" at bounding box center [519, 106] width 92 height 19
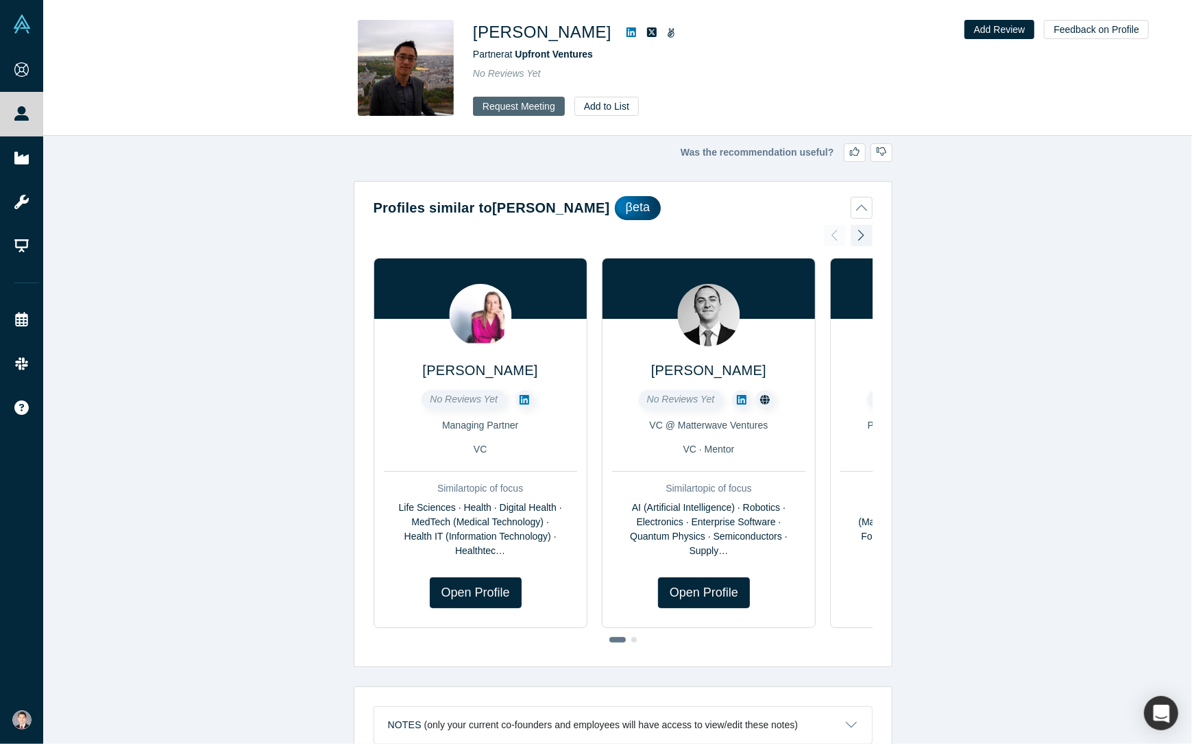
click at [522, 109] on button "Request Meeting" at bounding box center [519, 106] width 92 height 19
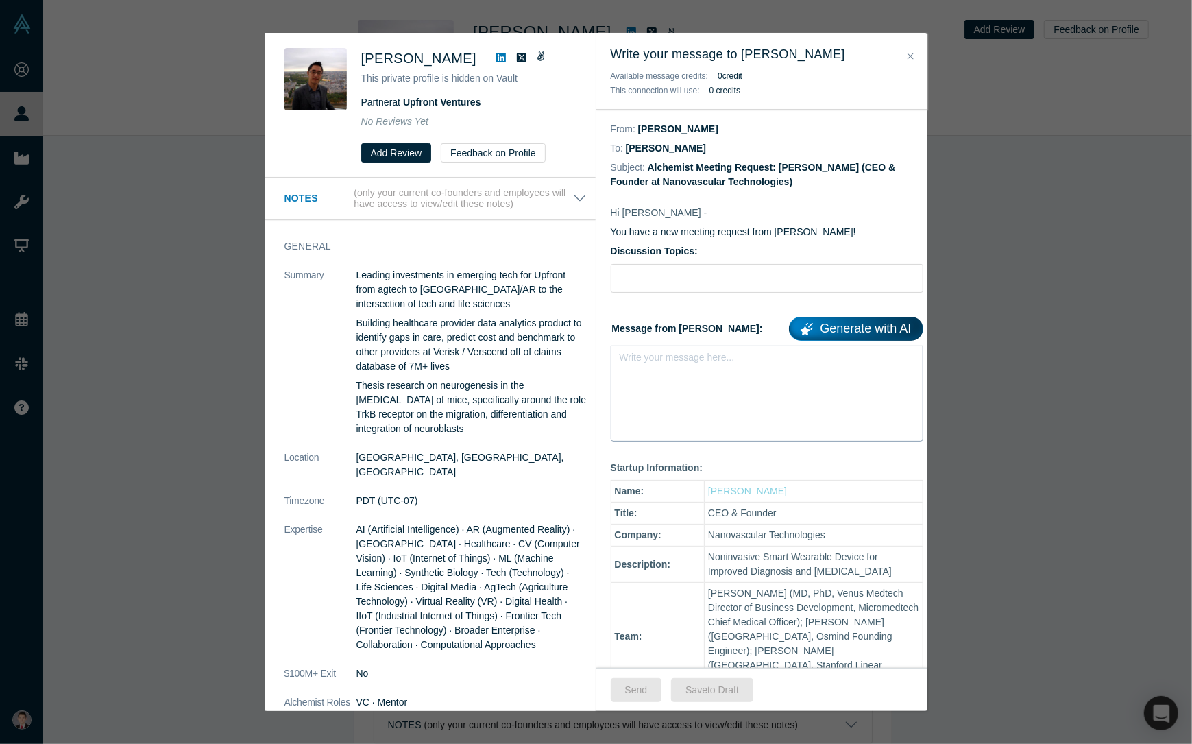
click at [705, 385] on div "Write your message here..." at bounding box center [767, 394] width 313 height 96
paste div "rdw-editor"
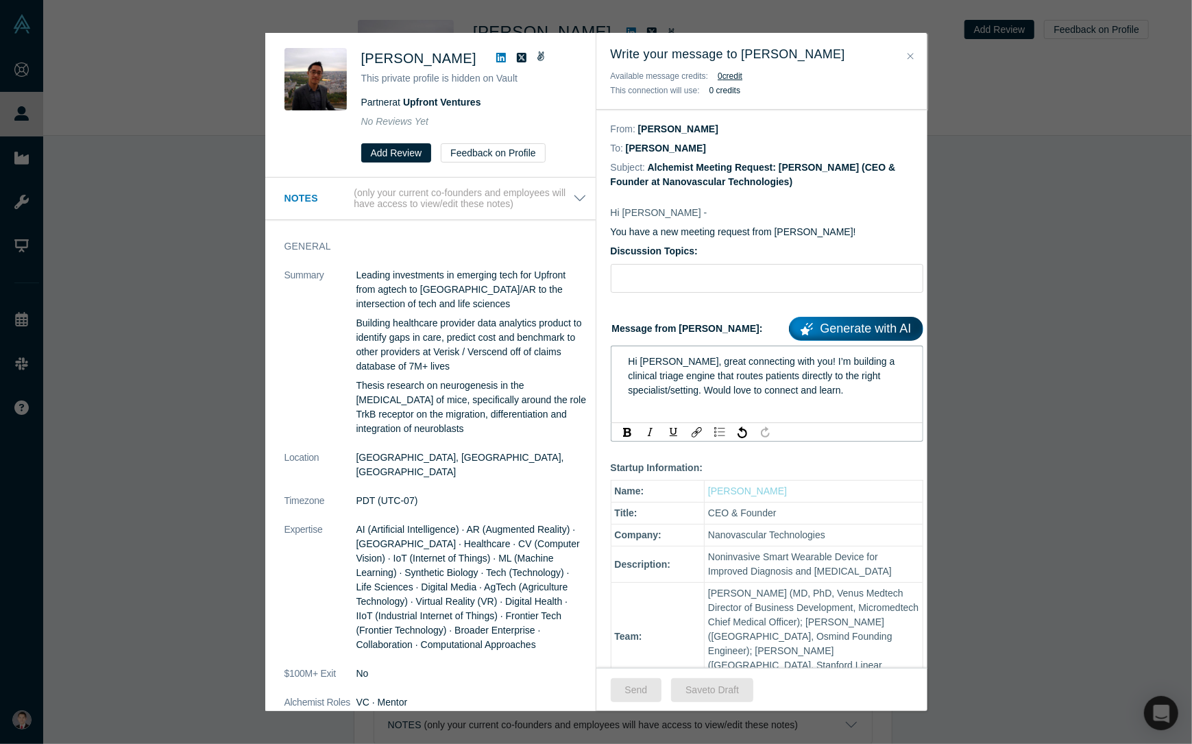
click at [654, 356] on span "Hi [PERSON_NAME], great connecting with you! I’m building a clinical triage eng…" at bounding box center [763, 376] width 269 height 40
click at [651, 363] on span "Hi KEvin, great connecting with you! I’m building a clinical triage engine that…" at bounding box center [763, 376] width 269 height 40
click at [656, 278] on input "Discussion Topics:" at bounding box center [767, 278] width 313 height 29
type input "D"
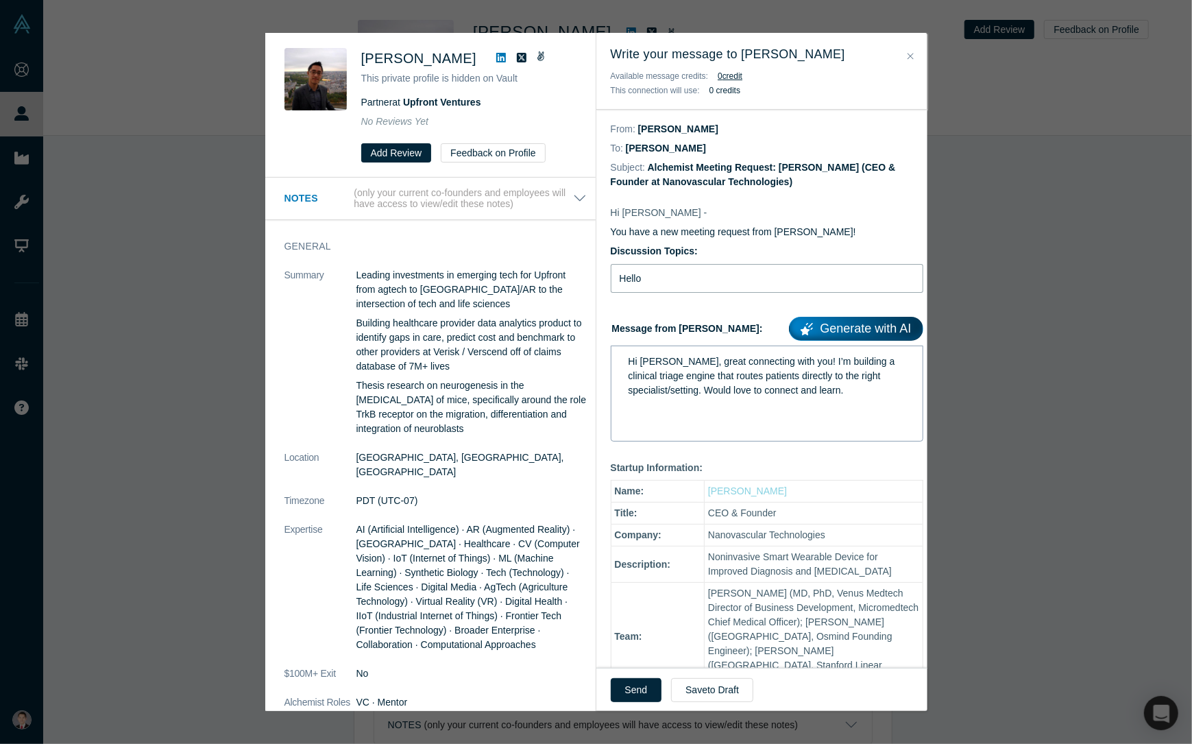
type input "Hello!"
click at [621, 688] on button "Send" at bounding box center [636, 690] width 51 height 24
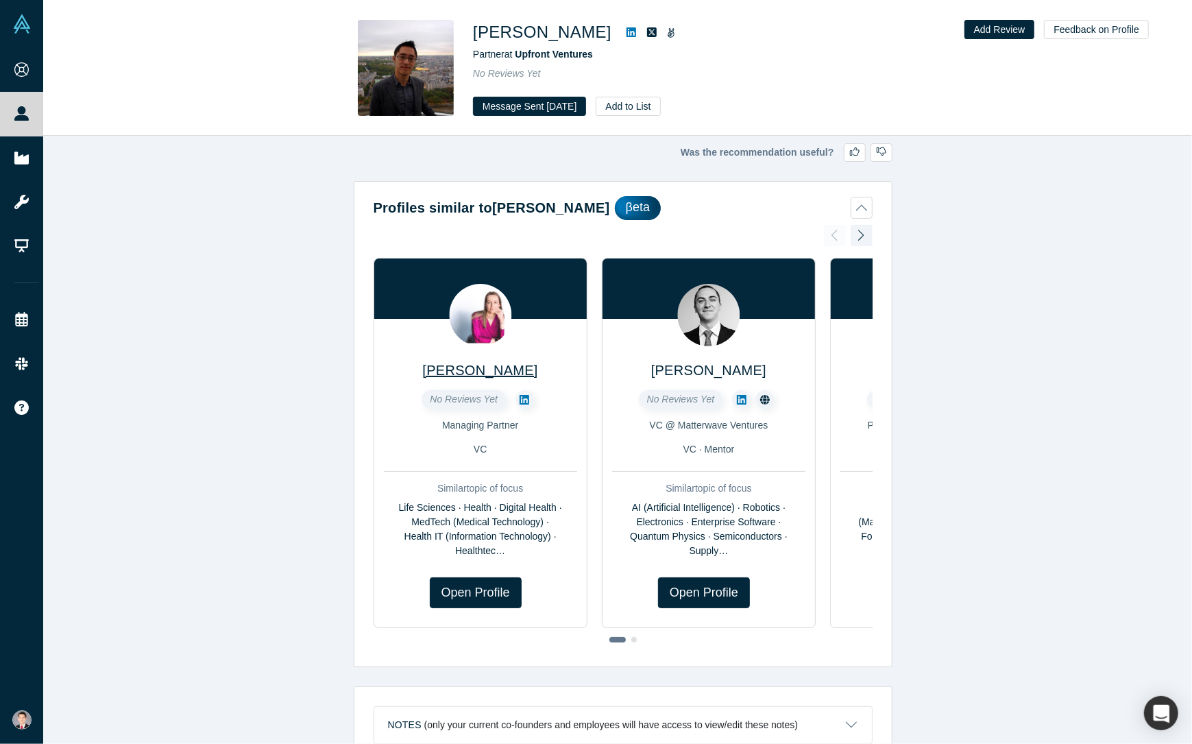
click at [524, 374] on span "[PERSON_NAME]" at bounding box center [479, 370] width 115 height 15
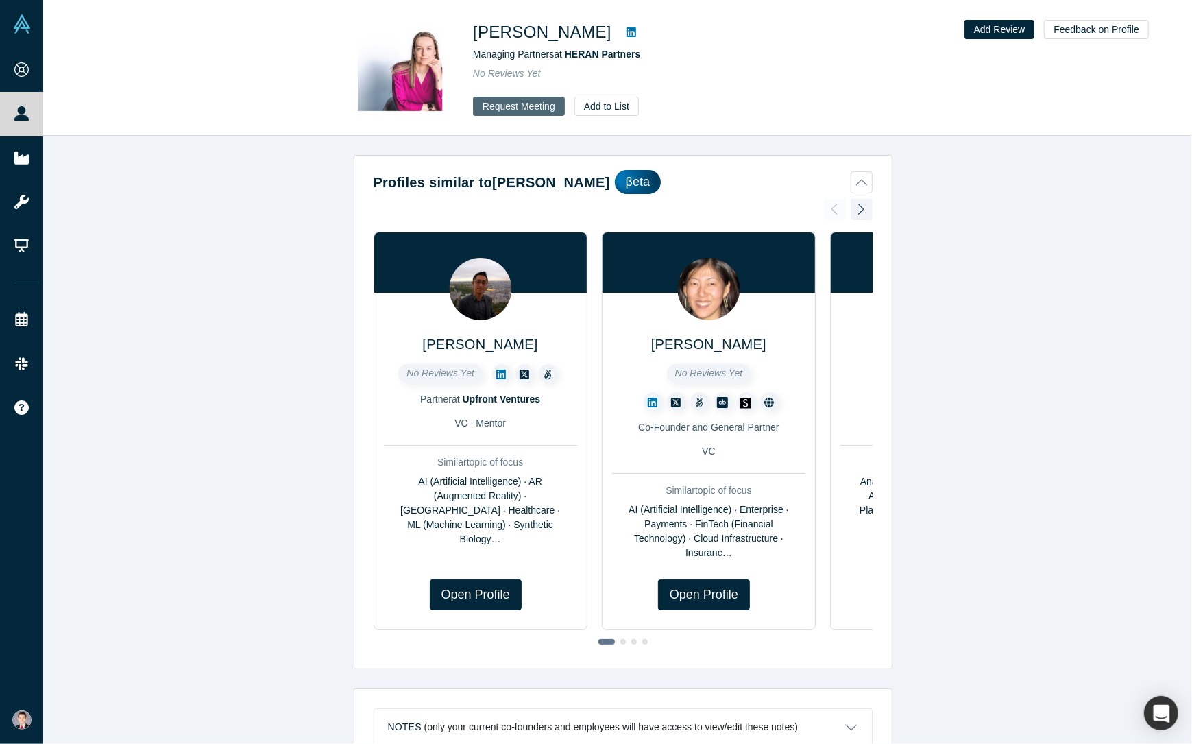
click at [529, 109] on button "Request Meeting" at bounding box center [519, 106] width 92 height 19
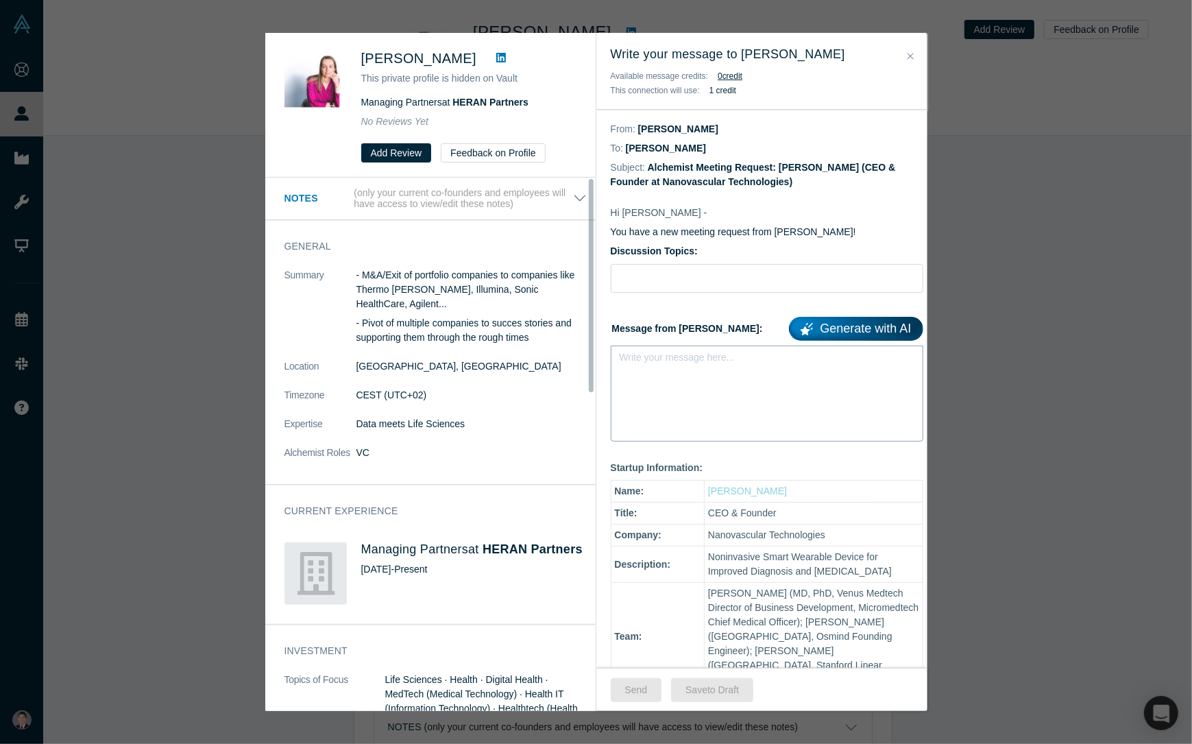
click at [685, 390] on div "Write your message here..." at bounding box center [767, 394] width 313 height 96
paste div "rdw-editor"
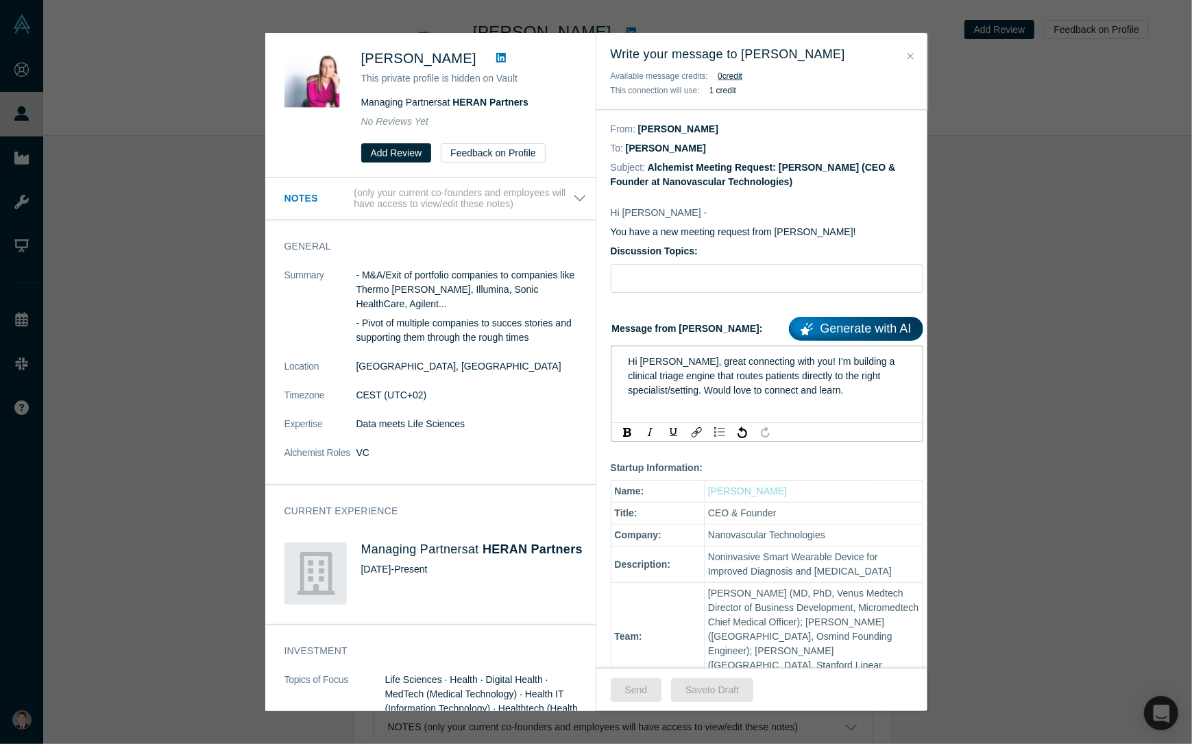
click at [649, 365] on span "Hi Dimtri, great connecting with you! I’m building a clinical triage engine tha…" at bounding box center [763, 376] width 269 height 40
click at [666, 275] on input "Discussion Topics:" at bounding box center [767, 278] width 313 height 29
type input "Hello!"
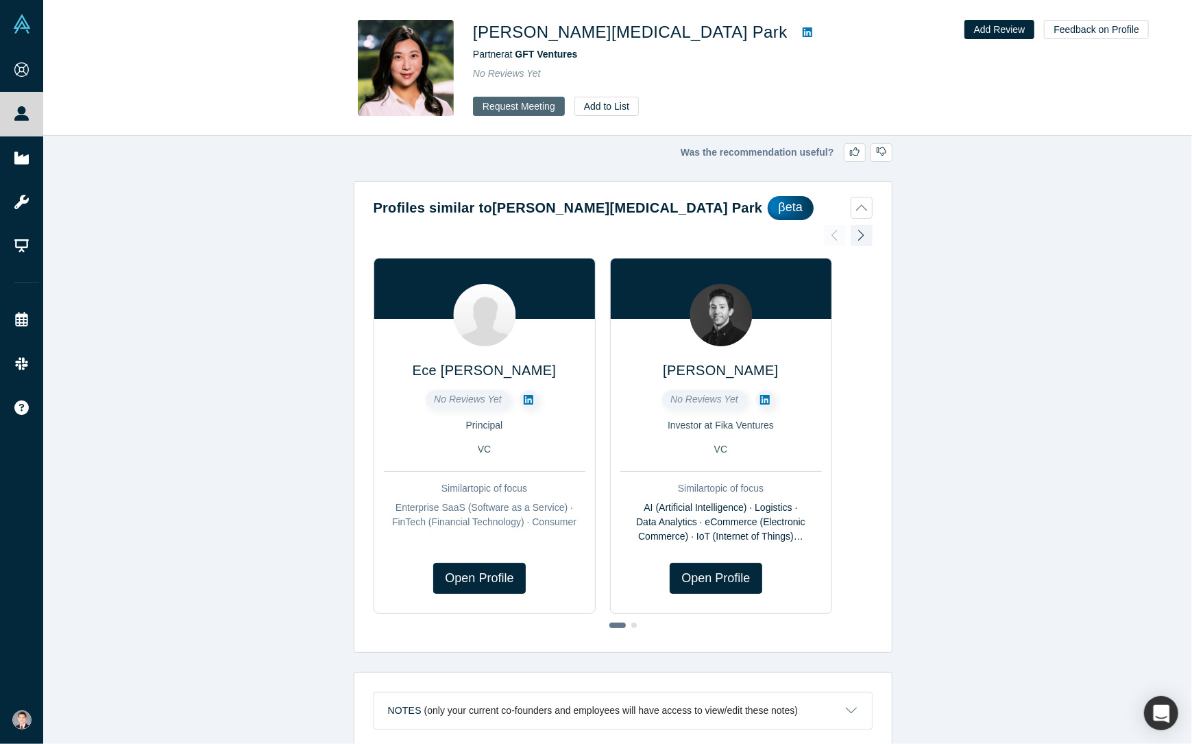
click at [528, 102] on button "Request Meeting" at bounding box center [519, 106] width 92 height 19
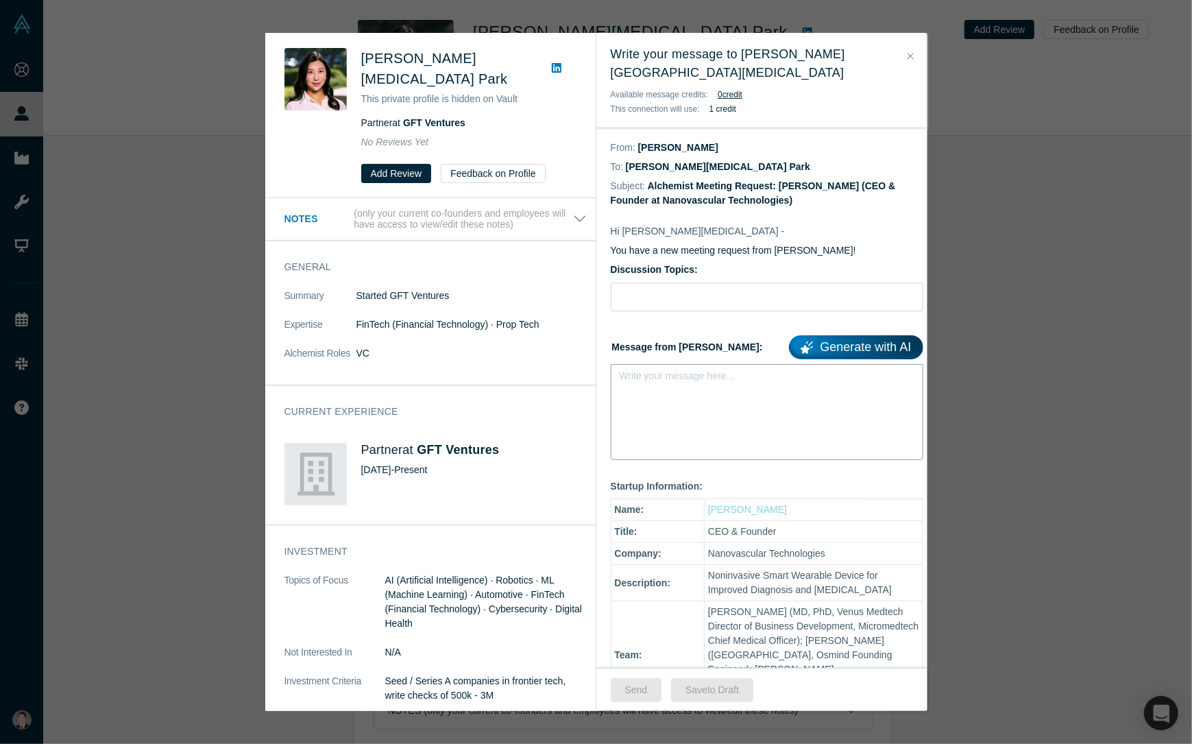
click at [698, 373] on div "rdw-editor" at bounding box center [768, 380] width 278 height 14
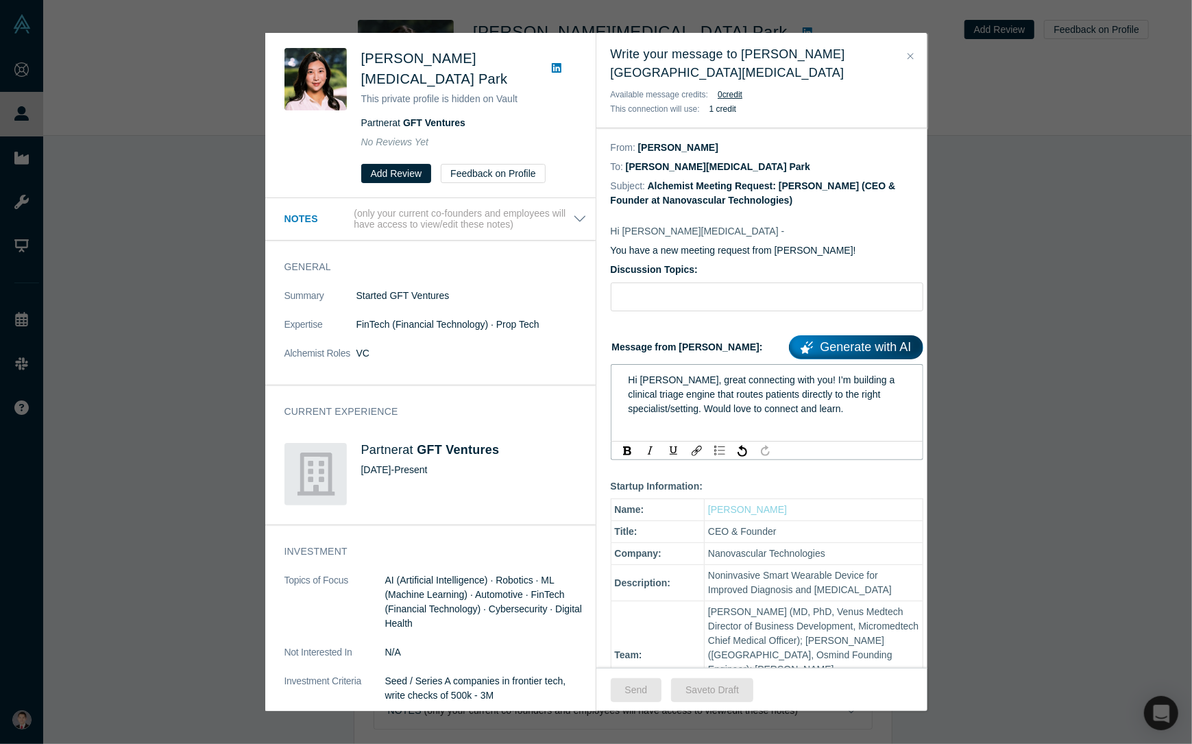
click at [655, 374] on span "Hi [PERSON_NAME], great connecting with you! I’m building a clinical triage eng…" at bounding box center [763, 394] width 269 height 40
click at [639, 290] on input "Discussion Topics:" at bounding box center [767, 296] width 313 height 29
type input "D"
type input "Hello!"
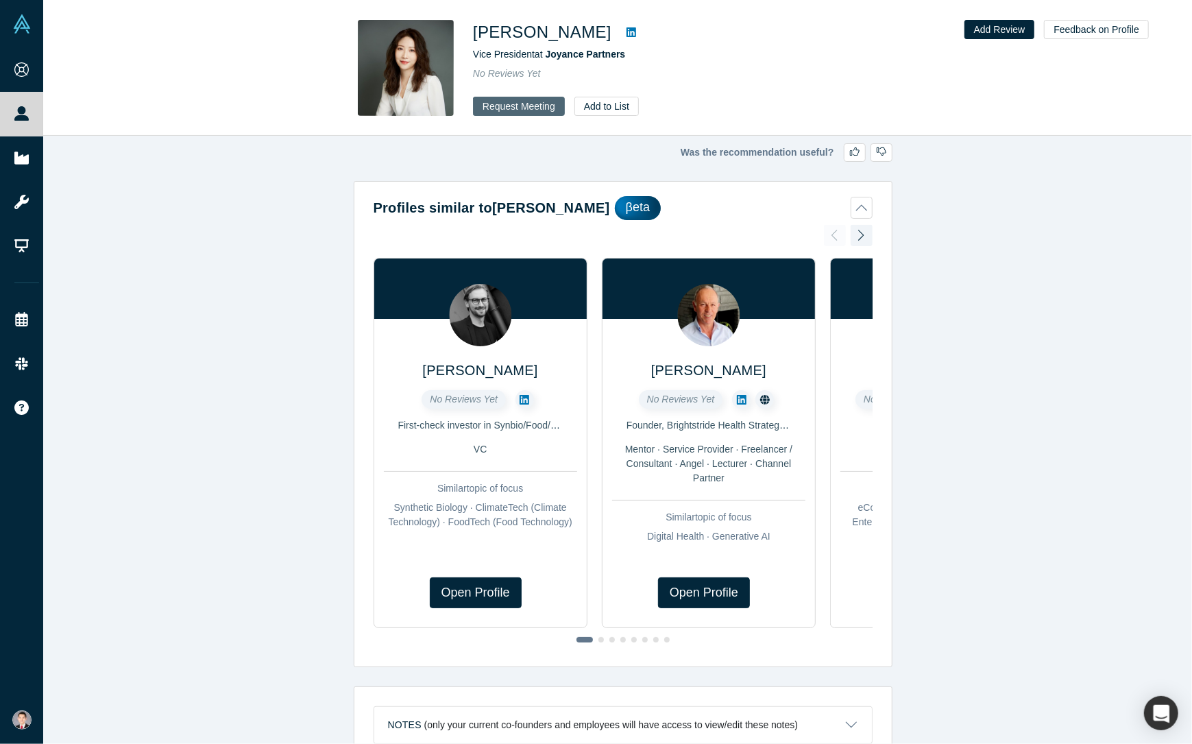
click at [526, 106] on button "Request Meeting" at bounding box center [519, 106] width 92 height 19
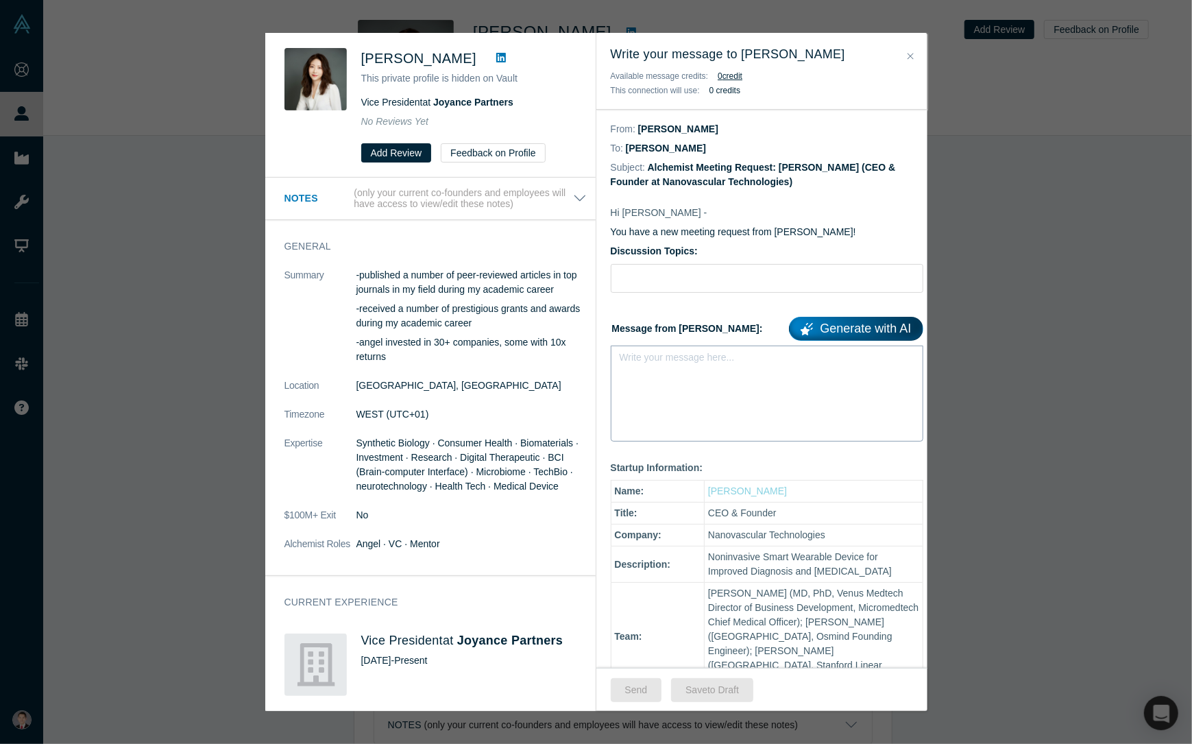
click at [686, 407] on div "Write your message here..." at bounding box center [767, 394] width 313 height 96
paste div "To enrich screen reader interactions, please activate Accessibility in Grammarl…"
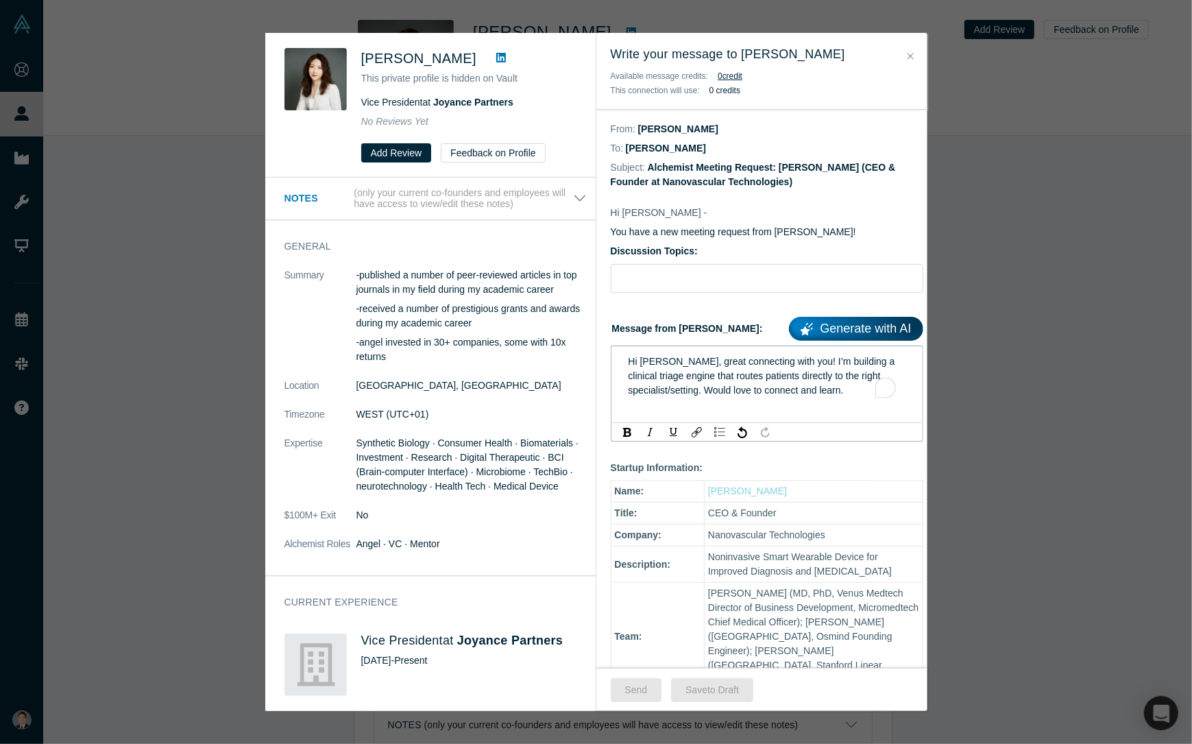
click at [655, 361] on span "Hi [PERSON_NAME], great connecting with you! I’m building a clinical triage eng…" at bounding box center [763, 376] width 269 height 40
click at [699, 291] on input "Discussion Topics:" at bounding box center [767, 278] width 313 height 29
drag, startPoint x: 702, startPoint y: 287, endPoint x: 482, endPoint y: 271, distance: 220.7
click at [493, 269] on div "Yang Chen This private profile is hidden on Vault Vice President at Joyance Par…" at bounding box center [596, 372] width 662 height 678
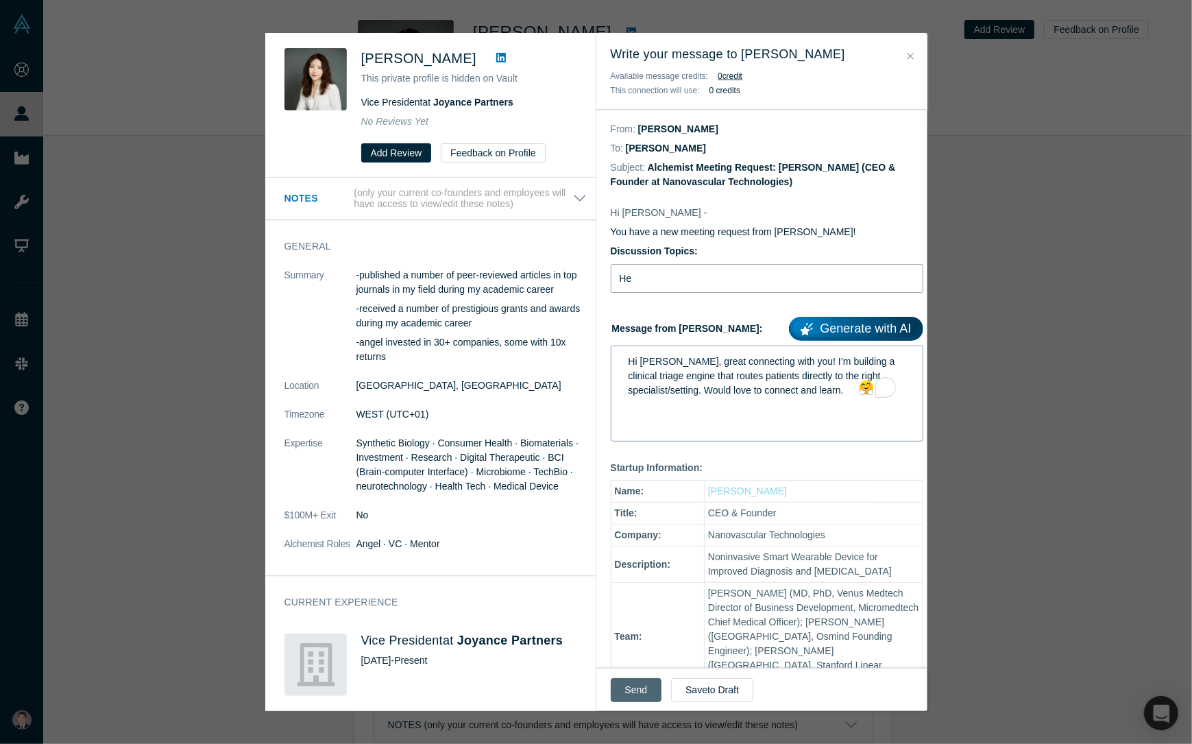
type input "He"
click at [642, 682] on button "Send" at bounding box center [636, 690] width 51 height 24
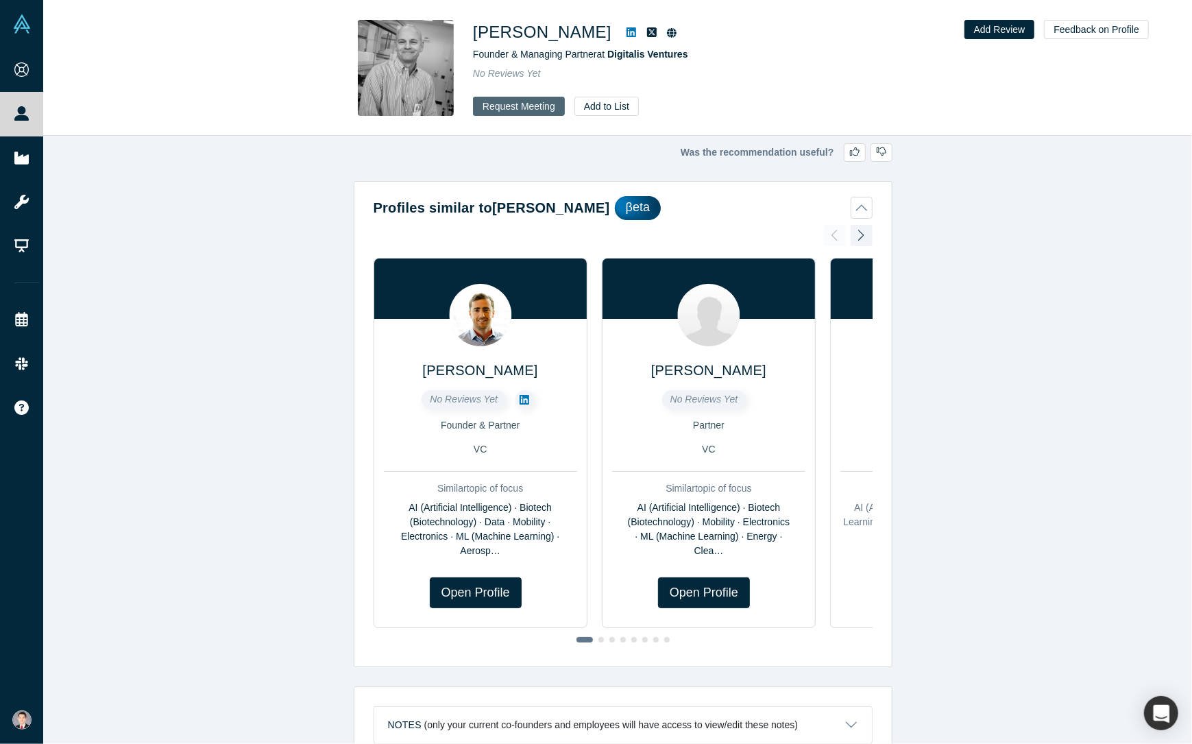
click at [530, 112] on button "Request Meeting" at bounding box center [519, 106] width 92 height 19
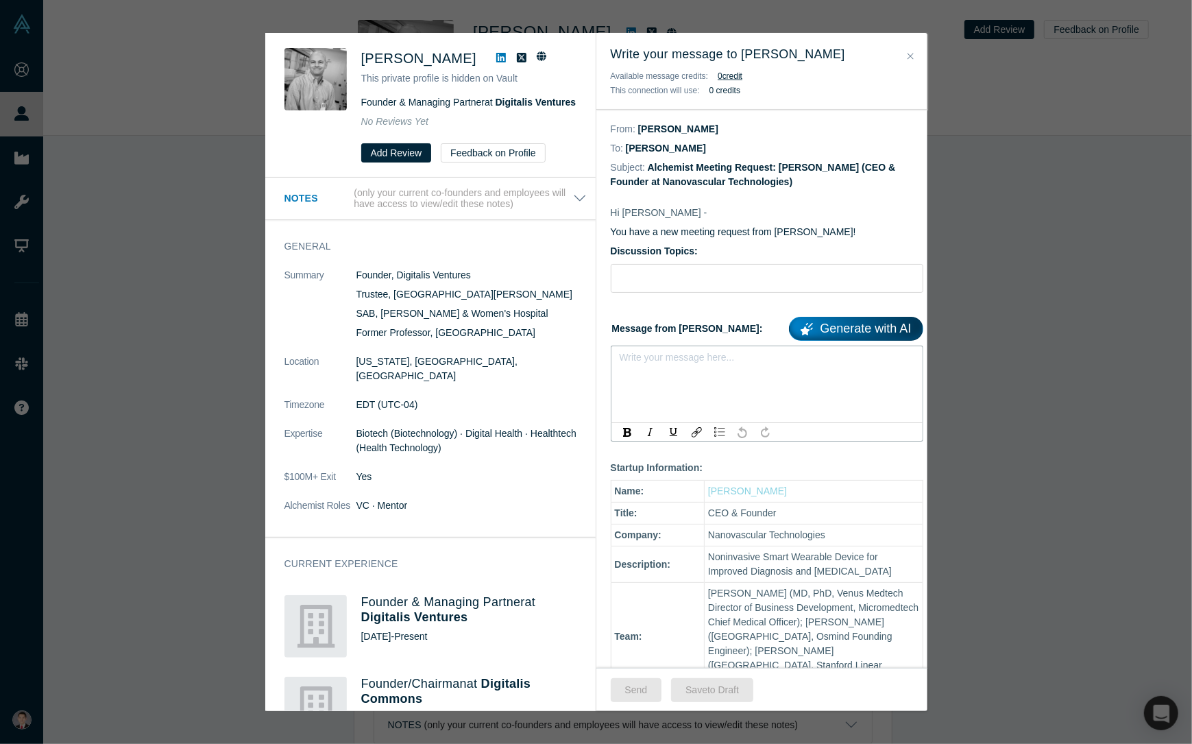
click at [690, 369] on div "rdw-editor" at bounding box center [767, 361] width 294 height 23
paste div "rdw-editor"
click at [659, 362] on span "Hi [PERSON_NAME], great connecting with you! I’m building a clinical triage eng…" at bounding box center [763, 376] width 269 height 40
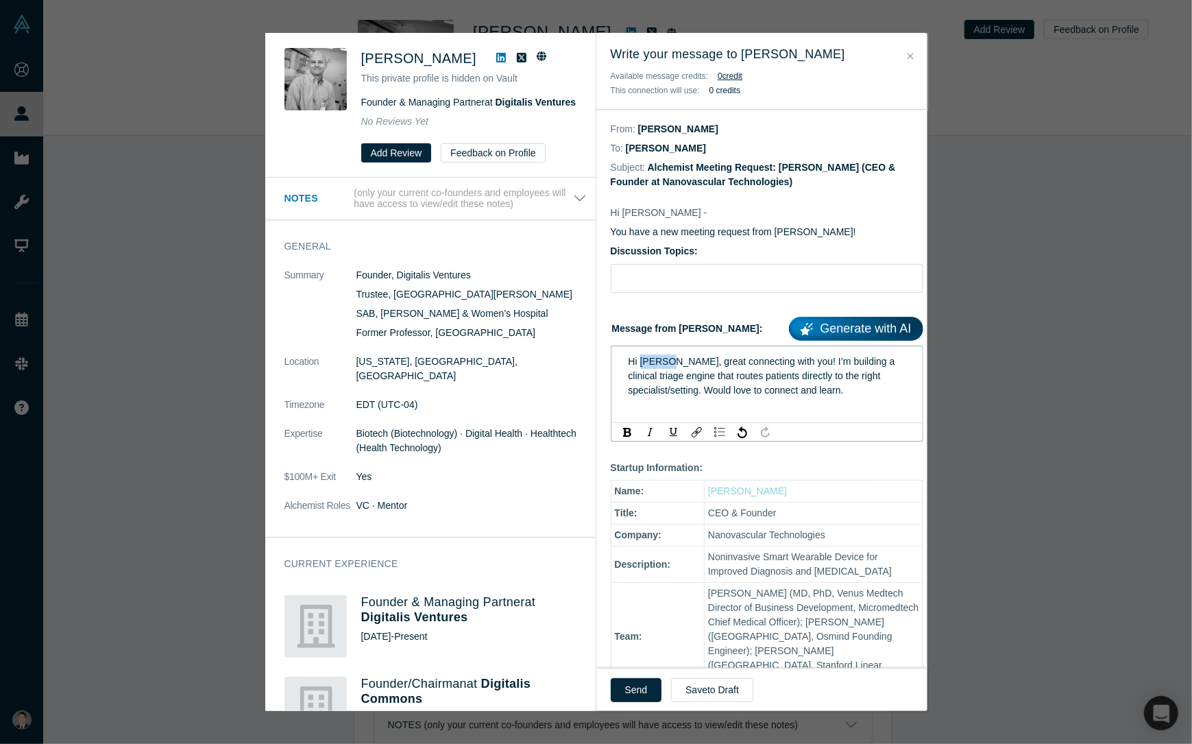
click at [659, 362] on span "Hi [PERSON_NAME], great connecting with you! I’m building a clinical triage eng…" at bounding box center [763, 376] width 269 height 40
click at [683, 289] on input "Discussion Topics:" at bounding box center [767, 278] width 313 height 29
type input "Hello!"
click at [632, 690] on button "Send" at bounding box center [636, 690] width 51 height 24
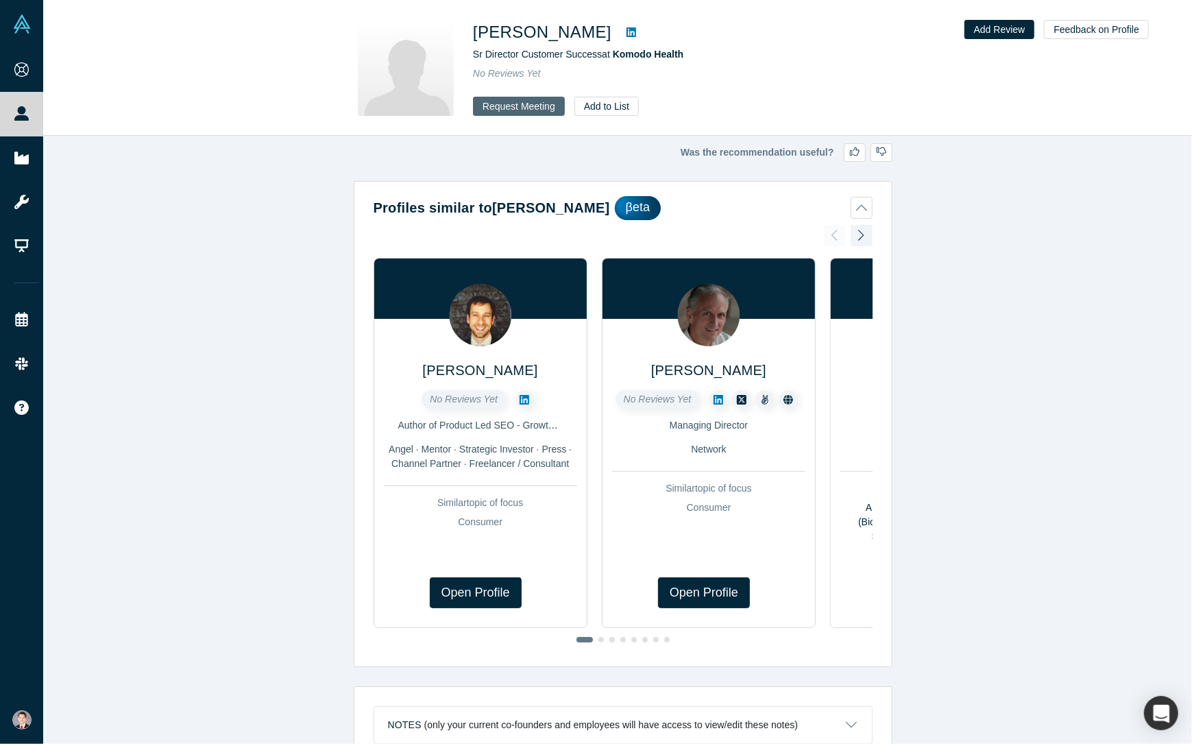
click at [548, 114] on button "Request Meeting" at bounding box center [519, 106] width 92 height 19
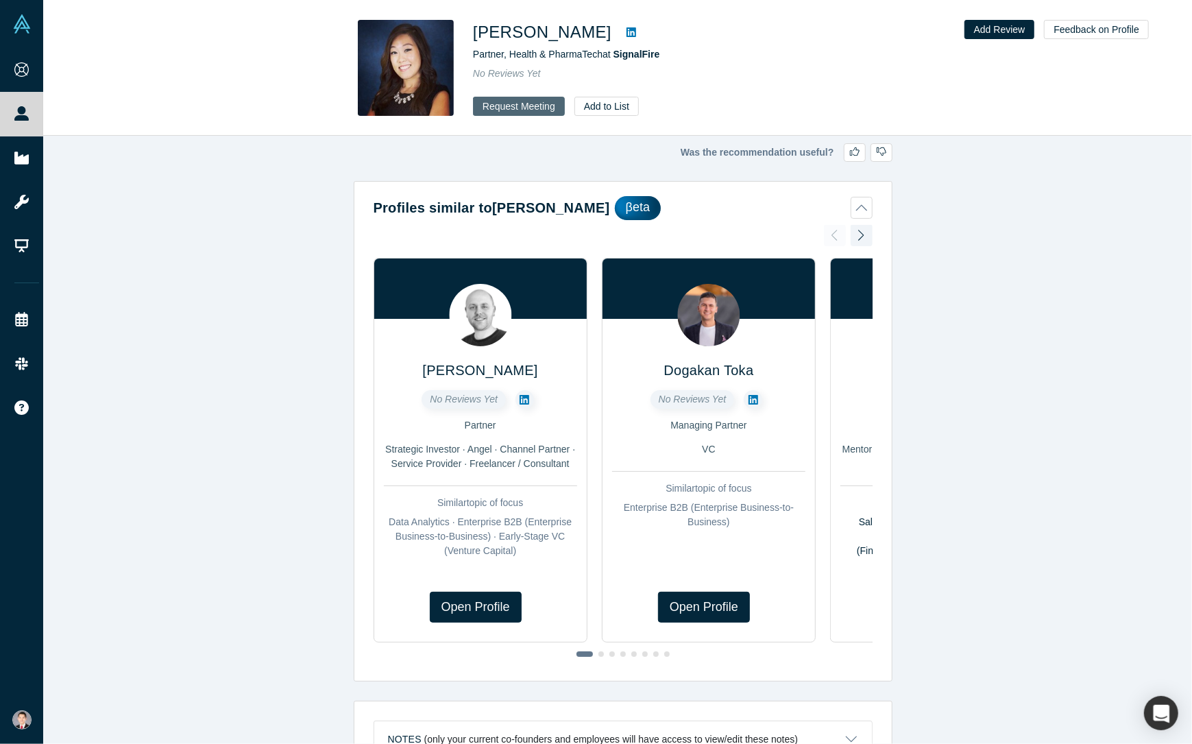
click at [548, 106] on button "Request Meeting" at bounding box center [519, 106] width 92 height 19
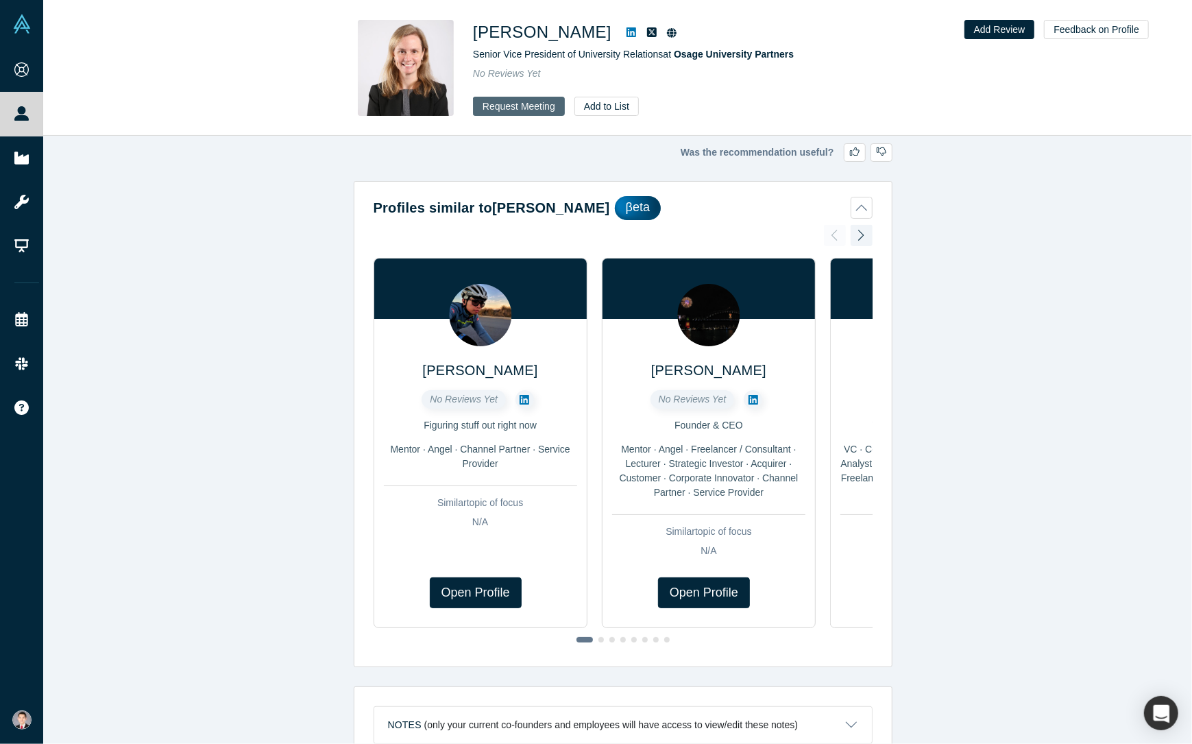
click at [547, 105] on button "Request Meeting" at bounding box center [519, 106] width 92 height 19
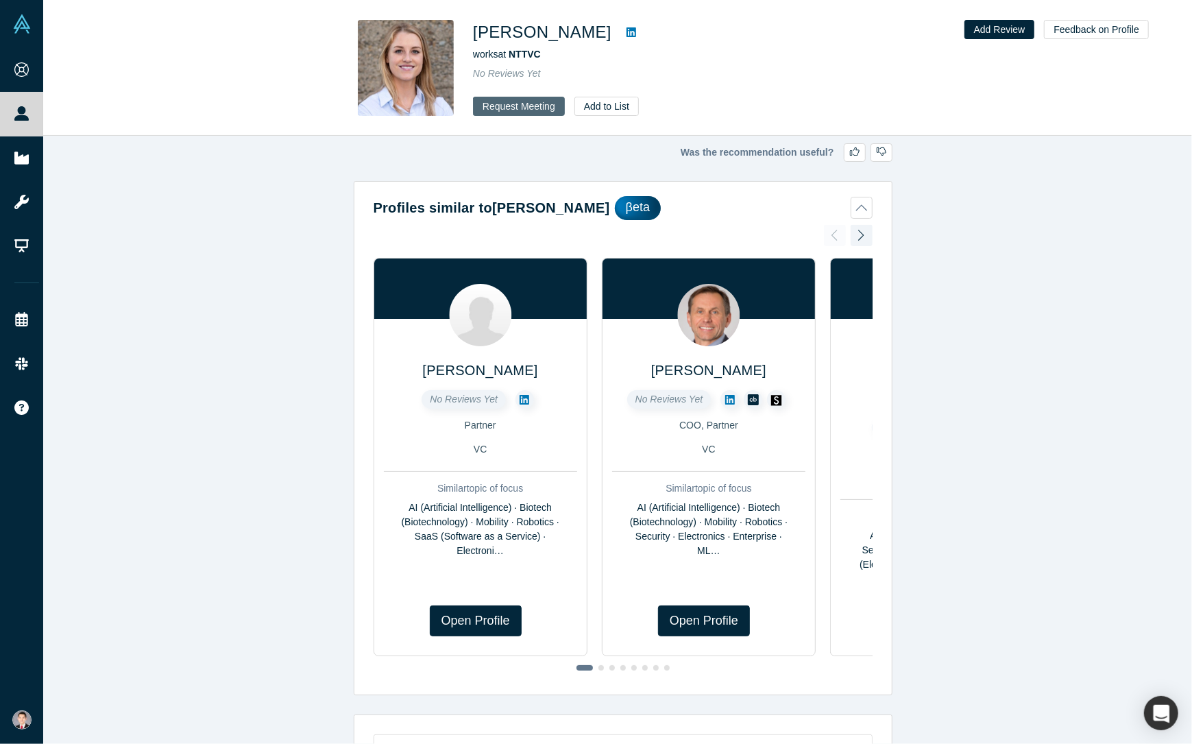
click at [526, 105] on button "Request Meeting" at bounding box center [519, 106] width 92 height 19
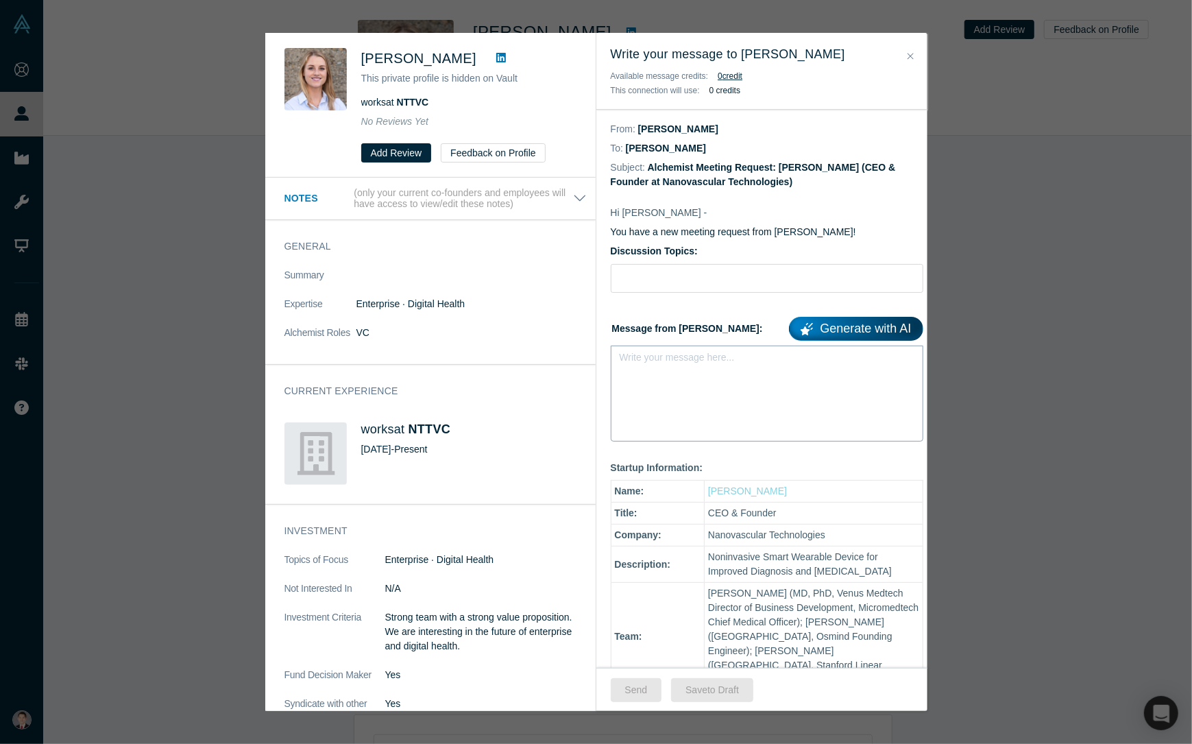
click at [690, 376] on div "Write your message here..." at bounding box center [767, 394] width 313 height 96
paste div "rdw-editor"
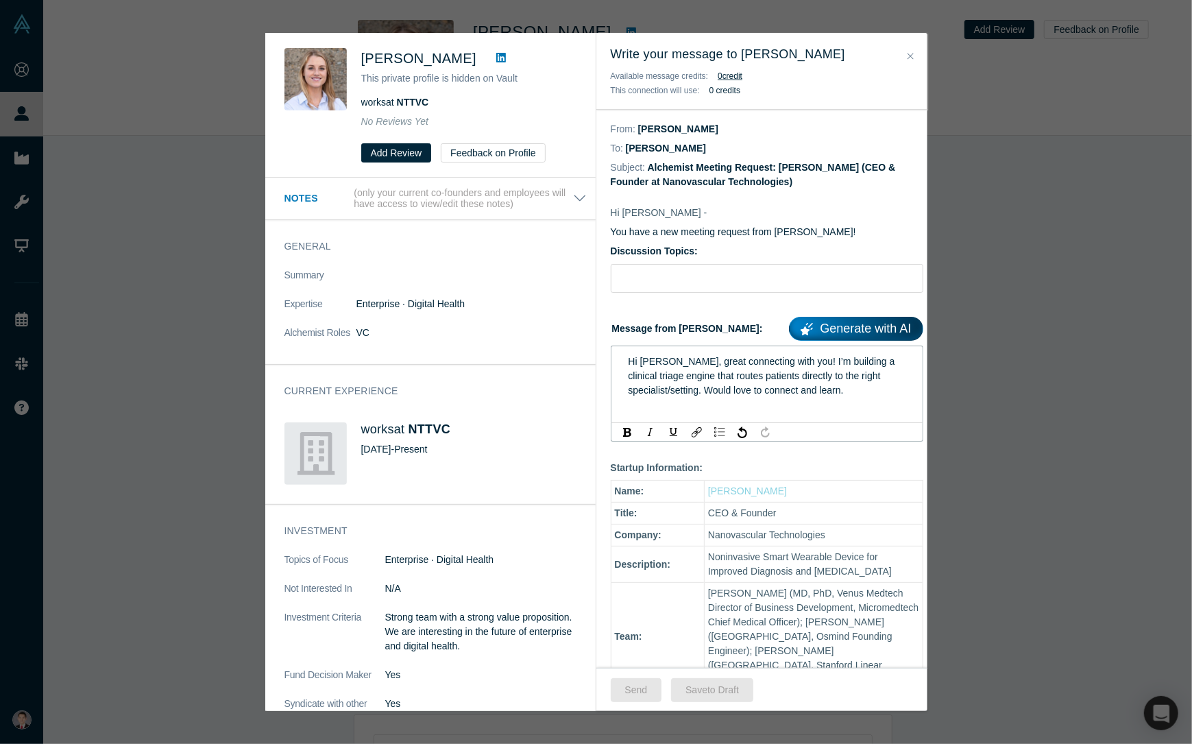
click at [651, 359] on span "Hi Dimtri, great connecting with you! I’m building a clinical triage engine tha…" at bounding box center [763, 376] width 269 height 40
click at [675, 260] on div "Discussion Topics:" at bounding box center [767, 268] width 313 height 49
click at [678, 274] on input "Discussion Topics:" at bounding box center [767, 278] width 313 height 29
type input "Hello!"
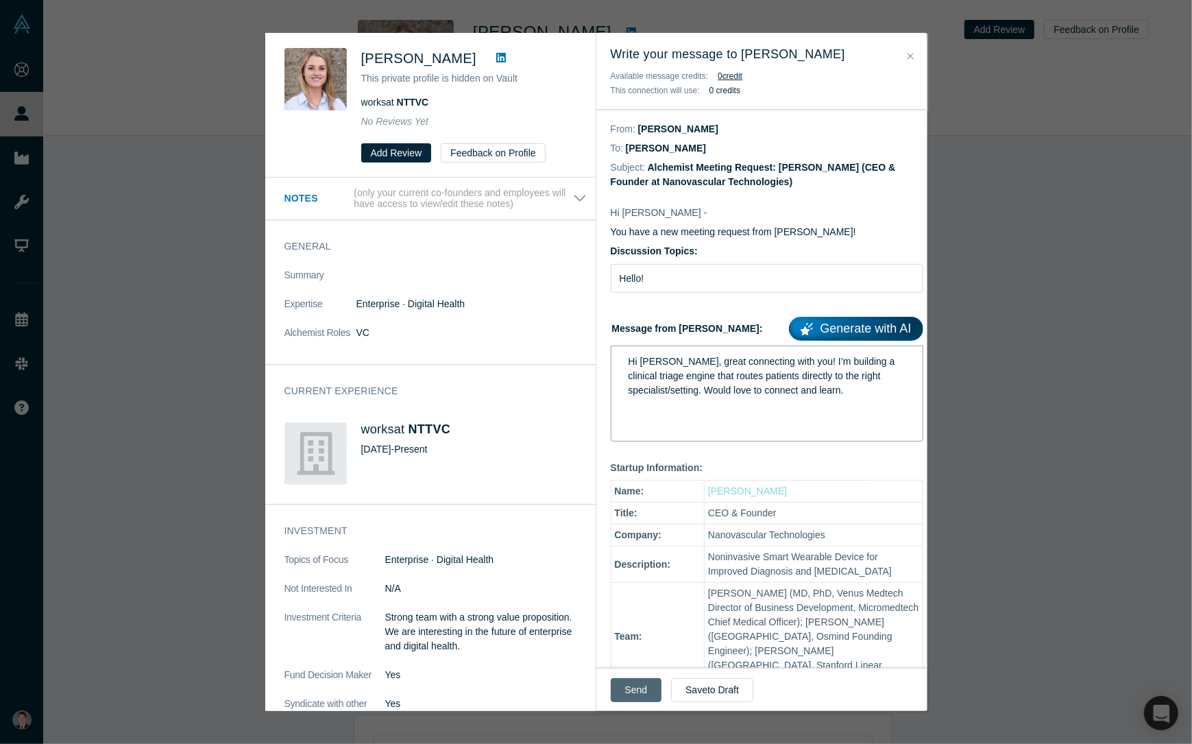
click at [634, 694] on button "Send" at bounding box center [636, 690] width 51 height 24
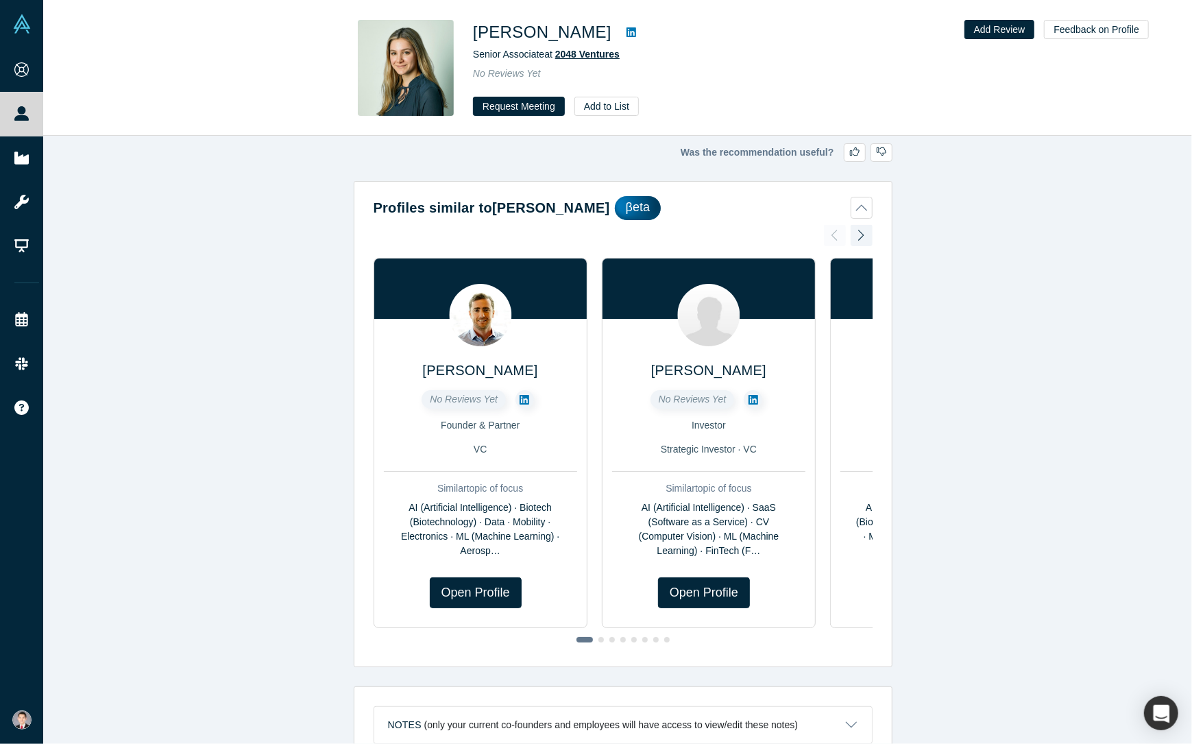
click at [605, 58] on span "2048 Ventures" at bounding box center [587, 54] width 64 height 11
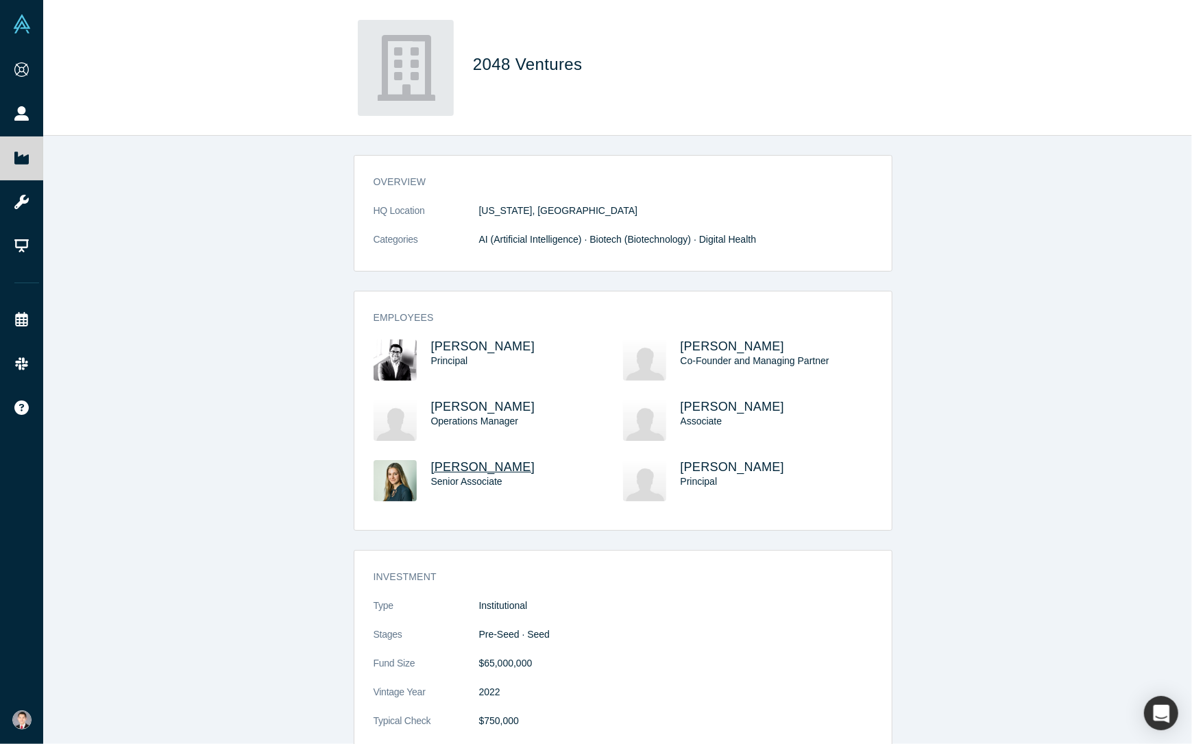
click at [474, 467] on span "Daniella Cohen" at bounding box center [483, 467] width 104 height 14
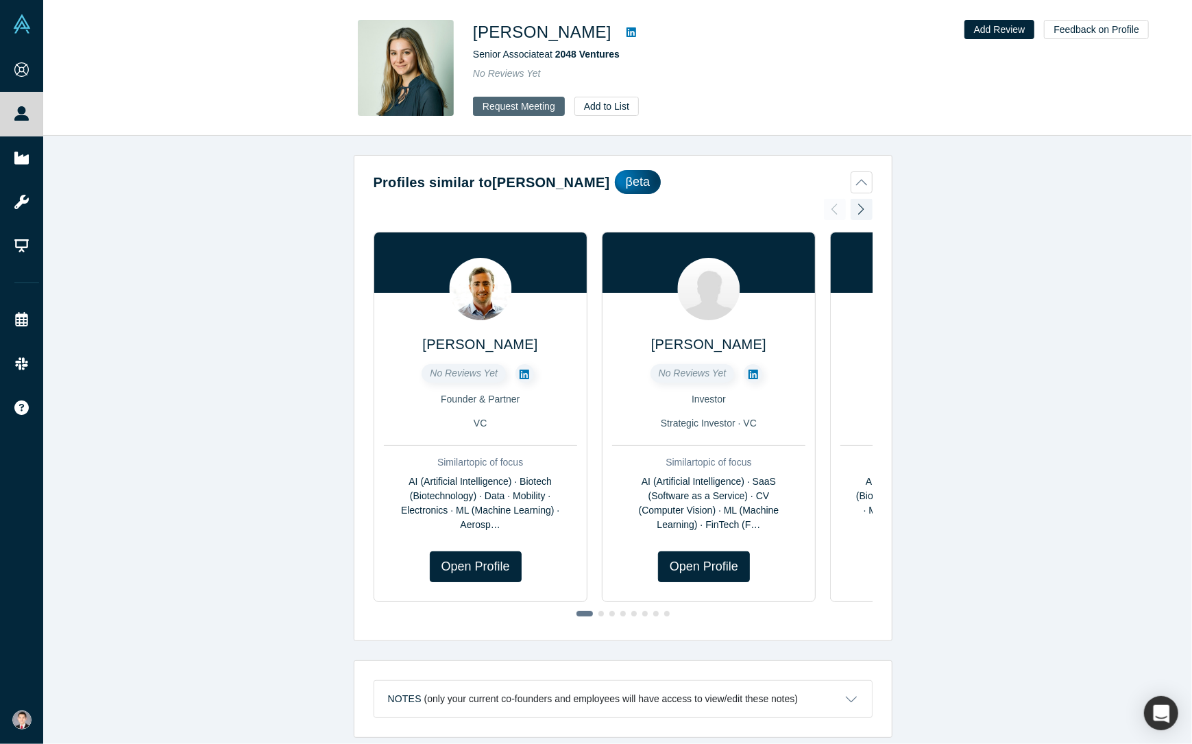
click at [528, 109] on button "Request Meeting" at bounding box center [519, 106] width 92 height 19
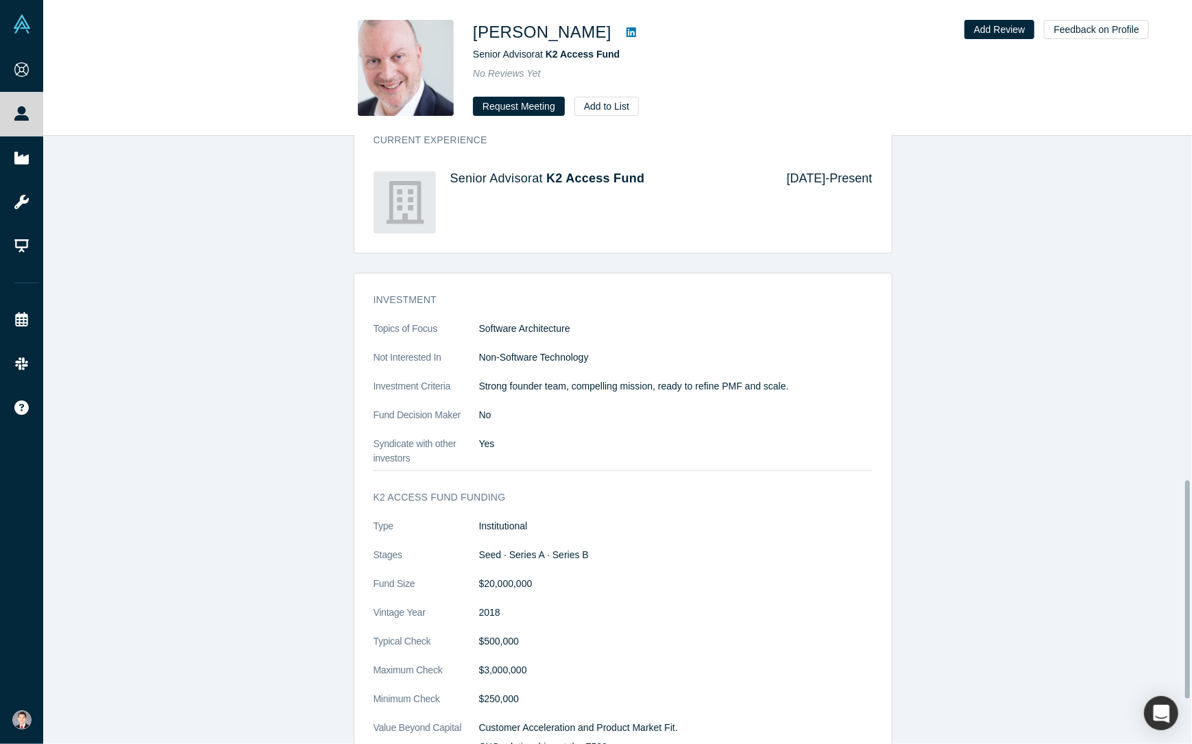
scroll to position [1084, 0]
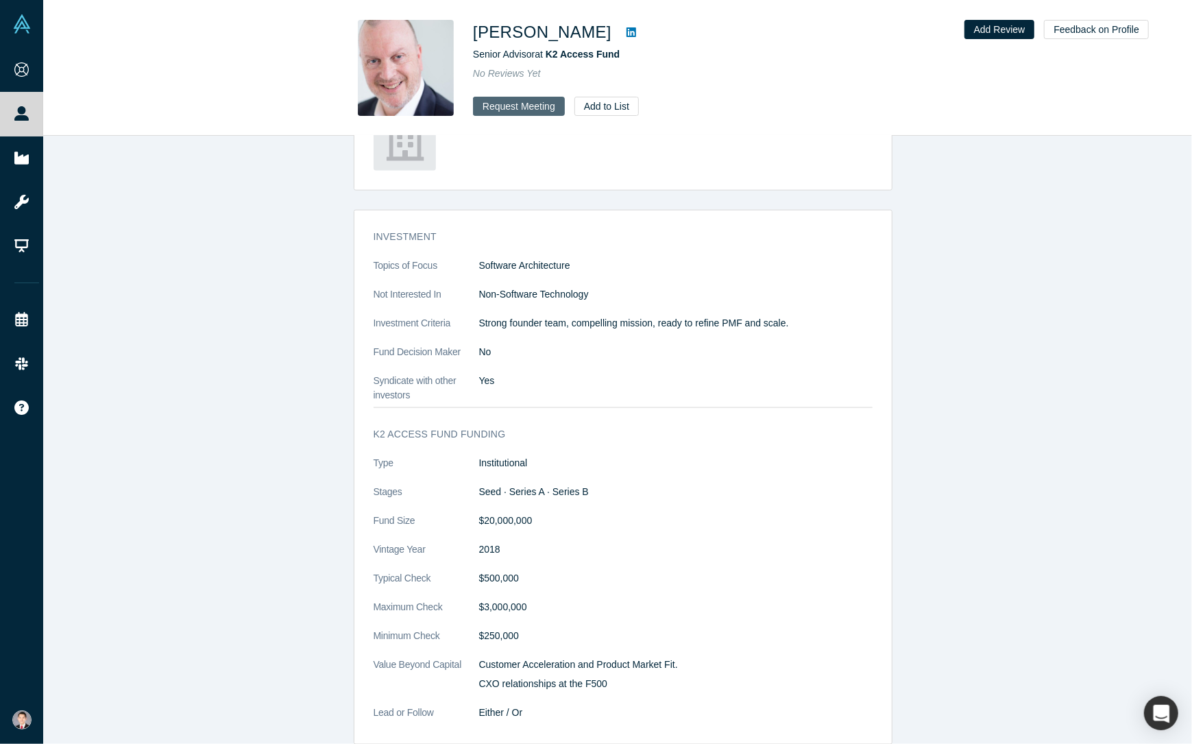
click at [542, 103] on button "Request Meeting" at bounding box center [519, 106] width 92 height 19
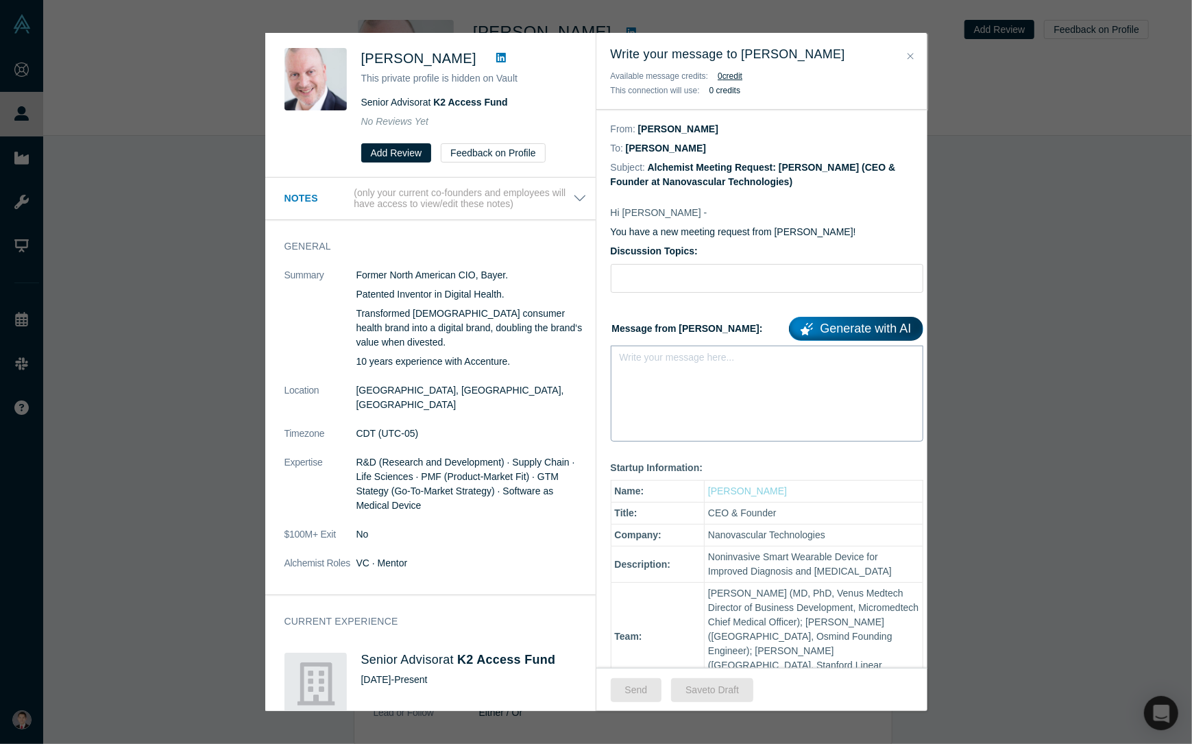
click at [714, 361] on div "rdw-editor" at bounding box center [768, 361] width 278 height 14
click at [666, 396] on div "__Tony’s Chocolonely __" at bounding box center [767, 384] width 313 height 77
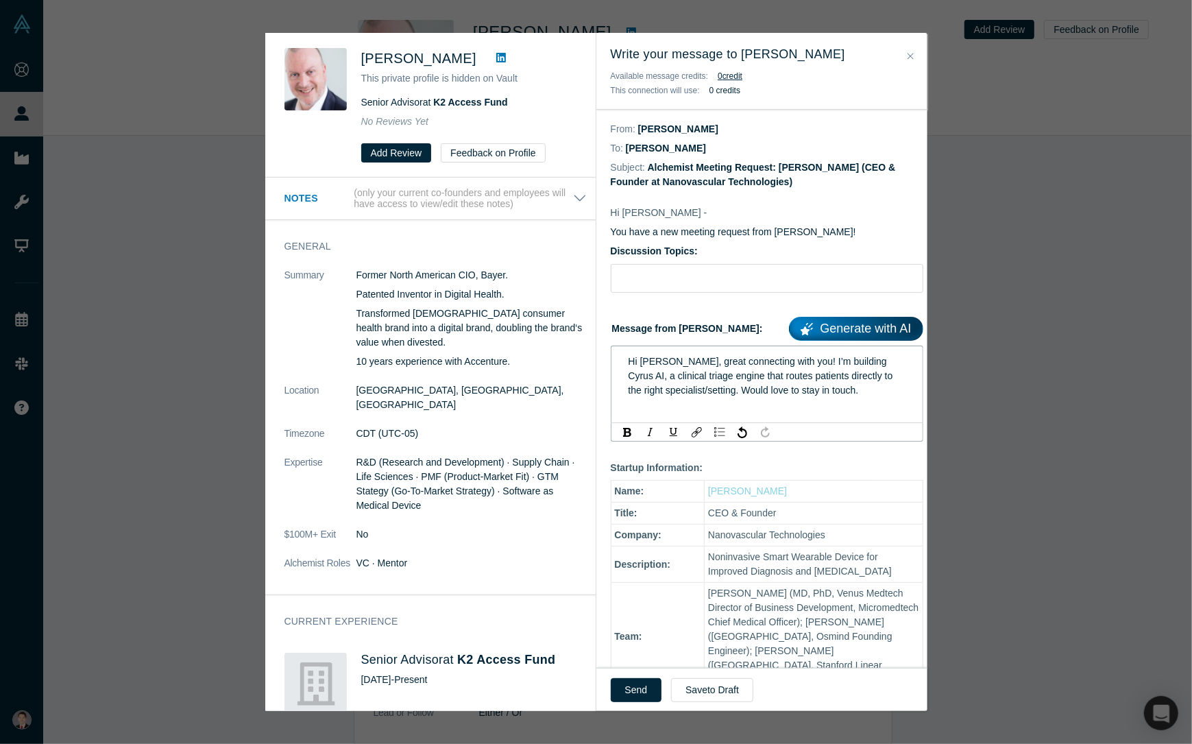
click at [657, 354] on div "Hi Kuhuk, great connecting with you! I’m building Cyrus AI, a clinical triage e…" at bounding box center [767, 375] width 294 height 51
click at [707, 269] on input "Discussion Topics:" at bounding box center [767, 278] width 313 height 29
type input "Hello!"
click at [634, 682] on button "Send" at bounding box center [636, 690] width 51 height 24
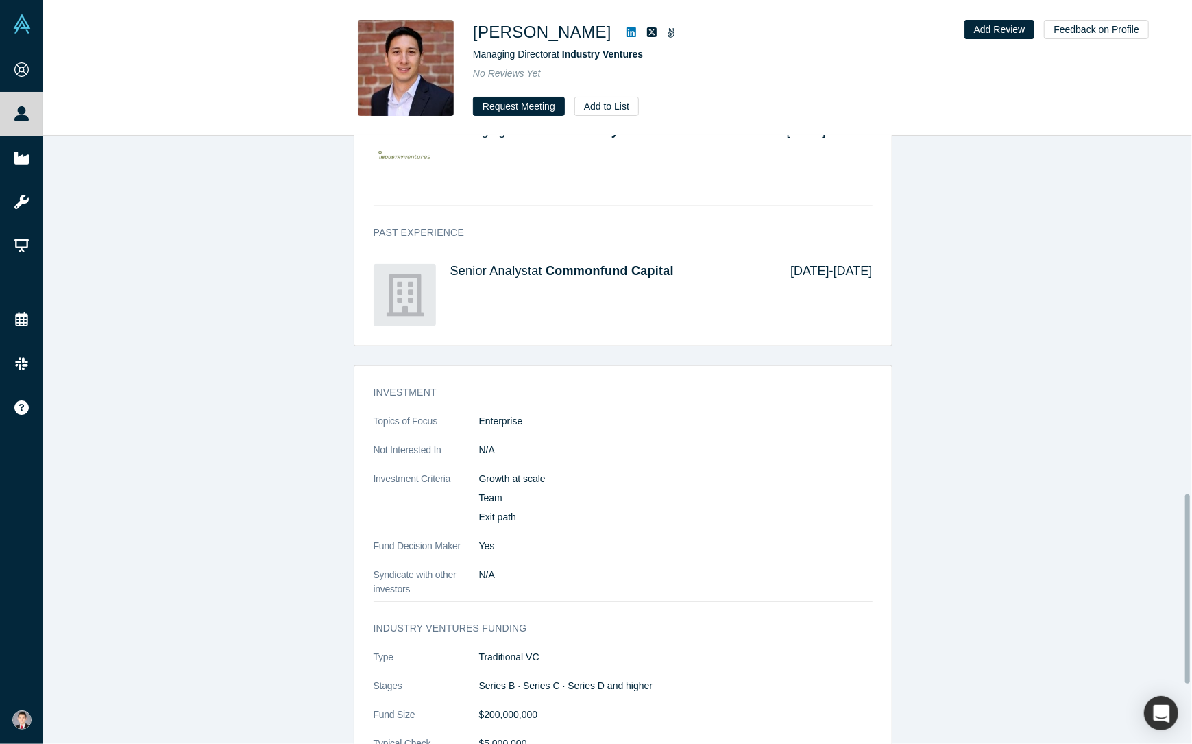
scroll to position [1344, 0]
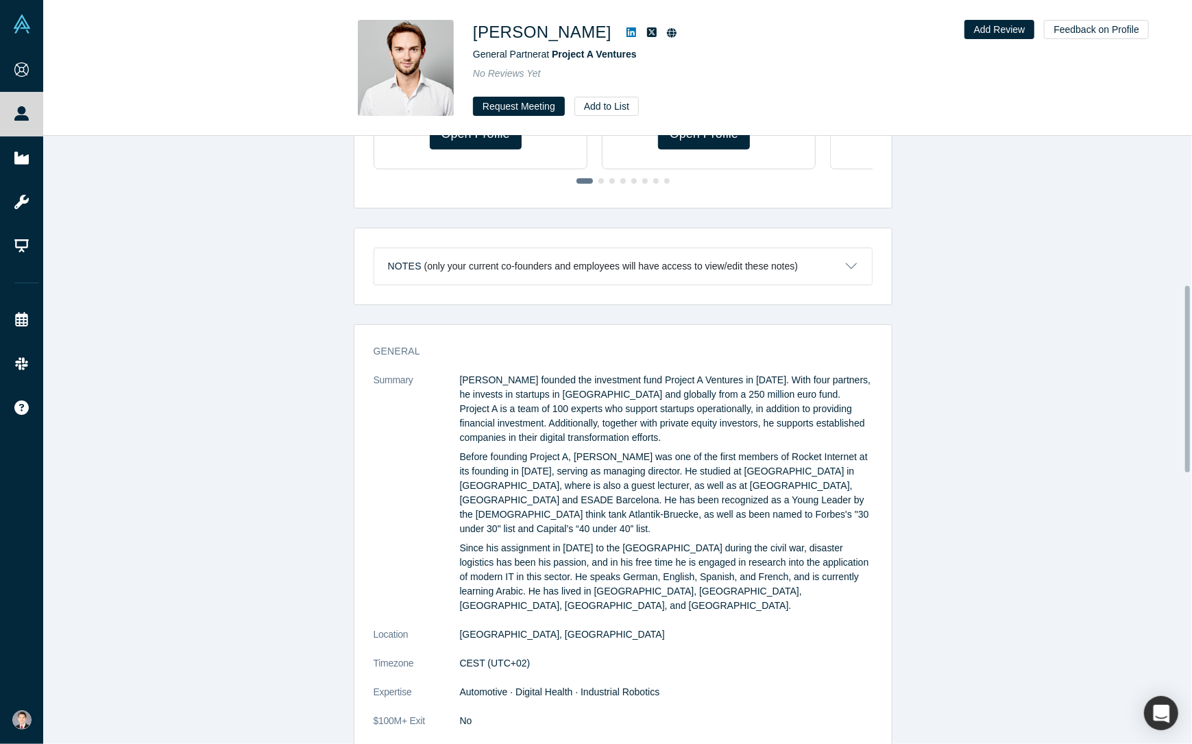
scroll to position [686, 0]
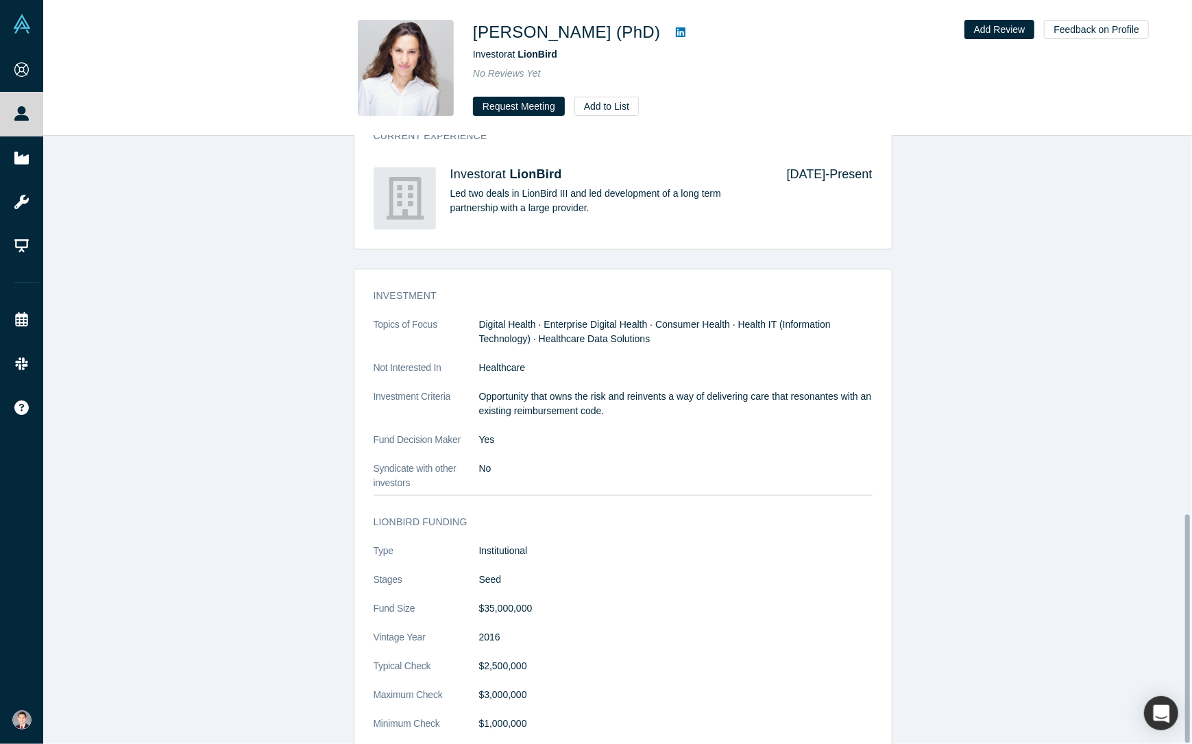
scroll to position [1008, 0]
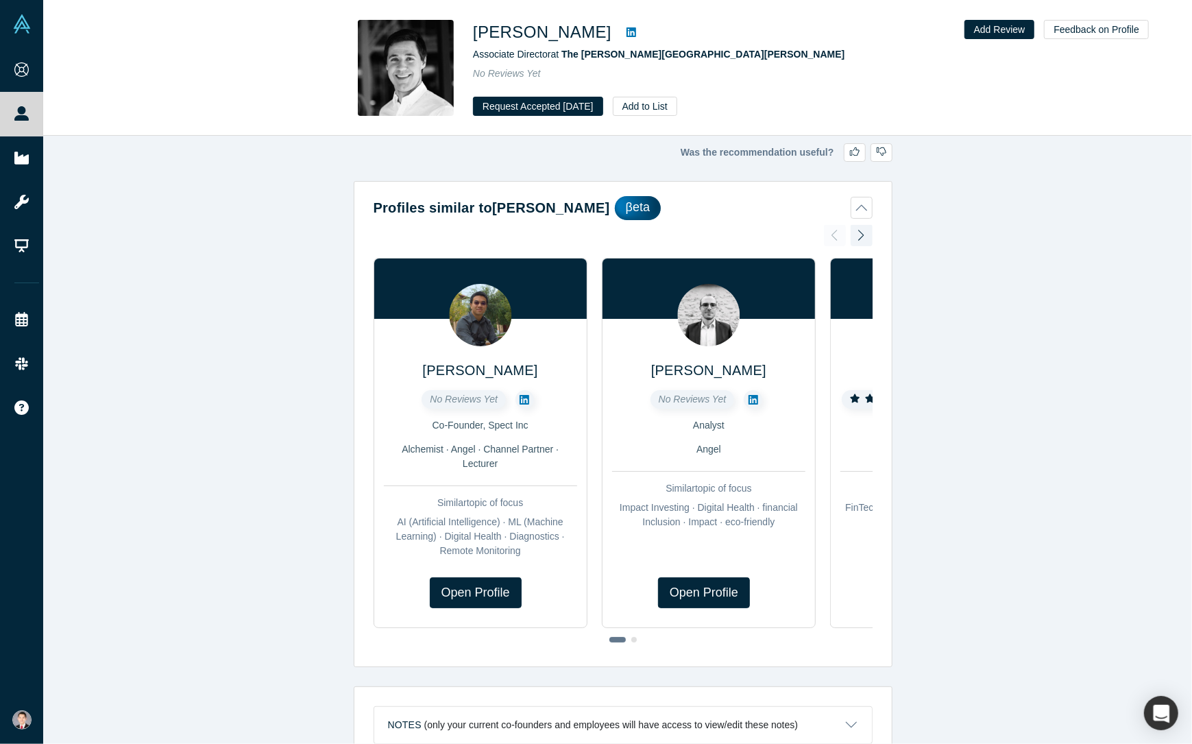
click at [908, 192] on div "Was the recommendation useful? Profiles similar to Caleb Ollech βeta Michael Le…" at bounding box center [622, 445] width 1159 height 618
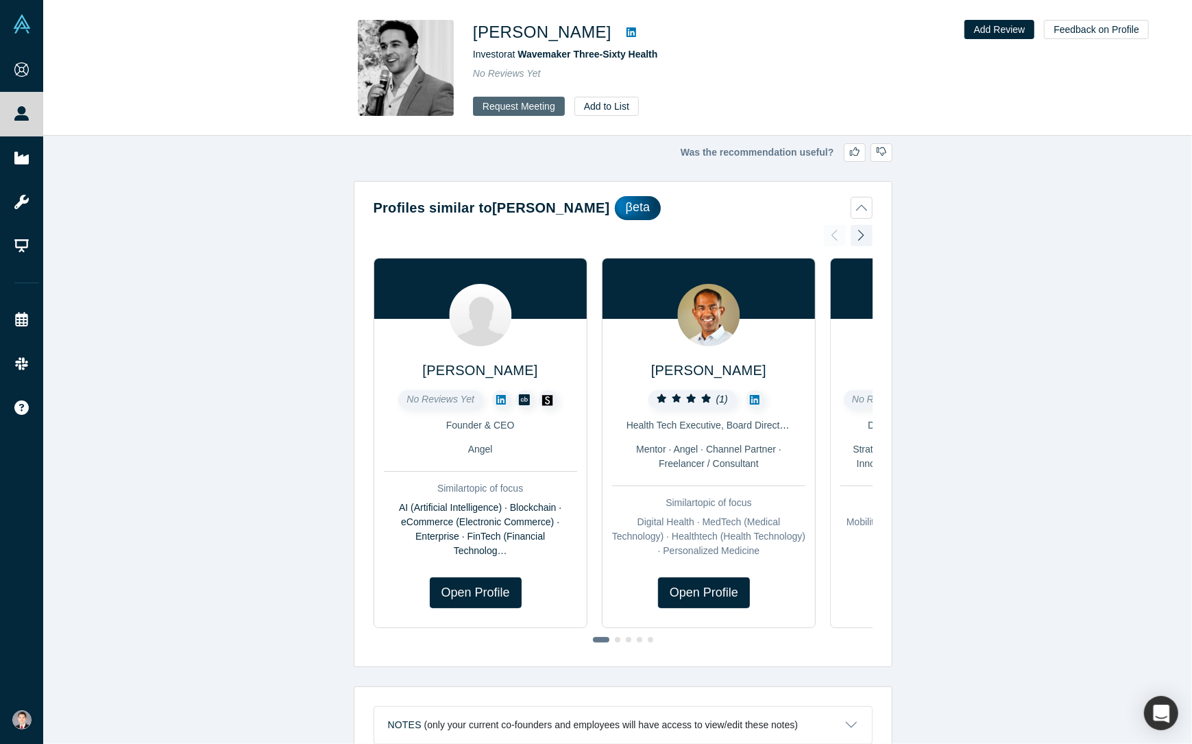
click at [524, 104] on button "Request Meeting" at bounding box center [519, 106] width 92 height 19
